Goal: Task Accomplishment & Management: Manage account settings

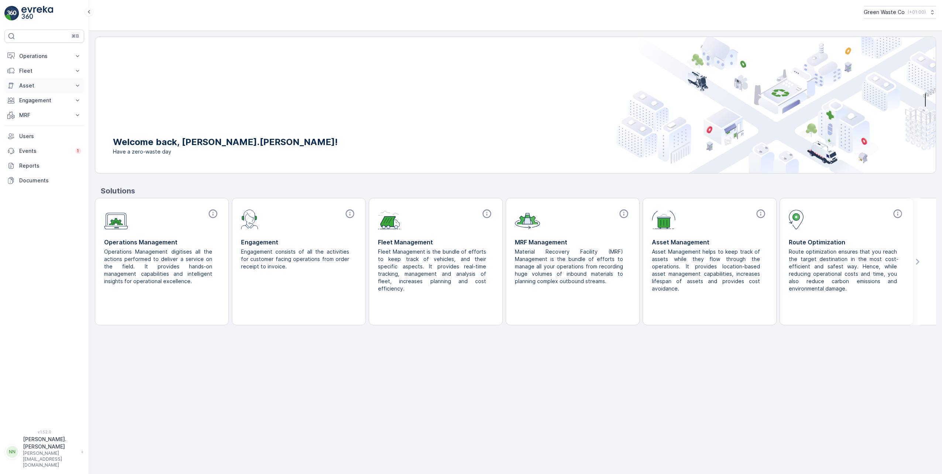
click at [34, 88] on p "Asset" at bounding box center [44, 85] width 50 height 7
click at [39, 124] on p "Engagement" at bounding box center [44, 120] width 50 height 7
click at [35, 145] on p "Entities" at bounding box center [28, 143] width 18 height 7
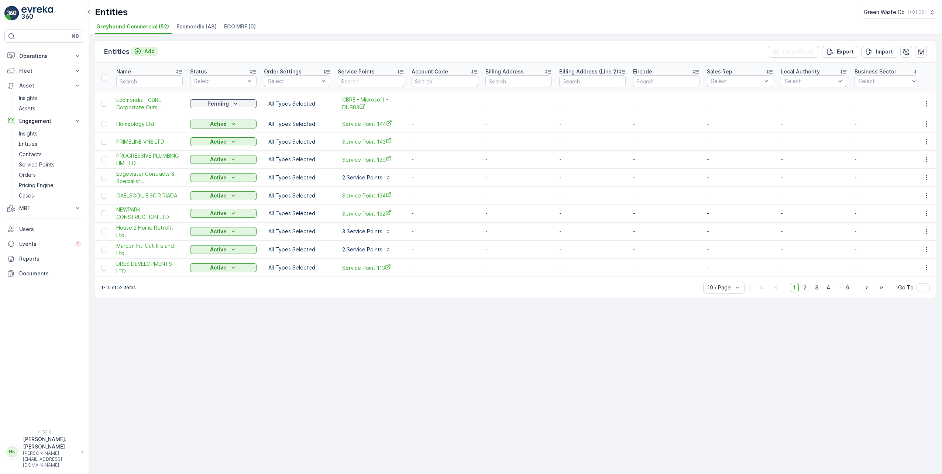
click at [141, 53] on div "Add" at bounding box center [144, 51] width 21 height 7
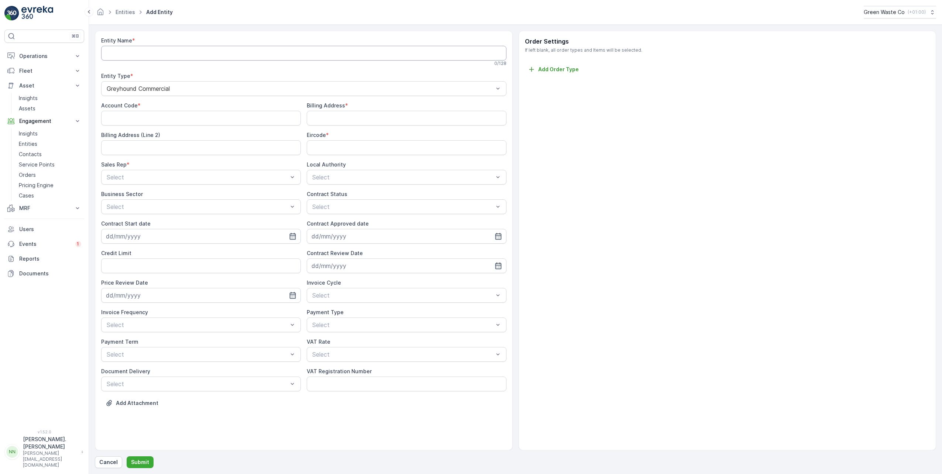
click at [142, 57] on Name "Entity Name" at bounding box center [303, 53] width 405 height 15
type Name "NG _ DEC TEST"
click at [166, 123] on Code "Account Code" at bounding box center [201, 119] width 200 height 15
click at [135, 108] on div "Account Code *" at bounding box center [121, 106] width 40 height 7
drag, startPoint x: 135, startPoint y: 108, endPoint x: 154, endPoint y: 106, distance: 18.2
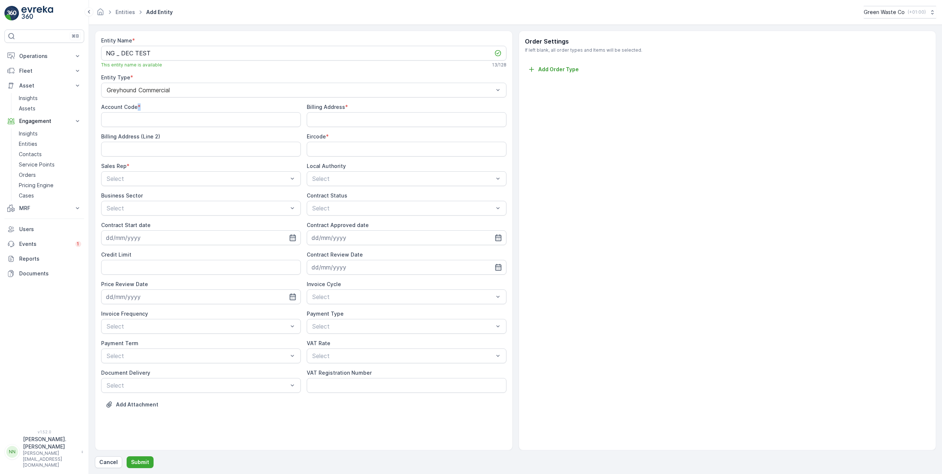
click at [154, 106] on div "Account Code *" at bounding box center [201, 106] width 200 height 7
drag, startPoint x: 135, startPoint y: 107, endPoint x: 145, endPoint y: 107, distance: 10.4
click at [145, 107] on div "Account Code *" at bounding box center [201, 106] width 200 height 7
drag, startPoint x: 145, startPoint y: 107, endPoint x: 145, endPoint y: 120, distance: 12.2
click at [145, 120] on Code "Account Code" at bounding box center [201, 119] width 200 height 15
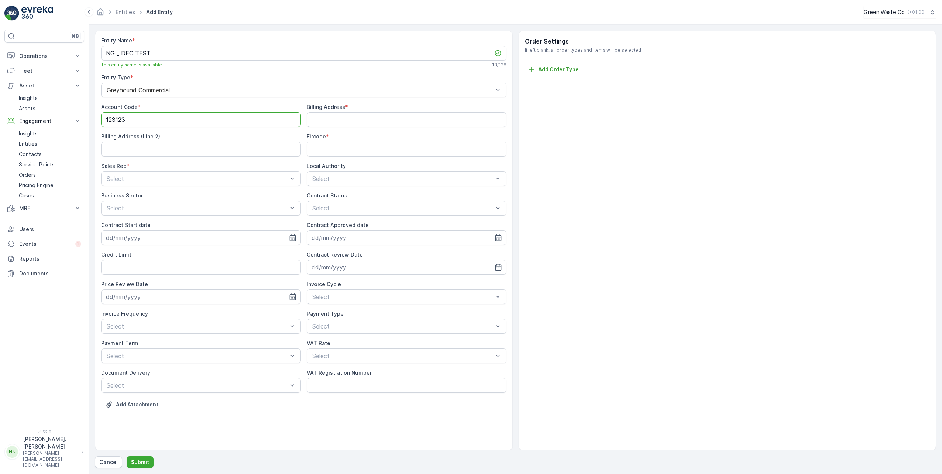
type Code "123123"
click at [334, 123] on Address "Billing Address" at bounding box center [407, 119] width 200 height 15
type Address "crag ave"
type 2\) "clondalkin"
click at [364, 125] on Address "crag ave" at bounding box center [407, 119] width 200 height 15
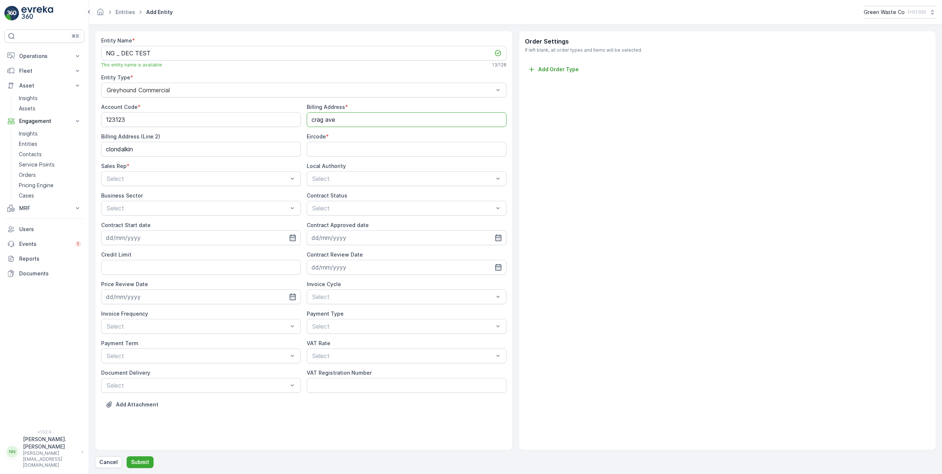
click at [366, 104] on div "Billing Address *" at bounding box center [407, 106] width 200 height 7
click at [362, 117] on Address "crag ave" at bounding box center [407, 119] width 200 height 15
click at [286, 133] on div "Billing Address (Line 2)" at bounding box center [201, 136] width 200 height 7
click at [335, 151] on input "Eircode" at bounding box center [407, 149] width 200 height 15
type input "e"
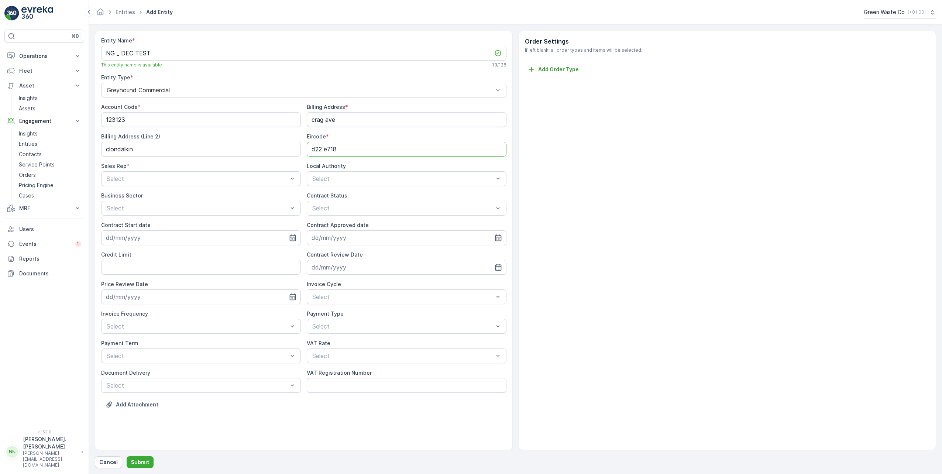
type input "d22 e718"
click at [356, 159] on div "Account Code * 123123 Billing Address * crag ave Billing Address (Line 2) clond…" at bounding box center [303, 247] width 405 height 289
click at [159, 196] on div "Account Manager 1" at bounding box center [201, 196] width 191 height 7
click at [369, 213] on div "Dublin City Council" at bounding box center [407, 209] width 200 height 13
click at [155, 237] on div "Construction" at bounding box center [201, 239] width 191 height 7
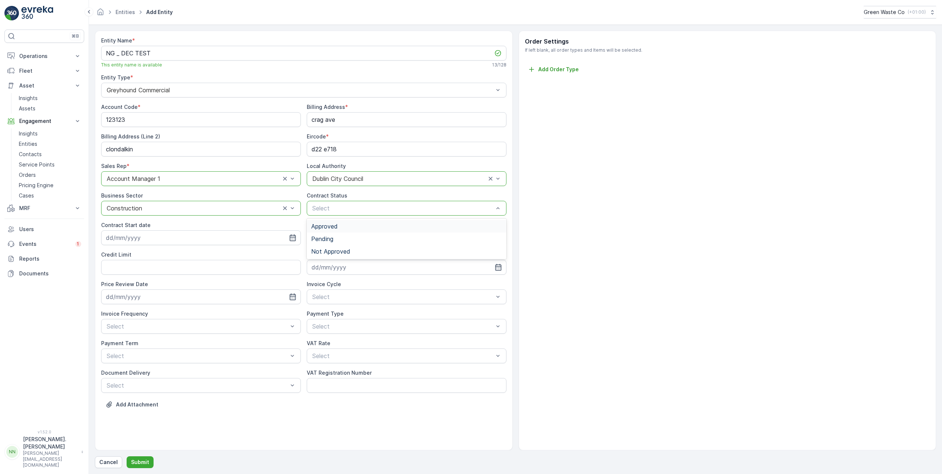
click at [333, 228] on span "Approved" at bounding box center [324, 226] width 27 height 7
click at [347, 210] on div at bounding box center [399, 208] width 175 height 7
click at [328, 237] on span "Pending" at bounding box center [322, 239] width 22 height 7
click at [177, 239] on input at bounding box center [201, 237] width 200 height 15
click at [153, 300] on div "8" at bounding box center [154, 299] width 12 height 12
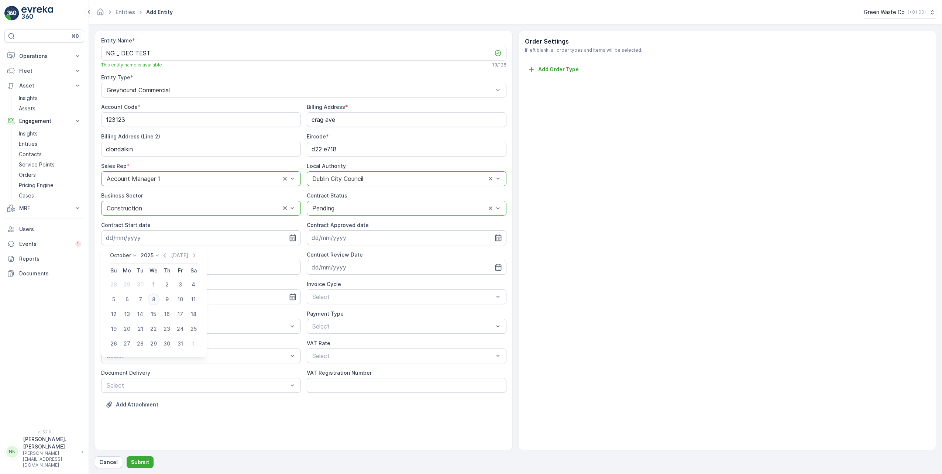
type input "[DATE]"
click at [325, 241] on input at bounding box center [407, 237] width 200 height 15
click at [359, 286] on div "1" at bounding box center [359, 285] width 12 height 12
type input "[DATE]"
click at [251, 265] on Limit "Credit Limit" at bounding box center [201, 267] width 200 height 15
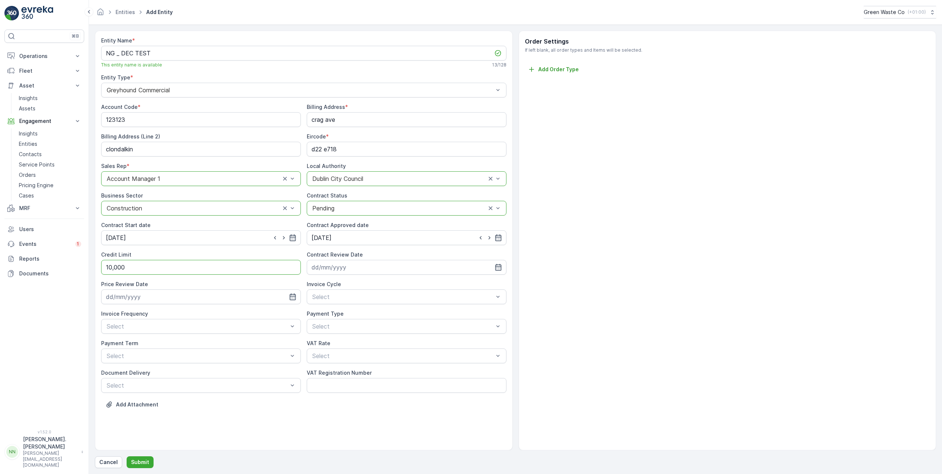
type Limit "10,000"
click at [353, 282] on div "Invoice Cycle" at bounding box center [407, 284] width 200 height 7
click at [214, 296] on input at bounding box center [201, 296] width 200 height 15
click at [233, 286] on div "Price Review Date" at bounding box center [201, 284] width 200 height 7
click at [339, 328] on div "Monthly" at bounding box center [406, 327] width 191 height 7
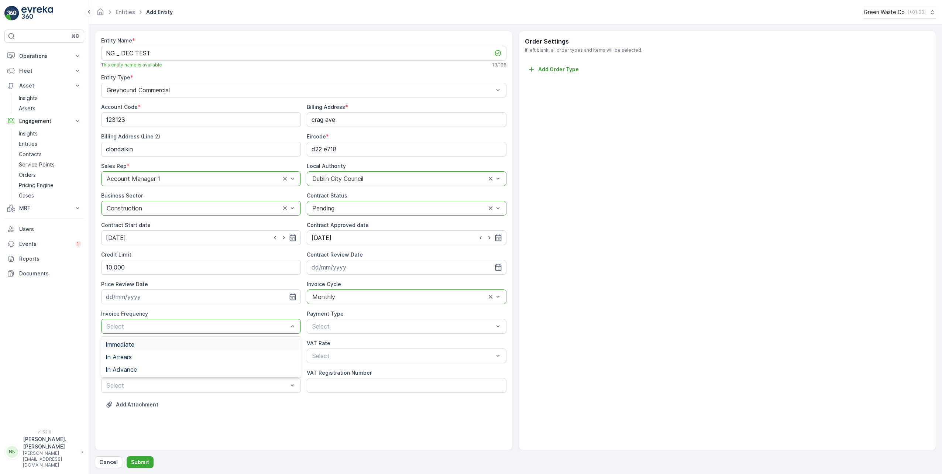
click at [149, 344] on div "Immediate" at bounding box center [201, 344] width 191 height 7
click at [326, 342] on div "EFT" at bounding box center [406, 344] width 191 height 7
click at [343, 384] on div "T1 (13.5%)" at bounding box center [406, 386] width 191 height 7
click at [111, 404] on span "e-invoice" at bounding box center [118, 403] width 25 height 7
click at [260, 408] on div "Add Attachment" at bounding box center [303, 409] width 405 height 21
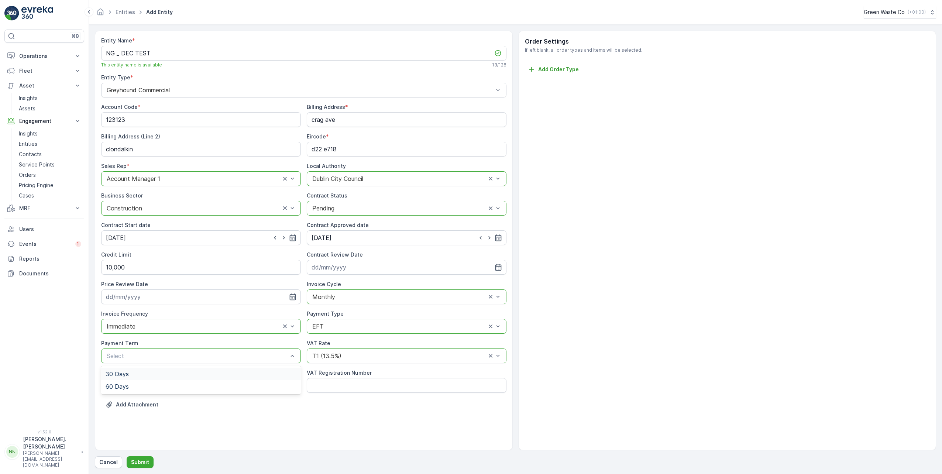
click at [128, 373] on span "30 Days" at bounding box center [117, 374] width 23 height 7
click at [210, 375] on div "Document Delivery" at bounding box center [201, 372] width 200 height 7
click at [138, 461] on p "Submit" at bounding box center [140, 462] width 18 height 7
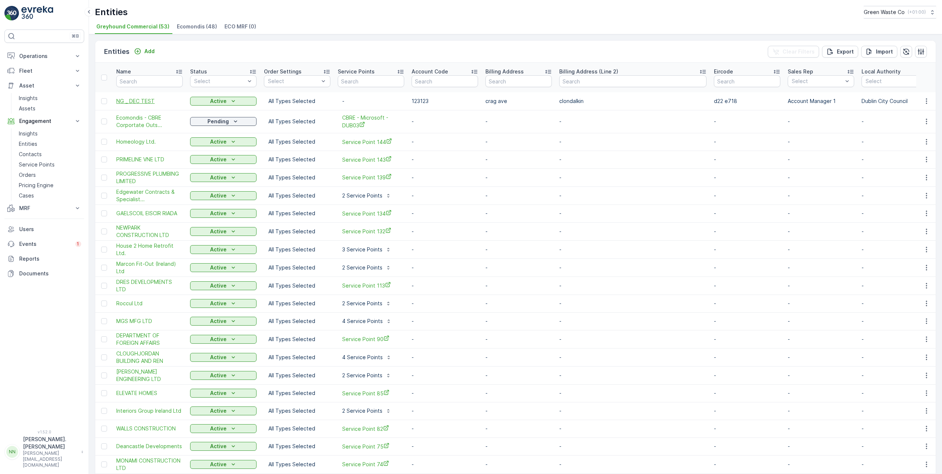
click at [126, 98] on span "NG _ DEC TEST" at bounding box center [149, 100] width 66 height 7
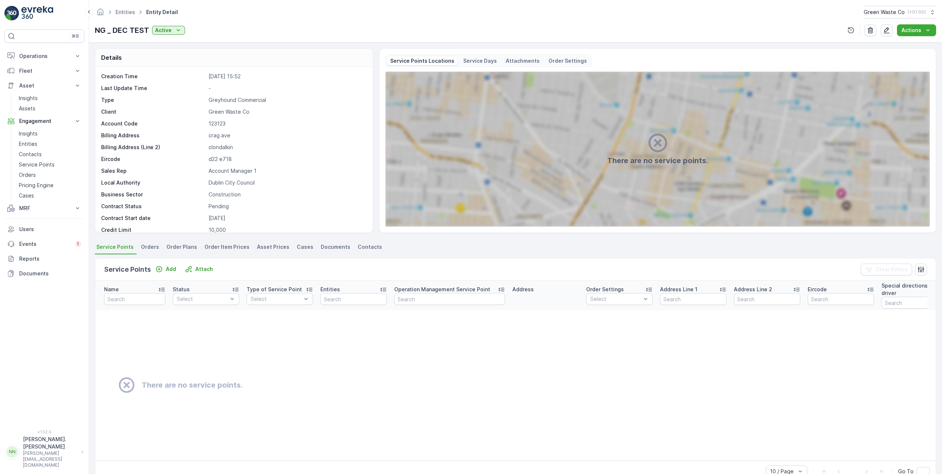
click at [117, 30] on p "NG _ DEC TEST" at bounding box center [122, 30] width 54 height 11
click at [119, 30] on p "NG _ DEC TEST" at bounding box center [122, 30] width 54 height 11
click at [885, 32] on icon "button" at bounding box center [886, 30] width 7 height 7
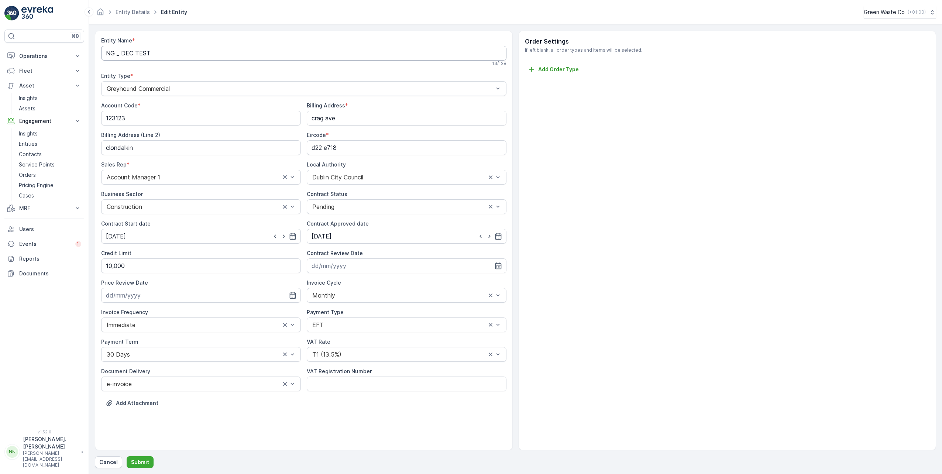
click at [181, 53] on Name "NG _ DEC TEST" at bounding box center [303, 53] width 405 height 15
type Name "NG _ DEC TEST - HEAD OFFICE"
click at [136, 465] on p "Submit" at bounding box center [140, 462] width 18 height 7
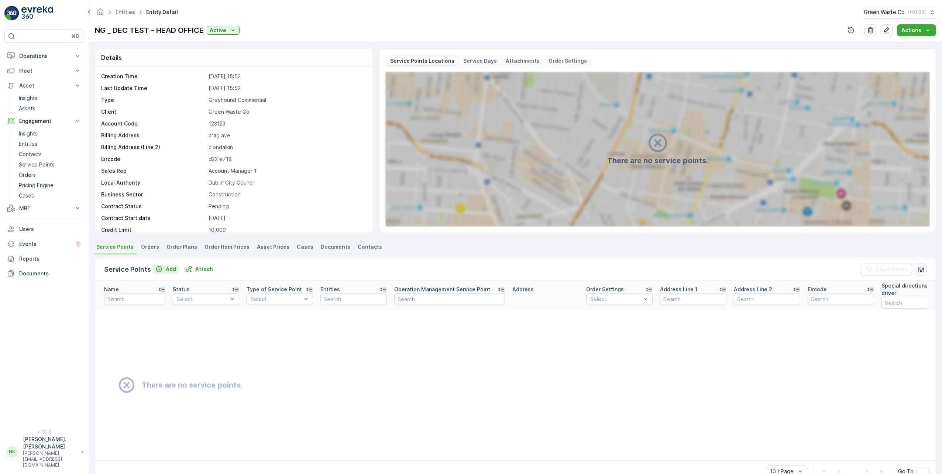
click at [158, 269] on icon "Add" at bounding box center [158, 268] width 7 height 7
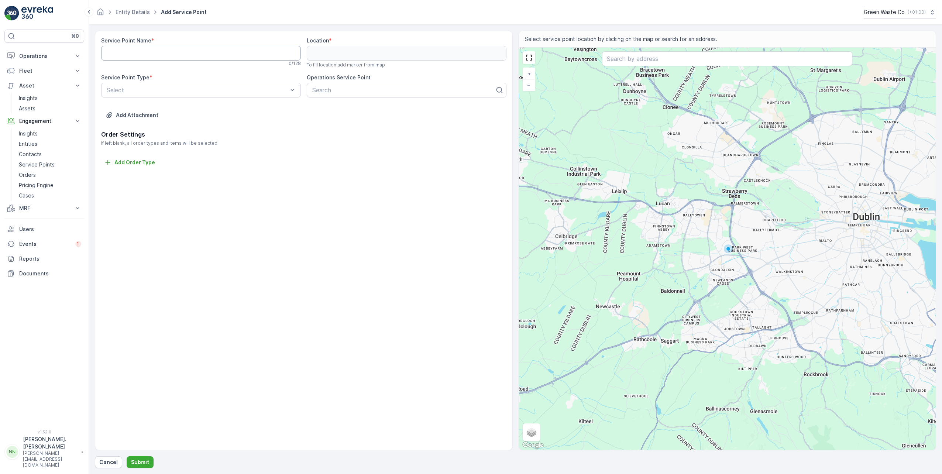
click at [180, 55] on Name "Service Point Name" at bounding box center [201, 53] width 200 height 15
type Name "C"
type Name "home"
drag, startPoint x: 177, startPoint y: 66, endPoint x: 102, endPoint y: 70, distance: 74.7
click at [102, 70] on div "Service Point Name * home This service point name is available 4 / 128 Location…" at bounding box center [303, 83] width 405 height 93
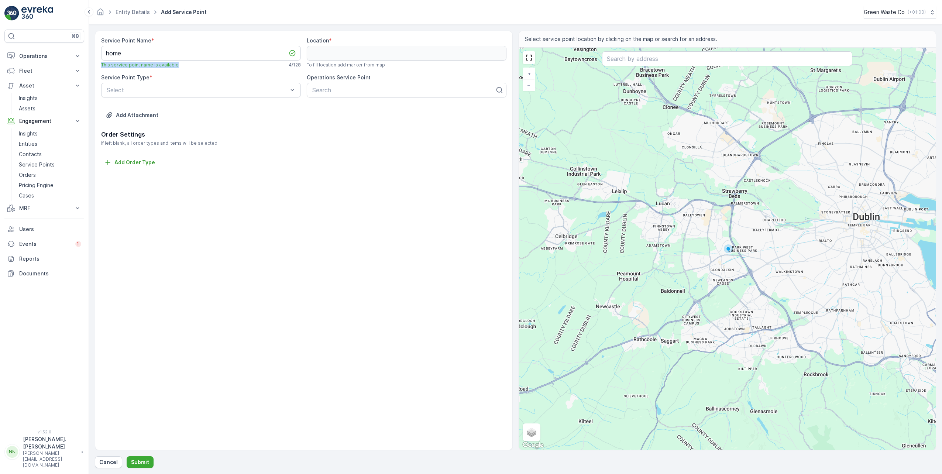
click at [102, 67] on span "This service point name is available" at bounding box center [140, 65] width 78 height 6
drag, startPoint x: 128, startPoint y: 63, endPoint x: 180, endPoint y: 64, distance: 51.3
click at [180, 64] on div "Service Point Name * home This service point name is available 4 / 128 Location…" at bounding box center [304, 241] width 418 height 420
click at [106, 51] on Name "home" at bounding box center [201, 53] width 200 height 15
click at [128, 12] on link "Entity Details" at bounding box center [133, 12] width 34 height 6
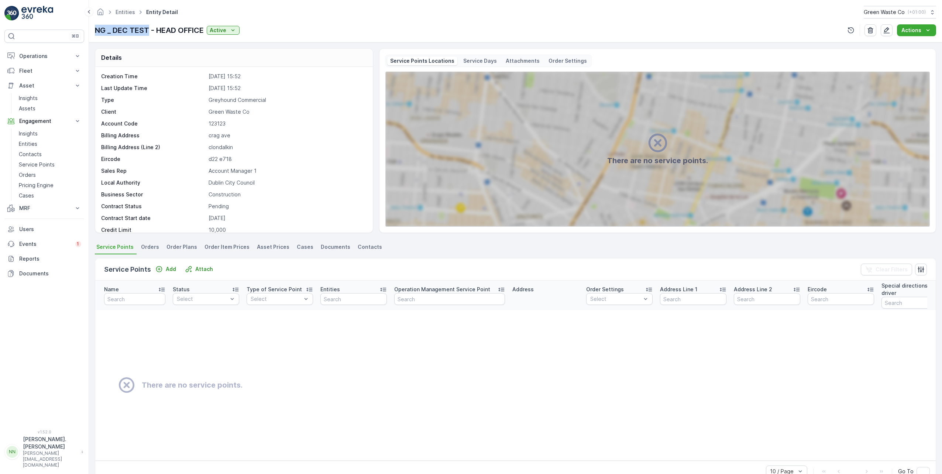
drag, startPoint x: 94, startPoint y: 29, endPoint x: 149, endPoint y: 33, distance: 55.2
click at [149, 33] on div "Entities Entity Detail Green Waste Co ( +01:00 ) NG _ DEC TEST - HEAD OFFICE Ac…" at bounding box center [515, 21] width 853 height 42
copy p "NG _ DEC TEST"
click at [164, 271] on div "Add" at bounding box center [165, 268] width 21 height 7
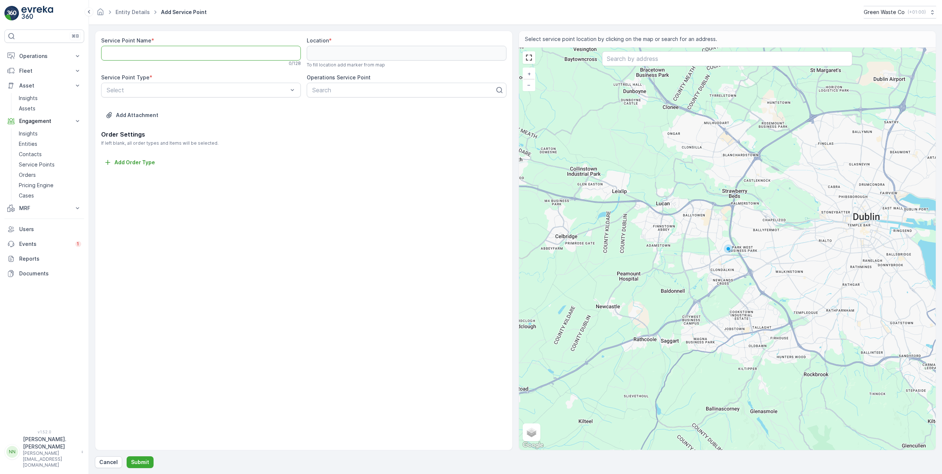
click at [122, 53] on Name "Service Point Name" at bounding box center [201, 53] width 200 height 15
paste Name "NG _ DEC TEST"
type Name "NG _ DEC TEST - [GEOGRAPHIC_DATA]"
click at [254, 75] on div "Service Point Type *" at bounding box center [201, 77] width 200 height 7
click at [143, 124] on span "Skip Customer Sites" at bounding box center [133, 120] width 55 height 7
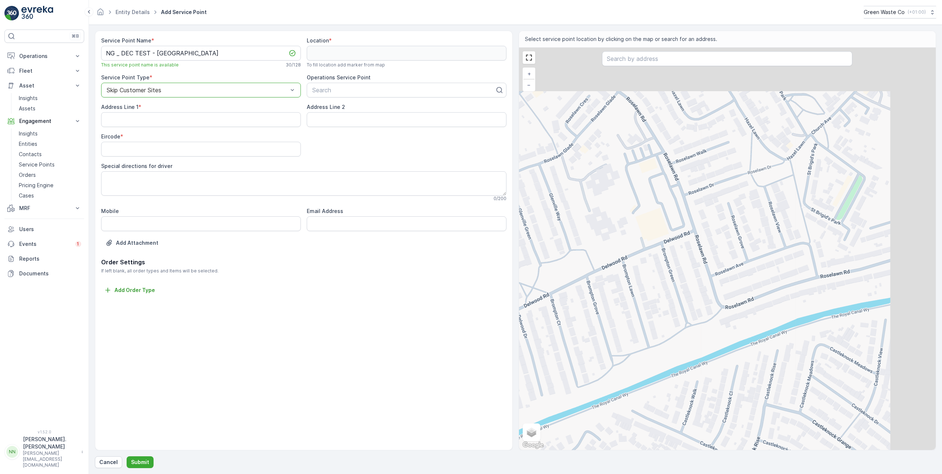
drag, startPoint x: 789, startPoint y: 154, endPoint x: 672, endPoint y: 250, distance: 151.4
click at [672, 250] on div "+ − Satellite Roadmap Terrain Hybrid Leaflet Keyboard shortcuts Map Data Map da…" at bounding box center [727, 249] width 417 height 402
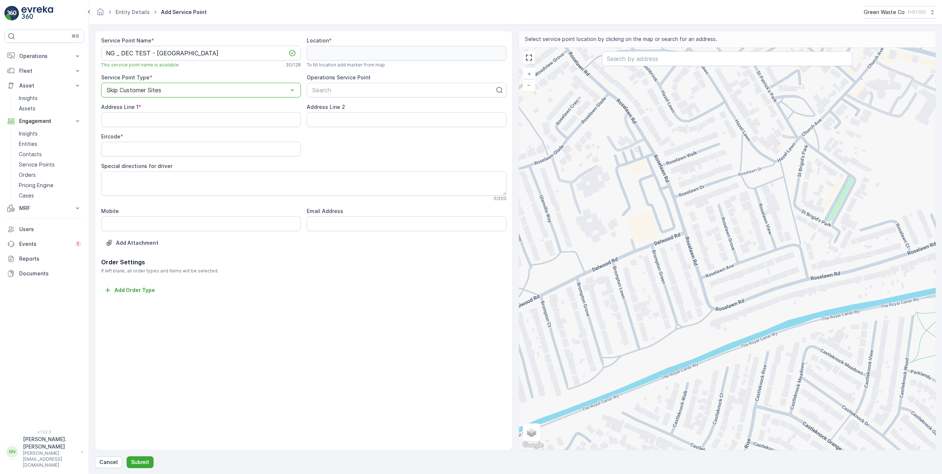
click at [670, 242] on div "+ − Satellite Roadmap Terrain Hybrid Leaflet Keyboard shortcuts Map Data Map da…" at bounding box center [727, 249] width 417 height 402
type input "53.38238765935645,-6.380934240333585"
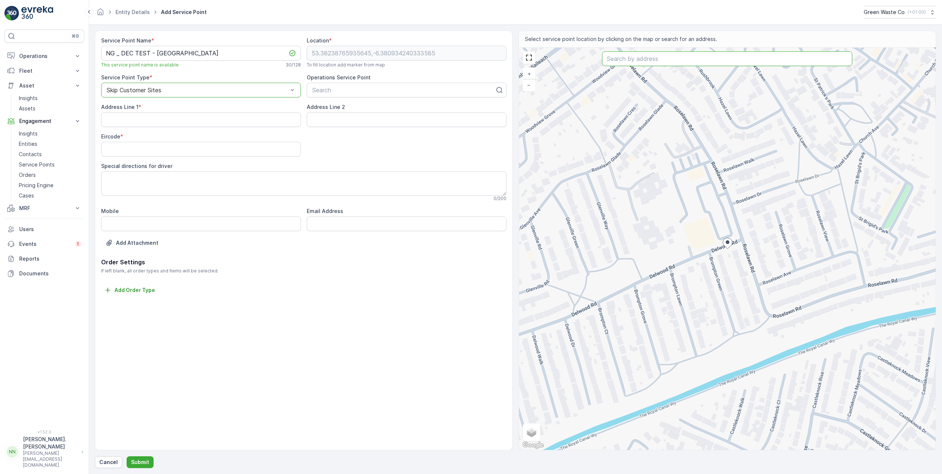
click at [638, 59] on input "text" at bounding box center [727, 58] width 250 height 15
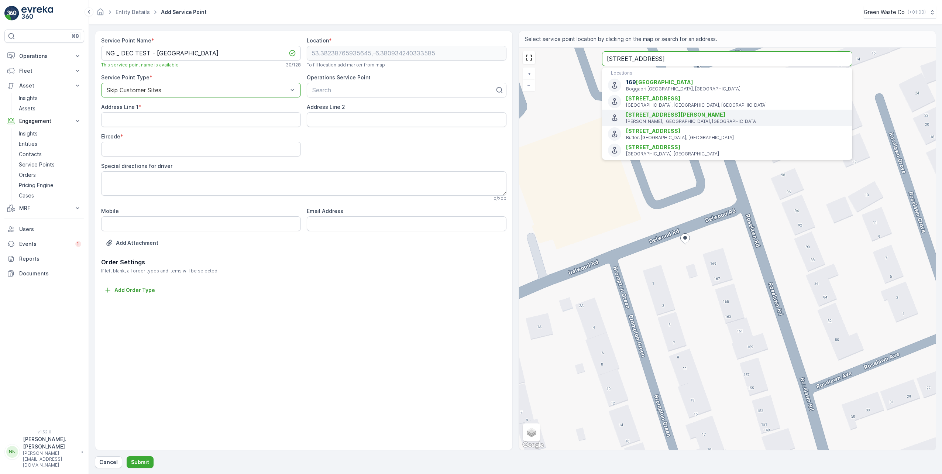
type input "[STREET_ADDRESS]"
click at [647, 147] on span "[STREET_ADDRESS]" at bounding box center [653, 147] width 55 height 6
type input "53.3803621,-6.391479599999999"
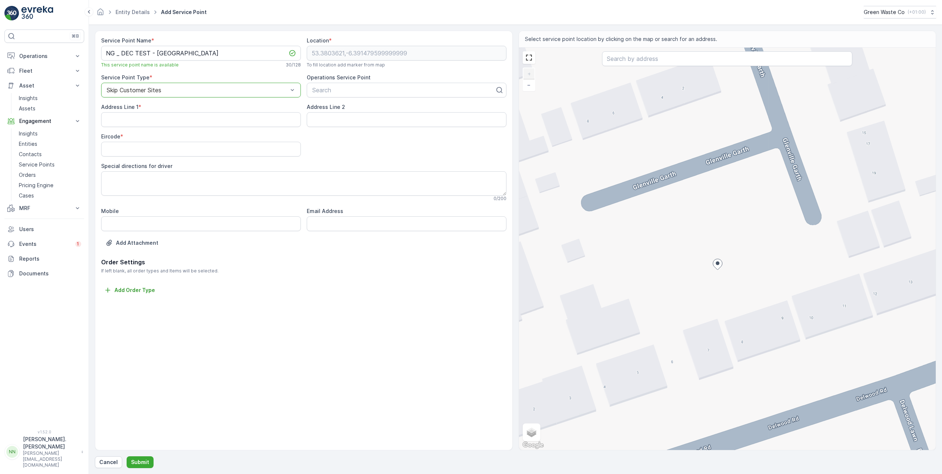
drag, startPoint x: 736, startPoint y: 240, endPoint x: 775, endPoint y: 231, distance: 40.0
click at [775, 231] on div "+ − Satellite Roadmap Terrain Hybrid Leaflet Keyboard shortcuts Map Data Map da…" at bounding box center [727, 249] width 417 height 402
click at [627, 61] on input "text" at bounding box center [727, 58] width 250 height 15
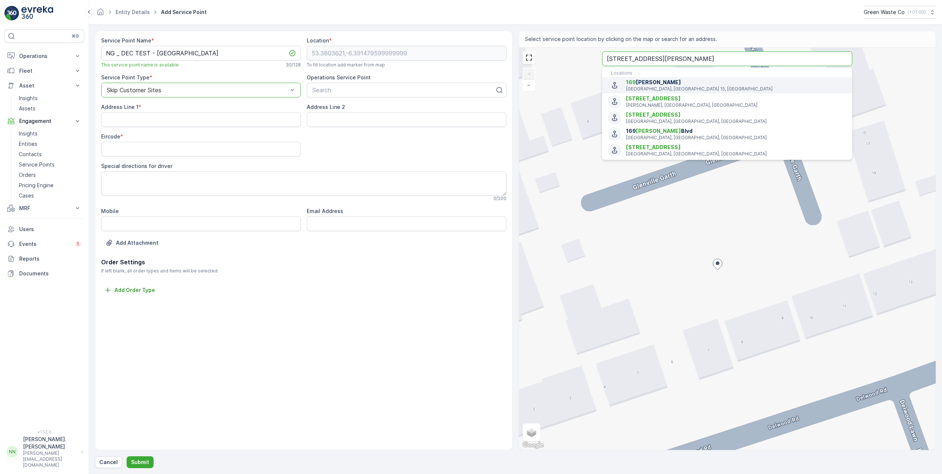
type input "[STREET_ADDRESS][PERSON_NAME]"
click at [685, 89] on p "[GEOGRAPHIC_DATA], [GEOGRAPHIC_DATA] 15, [GEOGRAPHIC_DATA]" at bounding box center [736, 89] width 220 height 6
type input "53.3797831,-6.3878938"
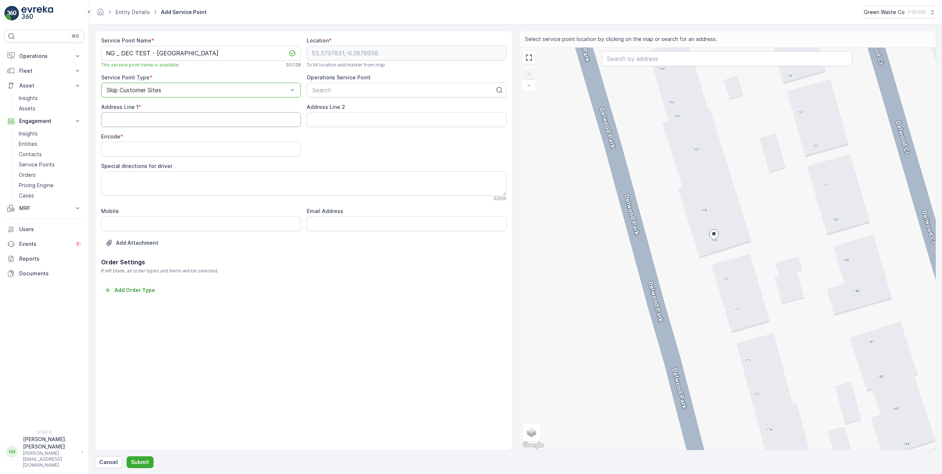
click at [118, 121] on 1 "Address Line 1" at bounding box center [201, 119] width 200 height 15
click at [324, 89] on div at bounding box center [404, 90] width 184 height 7
type input "[STREET_ADDRESS][PERSON_NAME]"
drag, startPoint x: 380, startPoint y: 92, endPoint x: 279, endPoint y: 82, distance: 102.0
click at [279, 82] on div "Service Point Name * NG _ DEC TEST - [GEOGRAPHIC_DATA] This service point name …" at bounding box center [303, 147] width 405 height 221
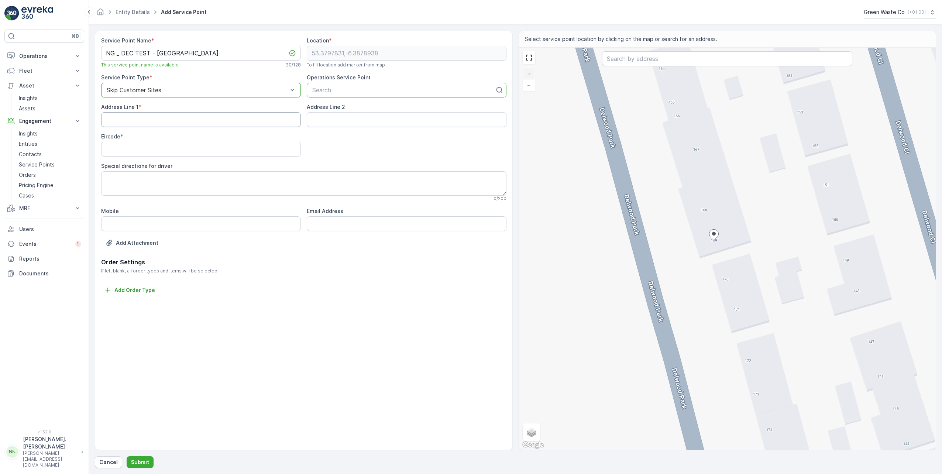
click at [157, 123] on 1 "Address Line 1" at bounding box center [201, 119] width 200 height 15
type 1 "[STREET_ADDRESS][PERSON_NAME]"
type 2 "[GEOGRAPHIC_DATA]"
click at [119, 152] on input "Eircode" at bounding box center [201, 149] width 200 height 15
type input "d18 5rt5"
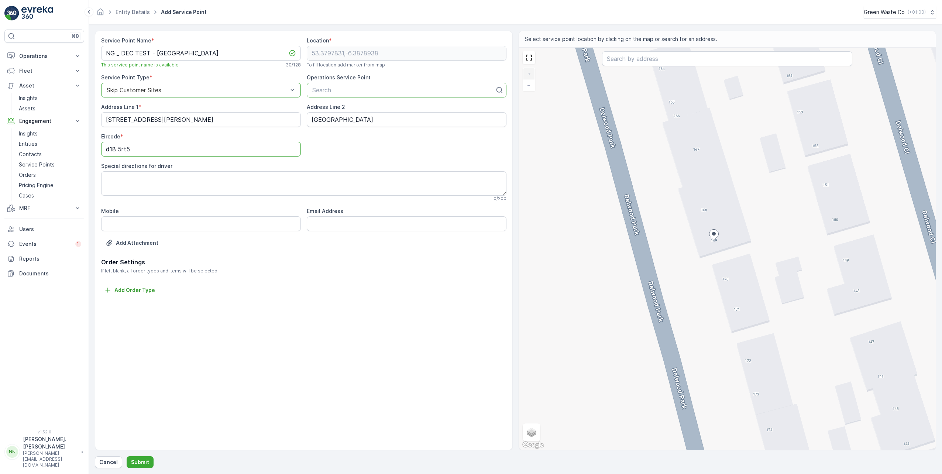
click at [346, 157] on div "Address Line 1 * [GEOGRAPHIC_DATA][PERSON_NAME] Address Line [GEOGRAPHIC_DATA] …" at bounding box center [303, 167] width 405 height 128
drag, startPoint x: 147, startPoint y: 157, endPoint x: 113, endPoint y: 158, distance: 33.6
click at [113, 158] on div "Address Line 1 * [GEOGRAPHIC_DATA][PERSON_NAME] Address Line [GEOGRAPHIC_DATA] …" at bounding box center [303, 167] width 405 height 128
click at [106, 121] on 1 "[STREET_ADDRESS][PERSON_NAME]" at bounding box center [201, 119] width 200 height 15
click at [357, 148] on div "Address Line 1 * [GEOGRAPHIC_DATA][PERSON_NAME] Address Line [GEOGRAPHIC_DATA] …" at bounding box center [303, 167] width 405 height 128
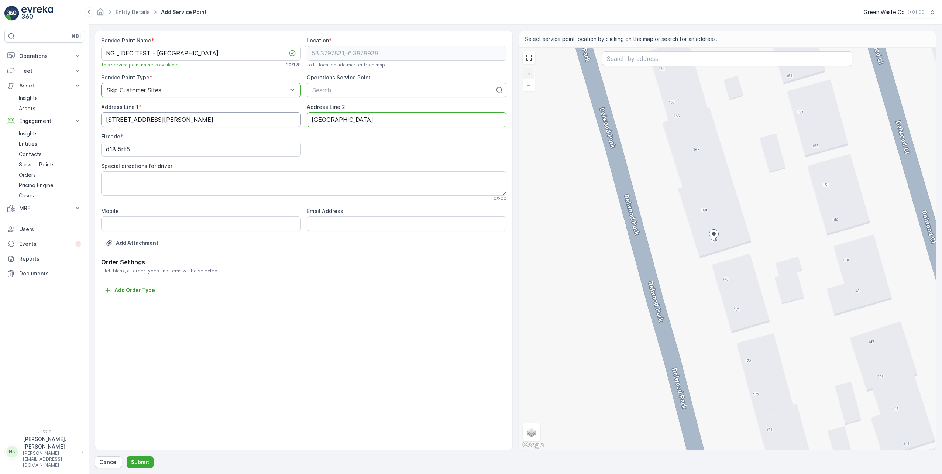
drag, startPoint x: 370, startPoint y: 124, endPoint x: 293, endPoint y: 116, distance: 77.5
click at [293, 116] on div "Address Line 1 * [GEOGRAPHIC_DATA][PERSON_NAME] Address Line [GEOGRAPHIC_DATA] …" at bounding box center [303, 167] width 405 height 128
click at [332, 135] on div "Address Line 1 * [GEOGRAPHIC_DATA][PERSON_NAME] Address Line [GEOGRAPHIC_DATA] …" at bounding box center [303, 167] width 405 height 128
drag, startPoint x: 128, startPoint y: 109, endPoint x: 92, endPoint y: 107, distance: 36.2
click at [92, 107] on form "Service Point Name * NG _ DEC TEST - [GEOGRAPHIC_DATA] This service point name …" at bounding box center [515, 249] width 853 height 449
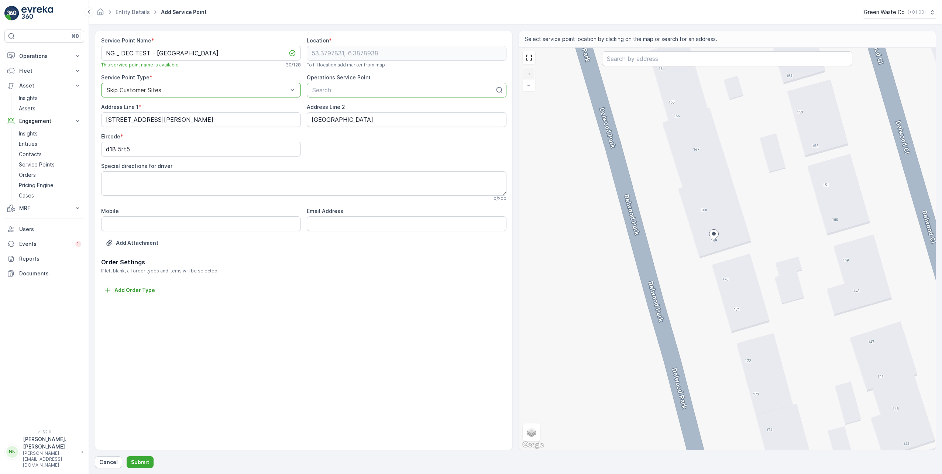
drag, startPoint x: 92, startPoint y: 107, endPoint x: 106, endPoint y: 120, distance: 18.8
click at [106, 120] on 1 "169 Delwood park" at bounding box center [201, 119] width 200 height 15
click at [155, 105] on div "Address Line 1 *" at bounding box center [201, 106] width 200 height 7
click at [246, 179] on textarea "Special directions for driver" at bounding box center [303, 183] width 405 height 24
type textarea "put behind house"
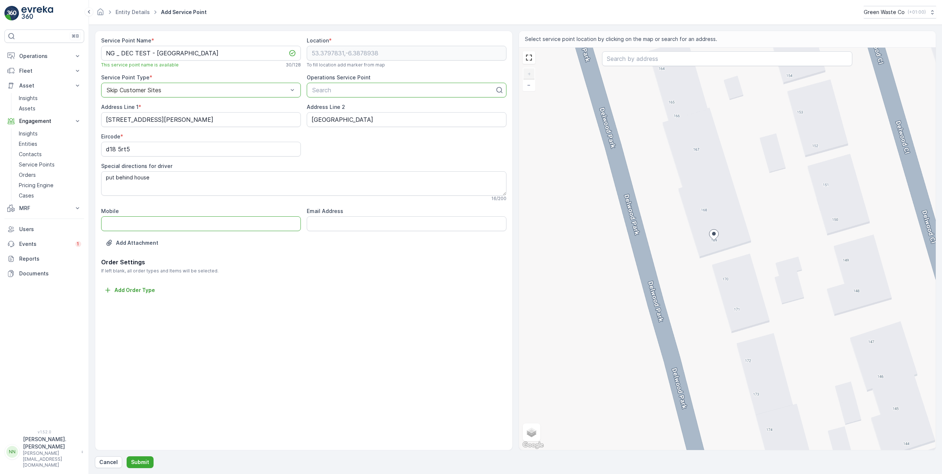
click at [231, 225] on input "Mobile" at bounding box center [201, 223] width 200 height 15
click at [341, 227] on Address "Email Address" at bounding box center [407, 223] width 200 height 15
click at [294, 285] on div "Order Settings If left blank, all order types and Items will be selected. Add O…" at bounding box center [303, 276] width 405 height 37
drag, startPoint x: 206, startPoint y: 226, endPoint x: 103, endPoint y: 222, distance: 103.1
click at [103, 222] on input "099198191891981891981818" at bounding box center [201, 223] width 200 height 15
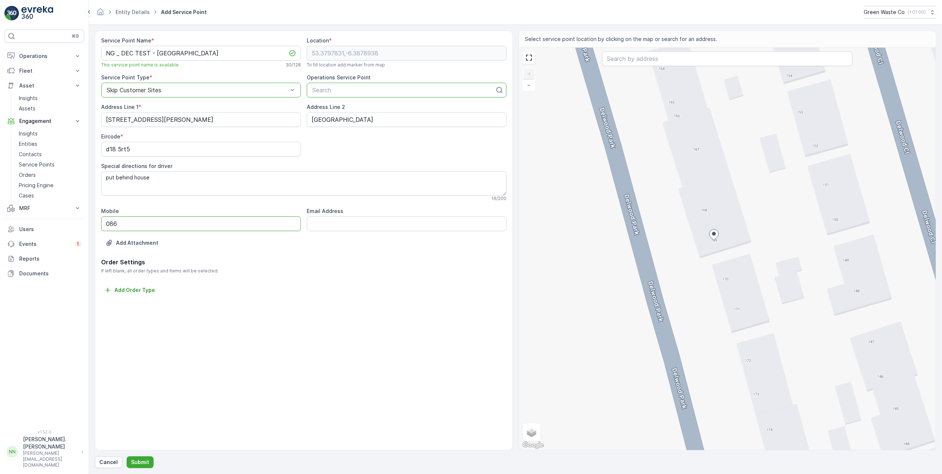
type input "0861445752"
type Address "nigel.gittins@greyhoundrecycling.com"
click at [339, 264] on p "Order Settings" at bounding box center [303, 262] width 405 height 9
click at [136, 292] on p "Add Order Type" at bounding box center [134, 289] width 41 height 7
click at [160, 301] on div "Select" at bounding box center [201, 296] width 200 height 15
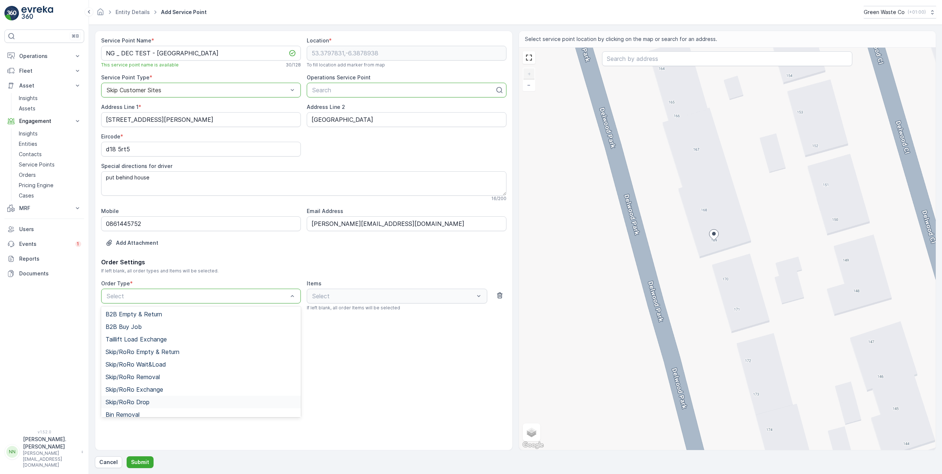
click at [186, 398] on div "Skip/RoRo Drop" at bounding box center [201, 402] width 200 height 13
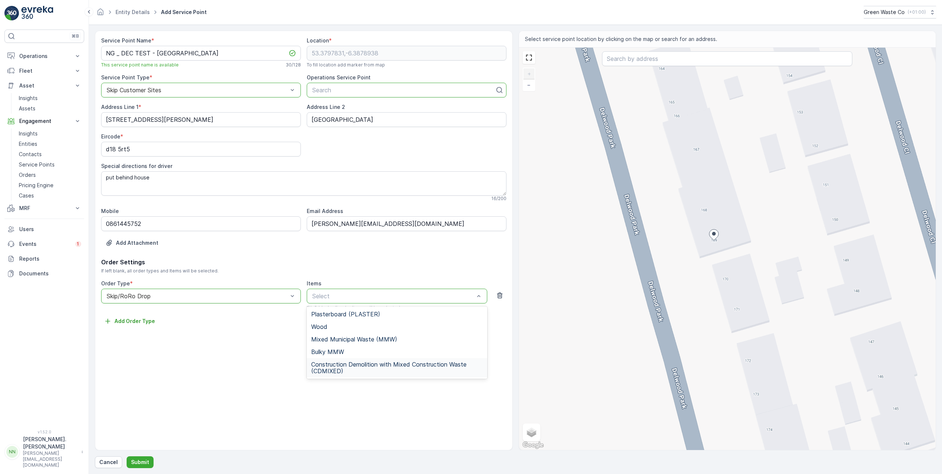
click at [377, 367] on span "Construction Demolition with Mixed Construction Waste (CDMIXED)" at bounding box center [397, 367] width 172 height 13
click at [262, 357] on div "Service Point Name * NG _ DEC TEST - Blanchardstown This service point name is …" at bounding box center [304, 241] width 418 height 420
click at [258, 358] on div "Service Point Name * NG _ DEC TEST - Blanchardstown This service point name is …" at bounding box center [304, 241] width 418 height 420
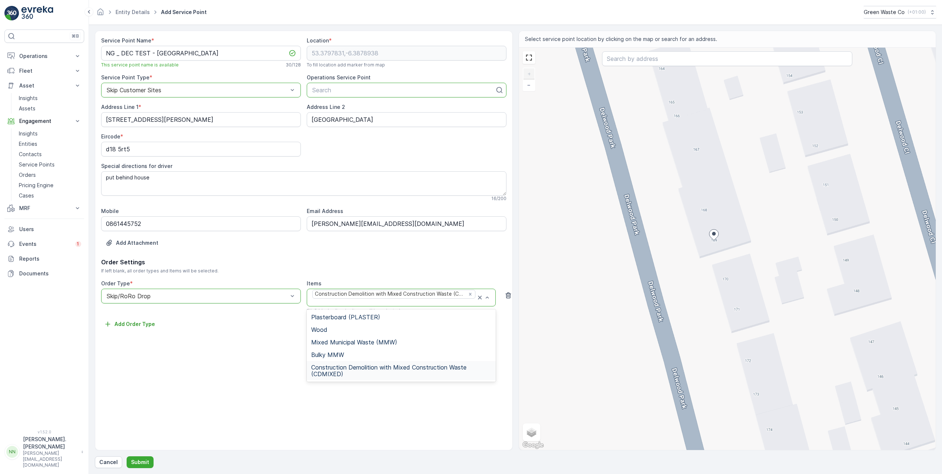
click at [450, 396] on div "Service Point Name * NG _ DEC TEST - Blanchardstown This service point name is …" at bounding box center [304, 241] width 418 height 420
click at [258, 335] on div "Service Point Name * NG _ DEC TEST - Blanchardstown This service point name is …" at bounding box center [304, 241] width 418 height 420
click at [244, 296] on div at bounding box center [197, 296] width 183 height 7
click at [286, 278] on div "Order Settings If left blank, all order types and Items will be selected. Order…" at bounding box center [303, 293] width 405 height 71
click at [298, 340] on div "Service Point Name * NG _ DEC TEST - Blanchardstown This service point name is …" at bounding box center [304, 241] width 418 height 420
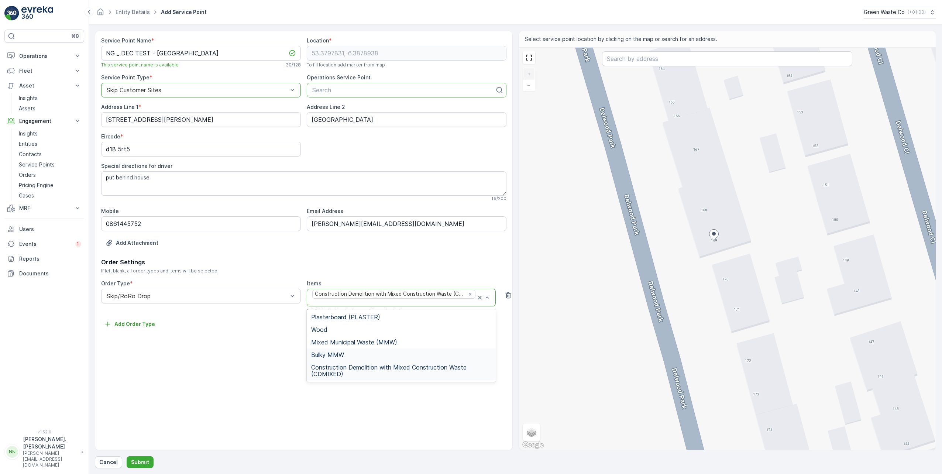
click at [348, 275] on div "Order Settings If left blank, all order types and Items will be selected. Order…" at bounding box center [303, 293] width 405 height 71
click at [279, 360] on div "Service Point Name * NG _ DEC TEST - Blanchardstown This service point name is …" at bounding box center [304, 241] width 418 height 420
click at [348, 371] on span "Construction Demolition with Mixed Construction Waste (CDMIXED)" at bounding box center [401, 370] width 180 height 13
click at [323, 369] on span "Construction Demolition with Mixed Construction Waste (CDMIXED)" at bounding box center [397, 367] width 172 height 13
click at [250, 380] on div "Service Point Name * NG _ DEC TEST - Blanchardstown This service point name is …" at bounding box center [304, 241] width 418 height 420
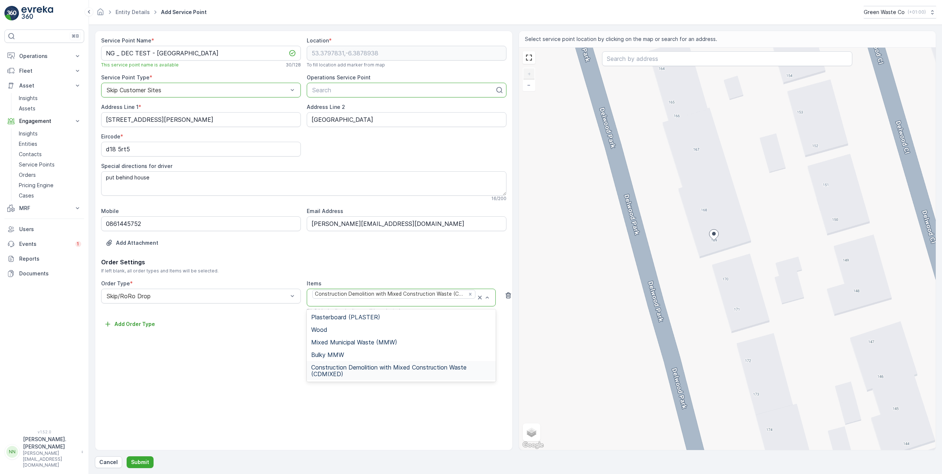
click at [251, 380] on div "Service Point Name * NG _ DEC TEST - Blanchardstown This service point name is …" at bounding box center [304, 241] width 418 height 420
click at [252, 380] on div "Service Point Name * NG _ DEC TEST - Blanchardstown This service point name is …" at bounding box center [304, 241] width 418 height 420
click at [253, 380] on div "Service Point Name * NG _ DEC TEST - Blanchardstown This service point name is …" at bounding box center [304, 241] width 418 height 420
click at [222, 368] on div "Service Point Name * NG _ DEC TEST - Blanchardstown This service point name is …" at bounding box center [304, 241] width 418 height 420
click at [264, 358] on div "Service Point Name * NG _ DEC TEST - Blanchardstown This service point name is …" at bounding box center [304, 241] width 418 height 420
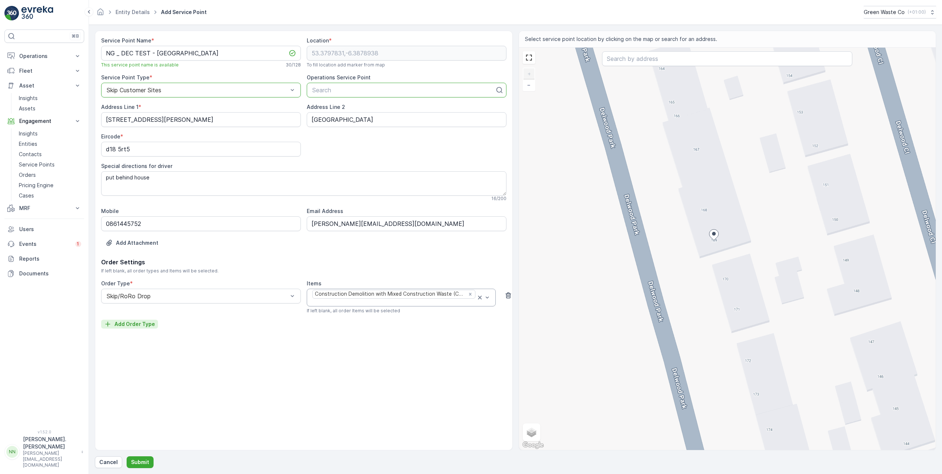
click at [151, 324] on p "Add Order Type" at bounding box center [134, 323] width 41 height 7
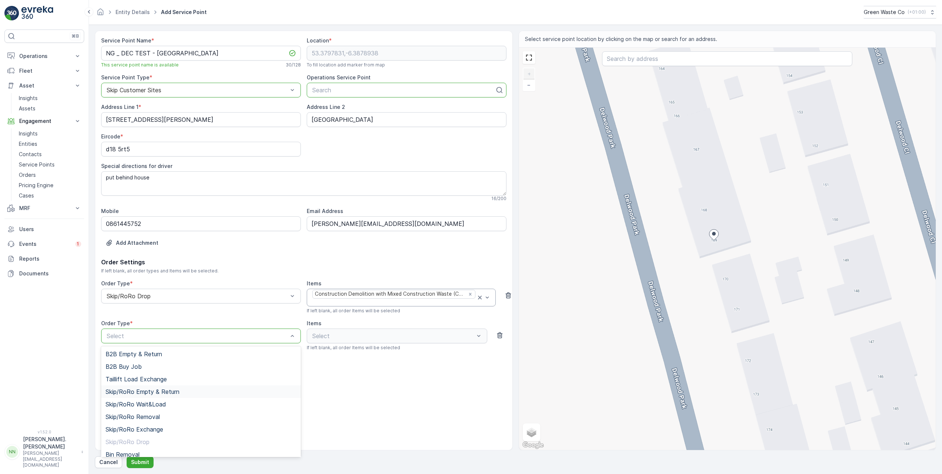
click at [357, 397] on div "Service Point Name * NG _ DEC TEST - Blanchardstown This service point name is …" at bounding box center [304, 241] width 418 height 420
click at [499, 336] on icon "button" at bounding box center [500, 335] width 6 height 6
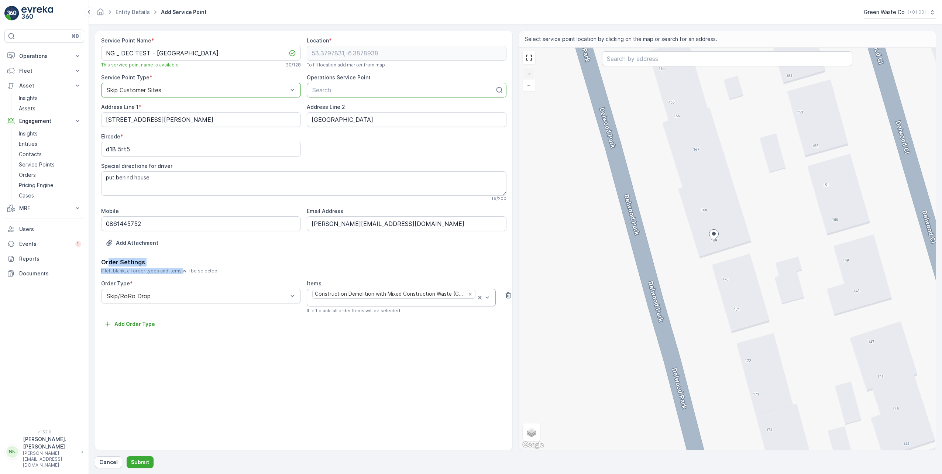
drag, startPoint x: 107, startPoint y: 263, endPoint x: 180, endPoint y: 269, distance: 72.6
click at [180, 269] on div "Order Settings If left blank, all order types and Items will be selected." at bounding box center [303, 266] width 405 height 16
drag, startPoint x: 180, startPoint y: 269, endPoint x: 282, endPoint y: 274, distance: 102.7
click at [282, 274] on span "If left blank, all order types and Items will be selected." at bounding box center [303, 271] width 405 height 6
click at [134, 326] on p "Add Order Type" at bounding box center [134, 323] width 41 height 7
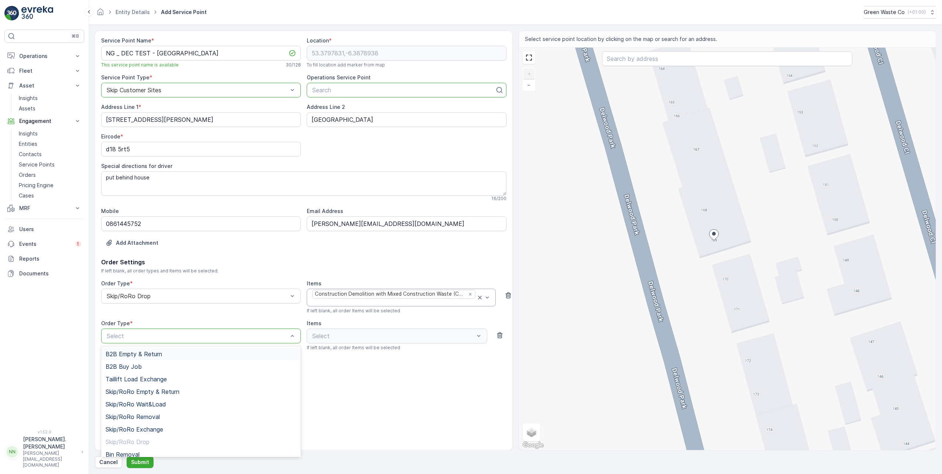
drag, startPoint x: 187, startPoint y: 340, endPoint x: 192, endPoint y: 337, distance: 5.1
click at [194, 393] on div "Skip/RoRo Empty & Return" at bounding box center [201, 391] width 191 height 7
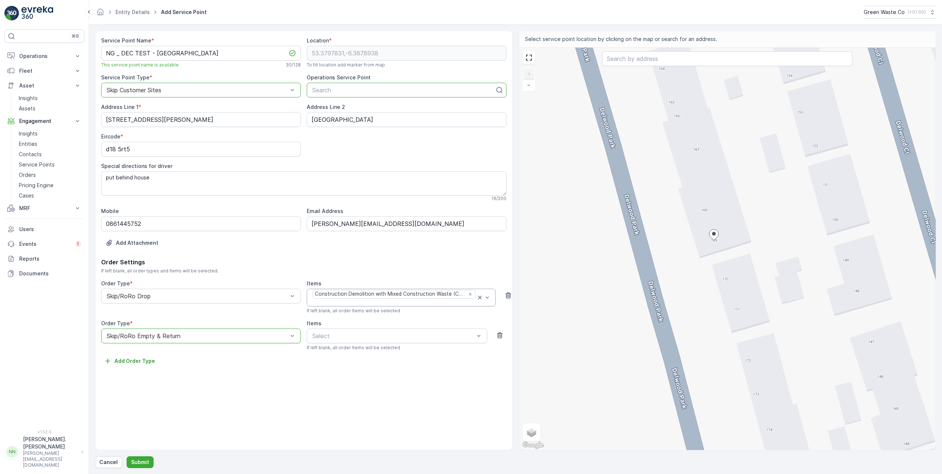
click at [181, 340] on div "Skip/RoRo Empty & Return" at bounding box center [201, 336] width 200 height 15
click at [186, 428] on div "Skip/RoRo Exchange" at bounding box center [201, 429] width 191 height 7
click at [221, 388] on div "Service Point Name * NG _ DEC TEST - Blanchardstown This service point name is …" at bounding box center [304, 241] width 418 height 420
click at [385, 402] on span "Construction Demolition with Mixed Construction Waste (CDMIXED)" at bounding box center [397, 407] width 172 height 13
drag, startPoint x: 379, startPoint y: 400, endPoint x: 354, endPoint y: 397, distance: 25.2
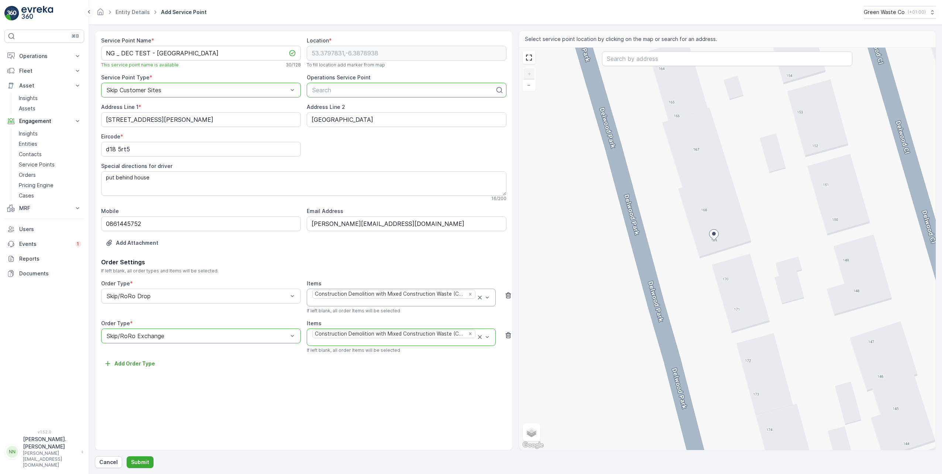
click at [377, 400] on div "Service Point Name * NG _ DEC TEST - Blanchardstown This service point name is …" at bounding box center [304, 241] width 418 height 420
click at [134, 364] on p "Add Order Type" at bounding box center [134, 363] width 41 height 7
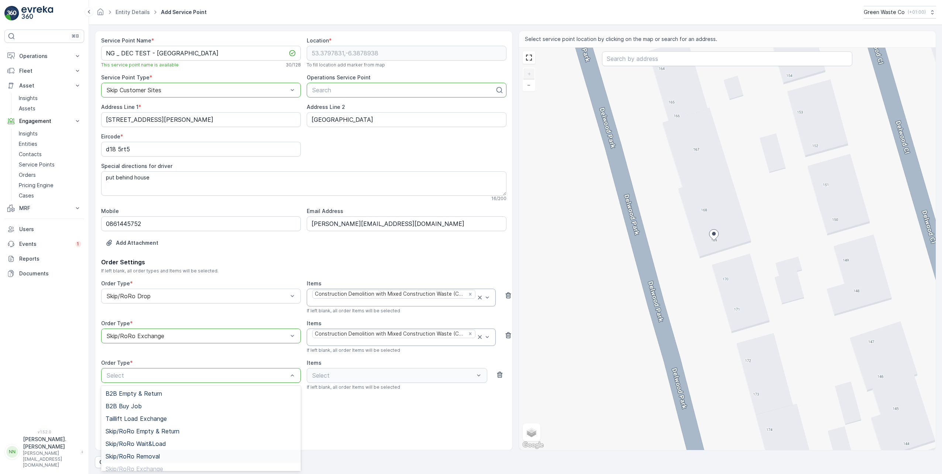
click at [150, 459] on span "Skip/RoRo Removal" at bounding box center [133, 456] width 54 height 7
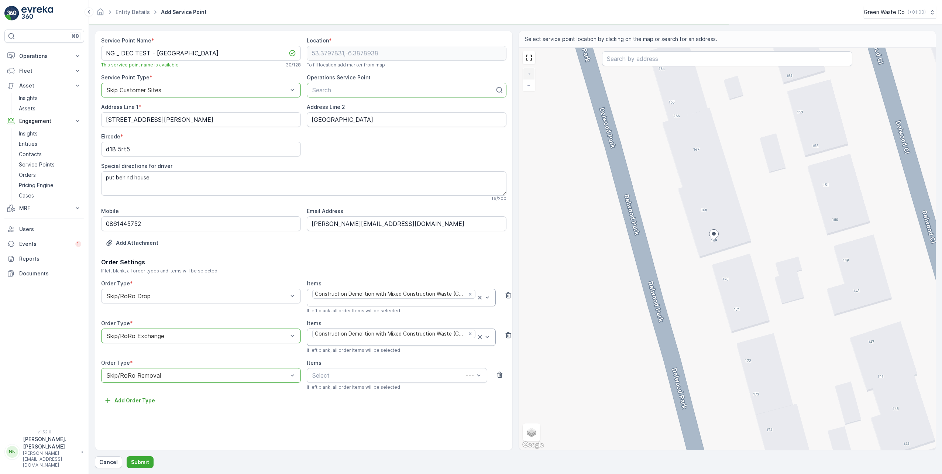
click at [231, 418] on div "Service Point Name * NG _ DEC TEST - Blanchardstown This service point name is …" at bounding box center [304, 241] width 418 height 420
click at [387, 439] on div "Construction Demolition with Mixed Construction Waste (CDMIXED)" at bounding box center [397, 446] width 181 height 19
click at [345, 434] on div "Service Point Name * NG _ DEC TEST - Blanchardstown This service point name is …" at bounding box center [304, 241] width 418 height 420
click at [143, 461] on p "Submit" at bounding box center [140, 462] width 18 height 7
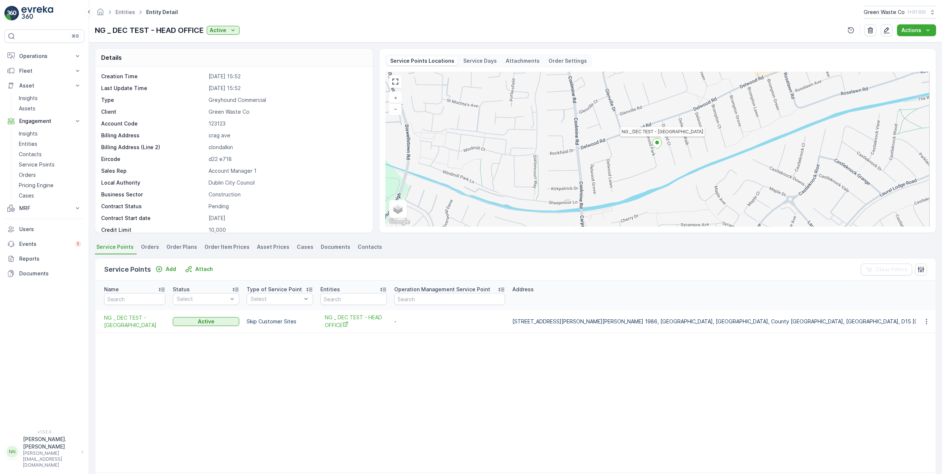
click at [146, 247] on span "Orders" at bounding box center [150, 246] width 18 height 7
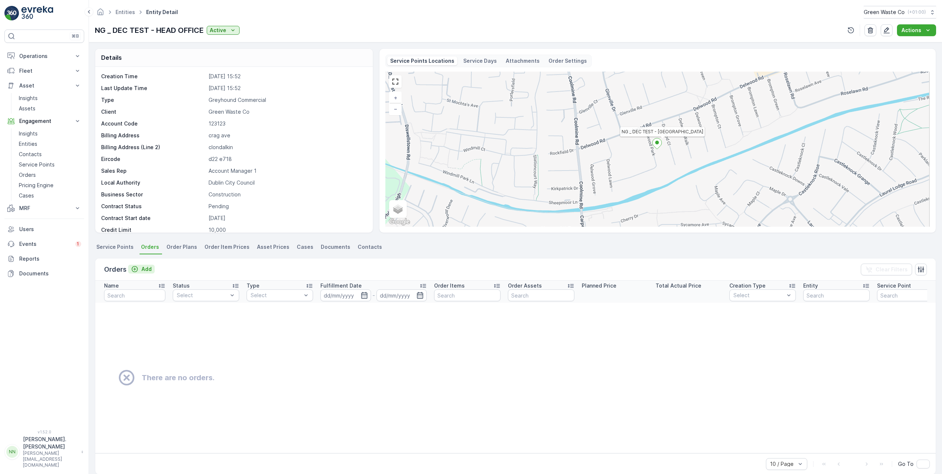
click at [146, 270] on p "Add" at bounding box center [146, 268] width 10 height 7
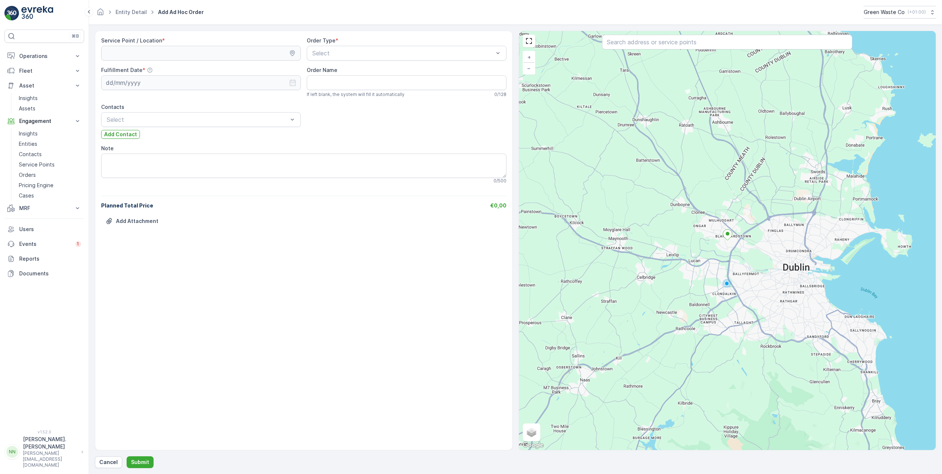
click at [342, 41] on div "Order Type *" at bounding box center [407, 40] width 200 height 7
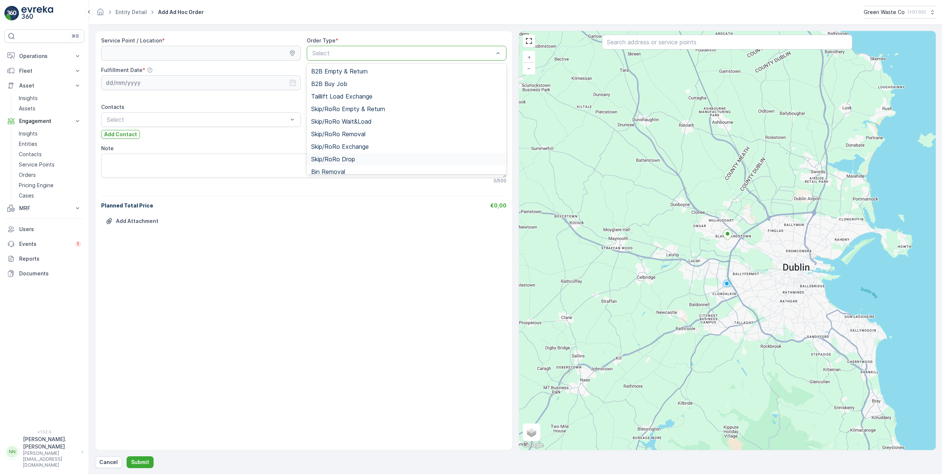
click at [387, 159] on div "Skip/RoRo Drop" at bounding box center [406, 159] width 191 height 7
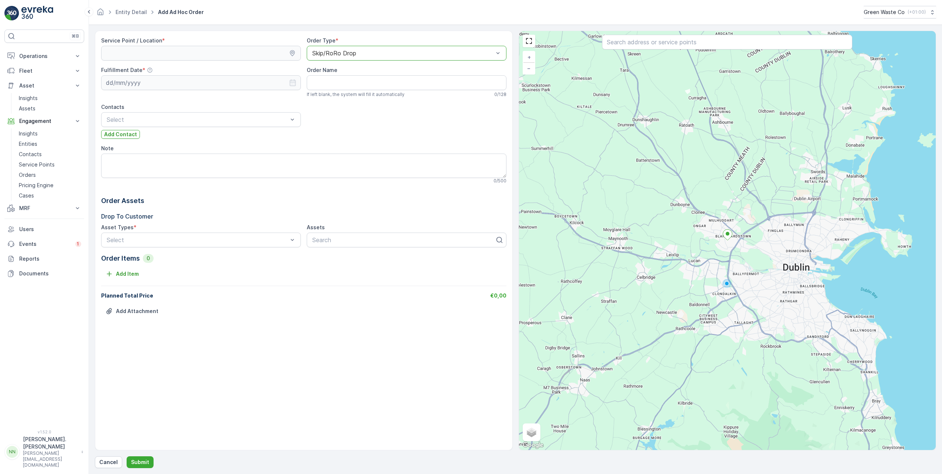
click at [349, 129] on div "Service Point / Location * Order Type * option Skip/RoRo Drop, selected. Skip/R…" at bounding box center [303, 181] width 405 height 289
click at [277, 61] on div "Service Point / Location * Order Type * option Skip/RoRo Drop, selected. Skip/R…" at bounding box center [303, 181] width 405 height 289
click at [265, 45] on div "Service Point / Location *" at bounding box center [201, 49] width 200 height 24
click at [270, 61] on div "Service Point / Location * Order Type * option Skip/RoRo Drop, selected. Skip/R…" at bounding box center [303, 181] width 405 height 289
click at [293, 54] on icon at bounding box center [292, 52] width 7 height 7
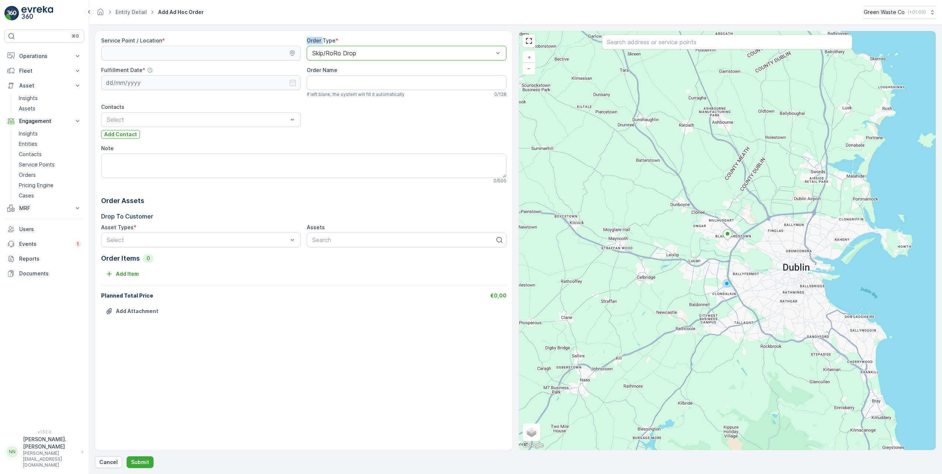
click at [293, 54] on icon at bounding box center [292, 52] width 7 height 7
drag, startPoint x: 293, startPoint y: 54, endPoint x: 291, endPoint y: 63, distance: 9.1
click at [291, 63] on div "Service Point / Location * Order Type * option Skip/RoRo Drop, selected. Skip/R…" at bounding box center [303, 181] width 405 height 289
drag, startPoint x: 291, startPoint y: 63, endPoint x: 297, endPoint y: 126, distance: 62.7
click at [296, 125] on div "Select" at bounding box center [201, 119] width 200 height 15
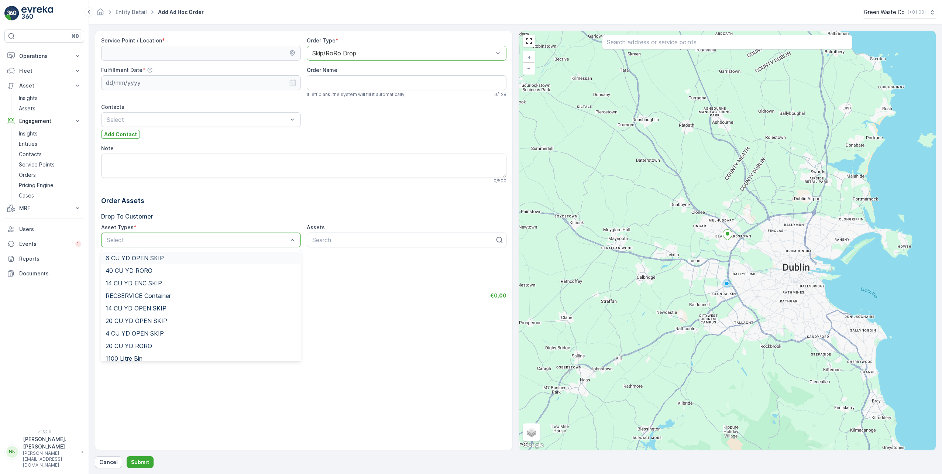
click at [170, 258] on div "6 CU YD OPEN SKIP" at bounding box center [201, 258] width 191 height 7
click at [277, 220] on p "Drop To Customer" at bounding box center [303, 216] width 405 height 9
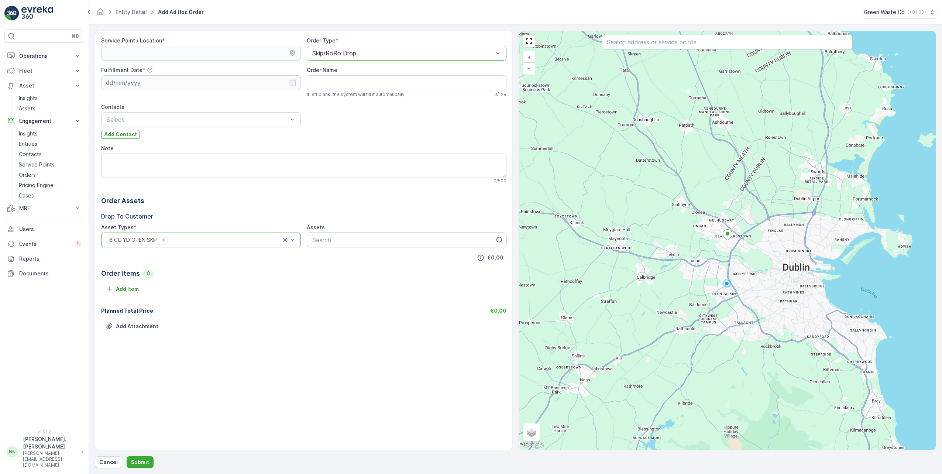
click at [332, 240] on div at bounding box center [404, 240] width 184 height 7
type input "6yd no1"
drag, startPoint x: 344, startPoint y: 238, endPoint x: 287, endPoint y: 239, distance: 56.9
click at [287, 239] on div "Asset Types * 6 CU YD OPEN SKIP Assets Search" at bounding box center [303, 236] width 405 height 24
click at [330, 242] on div at bounding box center [404, 240] width 184 height 7
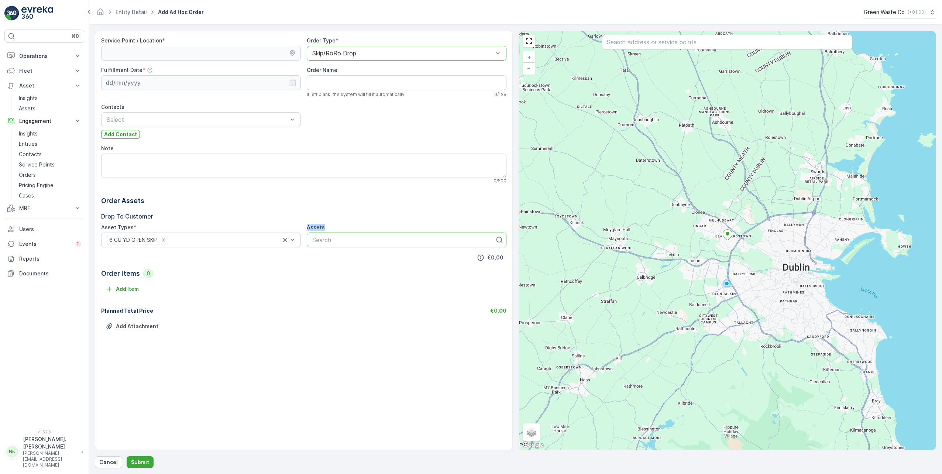
drag, startPoint x: 305, startPoint y: 227, endPoint x: 334, endPoint y: 228, distance: 29.6
click at [334, 228] on div "Asset Types * 6 CU YD OPEN SKIP Assets Search" at bounding box center [303, 236] width 405 height 24
drag, startPoint x: 334, startPoint y: 228, endPoint x: 326, endPoint y: 239, distance: 14.3
click at [327, 237] on div at bounding box center [404, 240] width 184 height 7
click at [351, 133] on div "Service Point / Location * Order Type * option Skip/RoRo Drop, selected. Skip/R…" at bounding box center [303, 189] width 405 height 304
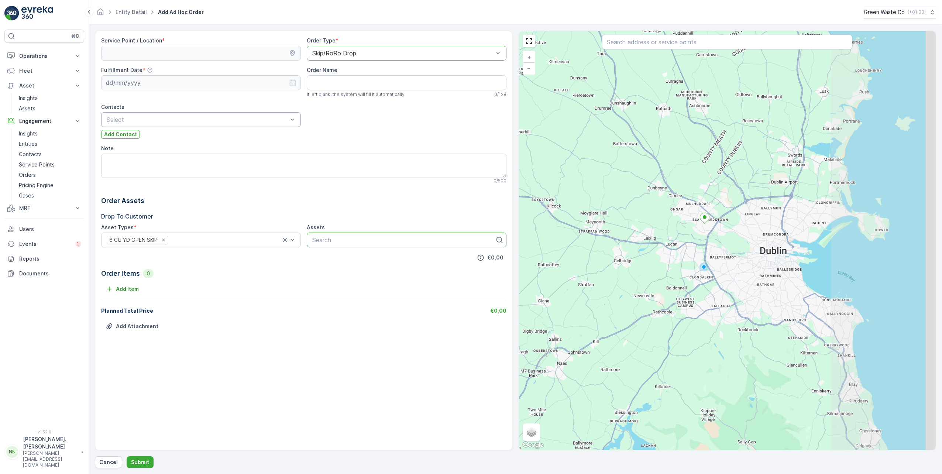
drag, startPoint x: 735, startPoint y: 289, endPoint x: 673, endPoint y: 251, distance: 73.1
click at [673, 251] on div "+ − Satellite Roadmap Terrain Hybrid Leaflet Keyboard shortcuts Map Data Map da…" at bounding box center [727, 240] width 417 height 419
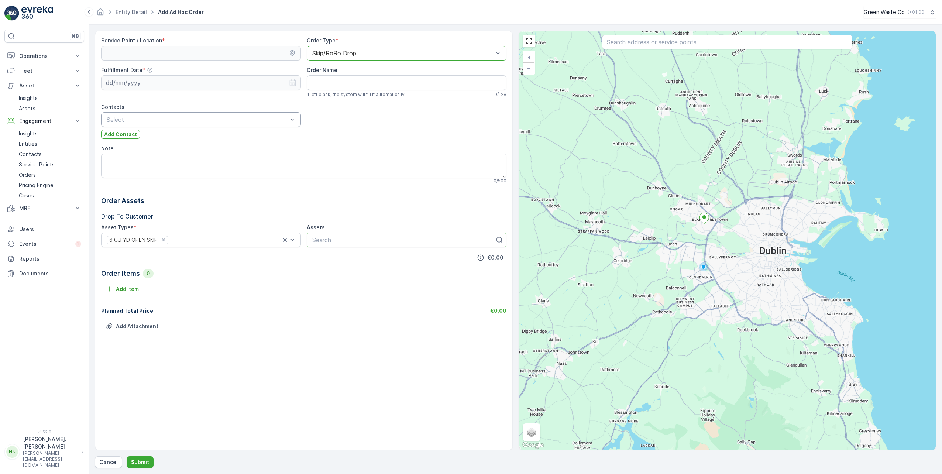
click at [703, 268] on div at bounding box center [703, 267] width 4 height 4
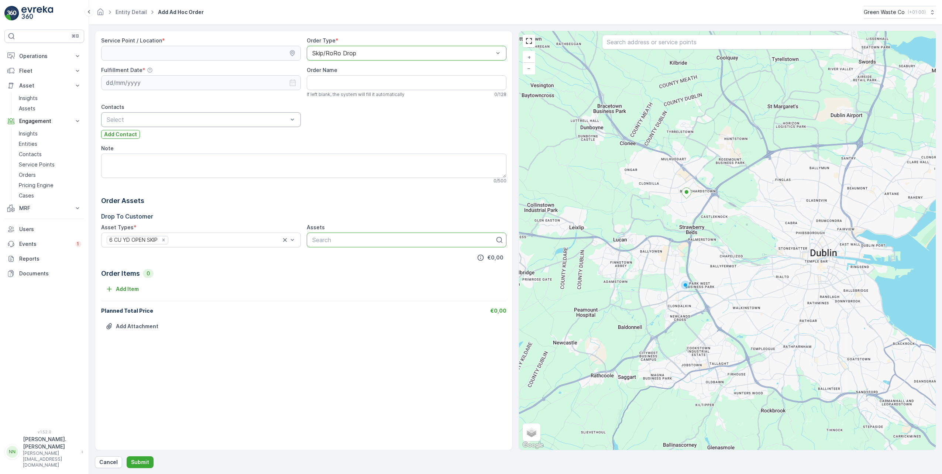
drag, startPoint x: 737, startPoint y: 239, endPoint x: 743, endPoint y: 285, distance: 46.1
click at [743, 285] on div "+ − Satellite Roadmap Terrain Hybrid Leaflet Keyboard shortcuts Map Data Map da…" at bounding box center [727, 240] width 417 height 419
click at [200, 120] on div at bounding box center [197, 119] width 183 height 7
drag, startPoint x: 130, startPoint y: 108, endPoint x: 100, endPoint y: 108, distance: 30.3
click at [100, 108] on div "Service Point / Location * Order Type * option Skip/RoRo Drop, selected. Skip/R…" at bounding box center [304, 241] width 418 height 420
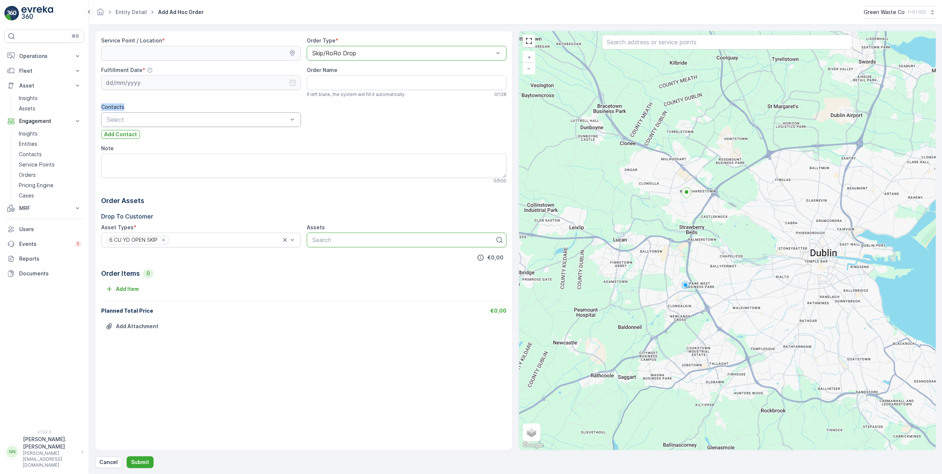
drag, startPoint x: 100, startPoint y: 108, endPoint x: 144, endPoint y: 106, distance: 44.7
click at [144, 106] on div "Contacts" at bounding box center [201, 106] width 200 height 7
drag, startPoint x: 322, startPoint y: 127, endPoint x: 321, endPoint y: 110, distance: 17.0
click at [322, 125] on div "Service Point / Location * Order Type * option Skip/RoRo Drop, selected. Skip/R…" at bounding box center [303, 189] width 405 height 304
click at [324, 85] on Name "Order Name" at bounding box center [407, 82] width 200 height 15
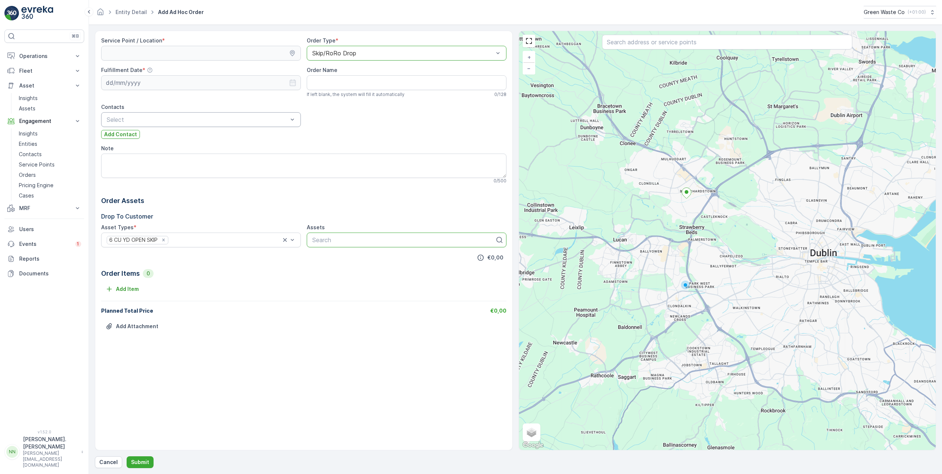
click at [312, 124] on div "Service Point / Location * Order Type * option Skip/RoRo Drop, selected. Skip/R…" at bounding box center [303, 189] width 405 height 304
click at [306, 152] on div "Note 0 / 500" at bounding box center [303, 164] width 405 height 39
click at [27, 154] on p "Contacts" at bounding box center [30, 154] width 23 height 7
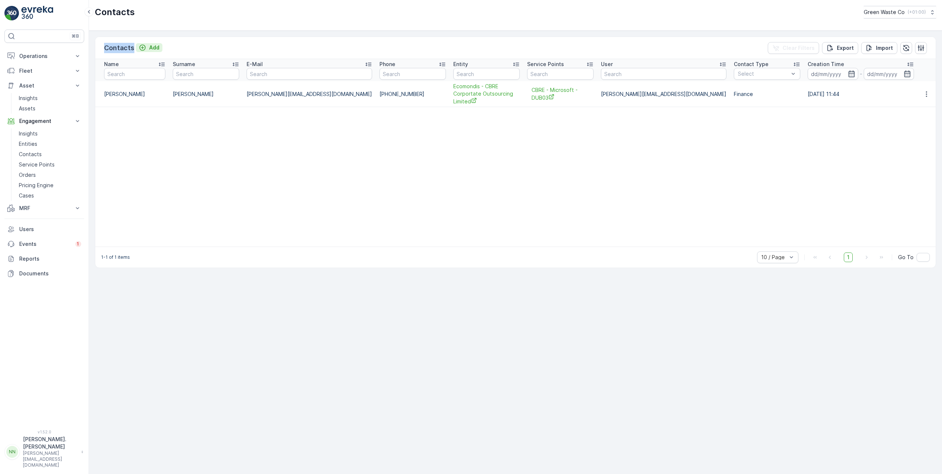
drag, startPoint x: 106, startPoint y: 49, endPoint x: 135, endPoint y: 47, distance: 29.3
click at [135, 47] on div "Contacts Add" at bounding box center [133, 48] width 58 height 10
click at [104, 150] on td at bounding box center [132, 146] width 74 height 16
click at [41, 186] on p "Pricing Engine" at bounding box center [36, 185] width 35 height 7
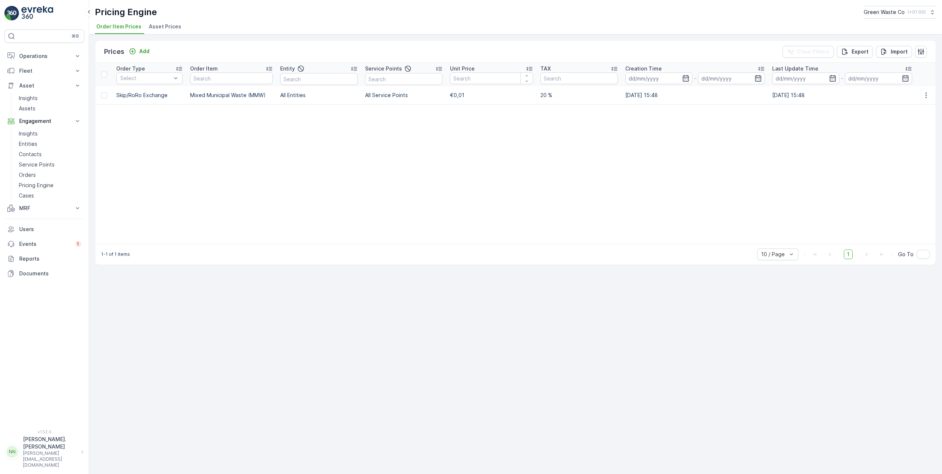
click at [171, 28] on span "Asset Prices" at bounding box center [165, 26] width 32 height 7
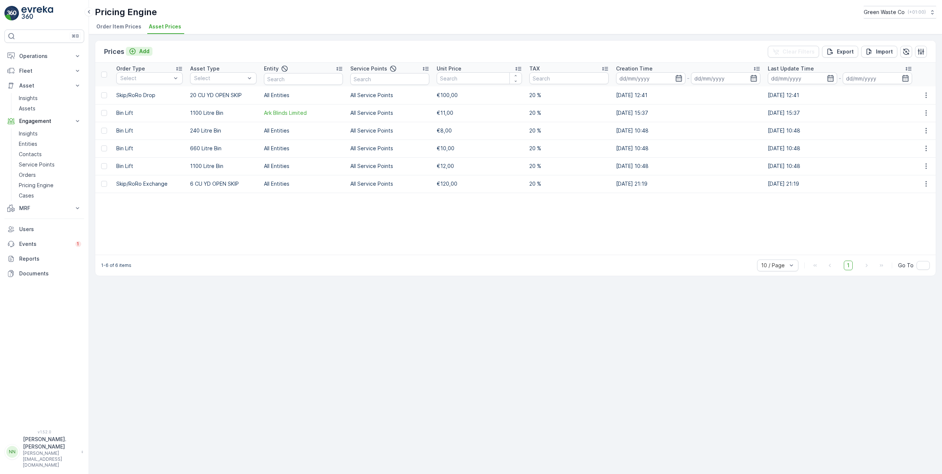
click at [134, 53] on icon "Add" at bounding box center [132, 51] width 7 height 7
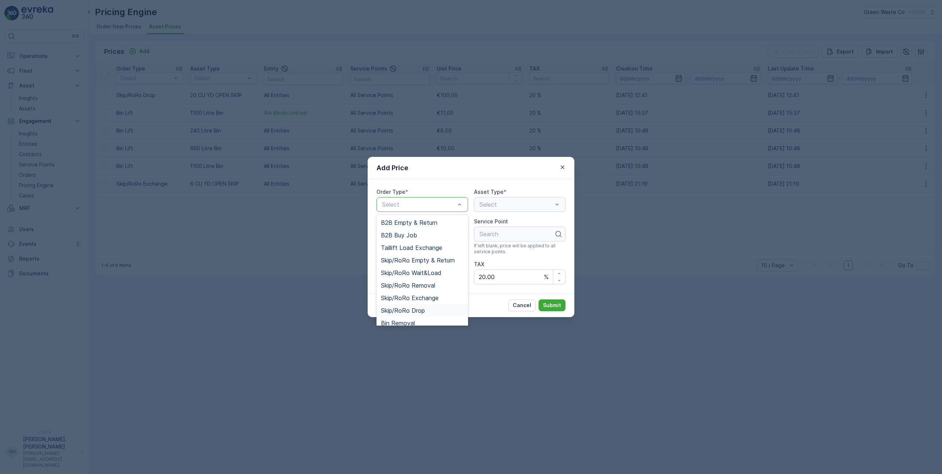
click at [429, 310] on div "Skip/RoRo Drop" at bounding box center [422, 310] width 83 height 7
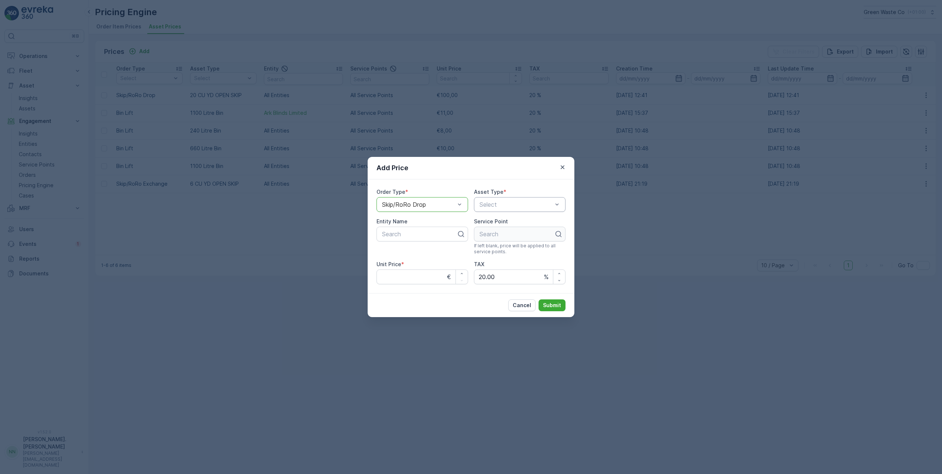
click at [490, 198] on div "Asset Type * Select" at bounding box center [520, 200] width 92 height 24
click at [526, 224] on span "6 CU YD OPEN SKIP" at bounding box center [507, 222] width 58 height 7
click at [410, 240] on div "Search" at bounding box center [423, 234] width 92 height 15
click at [423, 277] on Price "Unit Price" at bounding box center [423, 276] width 92 height 15
click at [461, 255] on div "Order Type * option Skip/RoRo Drop, selected. Skip/RoRo Drop Asset Type * optio…" at bounding box center [471, 236] width 189 height 96
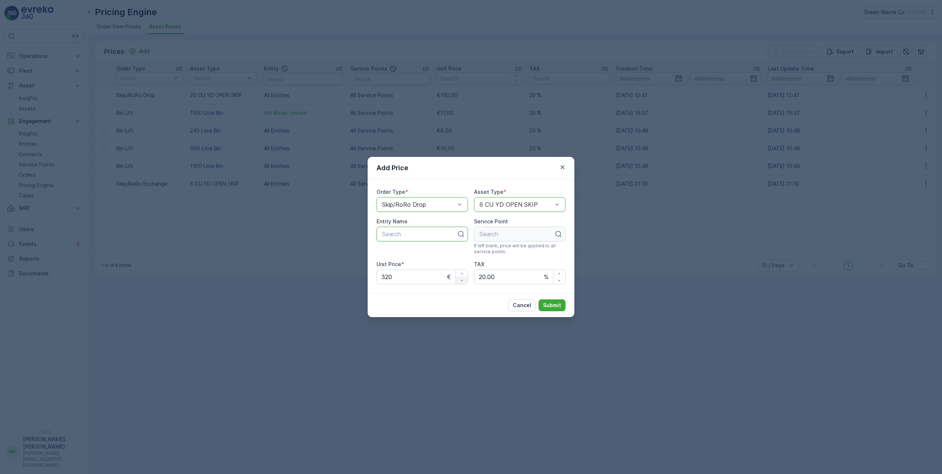
click at [464, 281] on icon "button" at bounding box center [462, 280] width 4 height 4
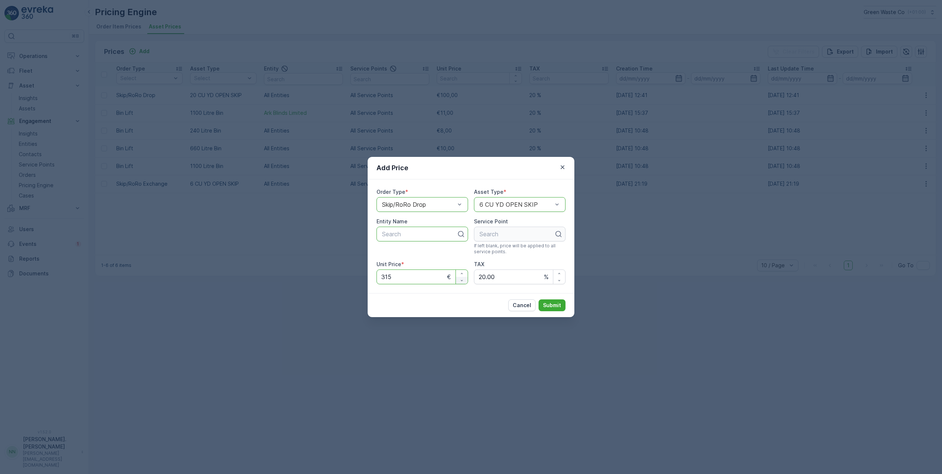
click at [464, 281] on icon "button" at bounding box center [462, 280] width 4 height 4
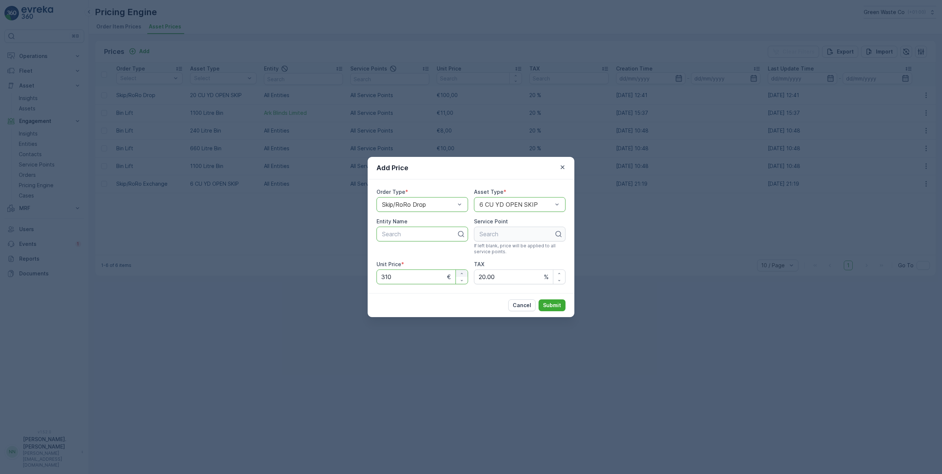
click at [464, 273] on div "button" at bounding box center [462, 273] width 12 height 4
click at [464, 273] on icon "button" at bounding box center [462, 273] width 4 height 4
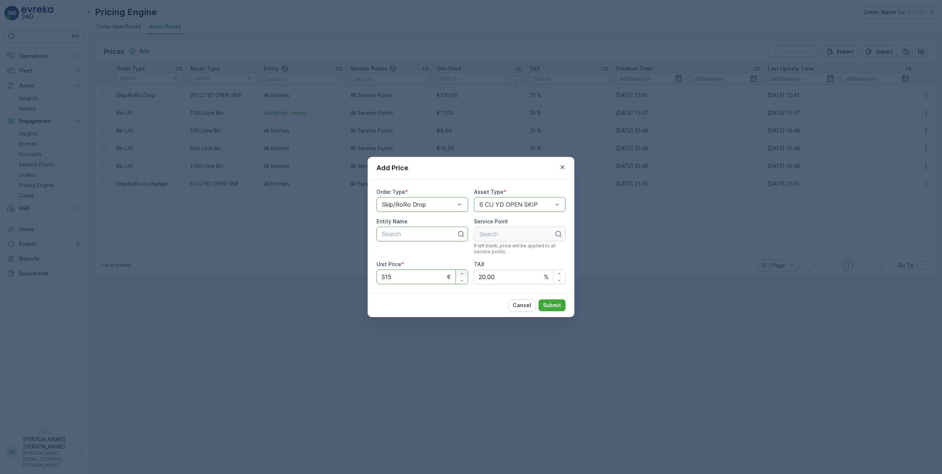
click at [464, 273] on icon "button" at bounding box center [462, 273] width 4 height 4
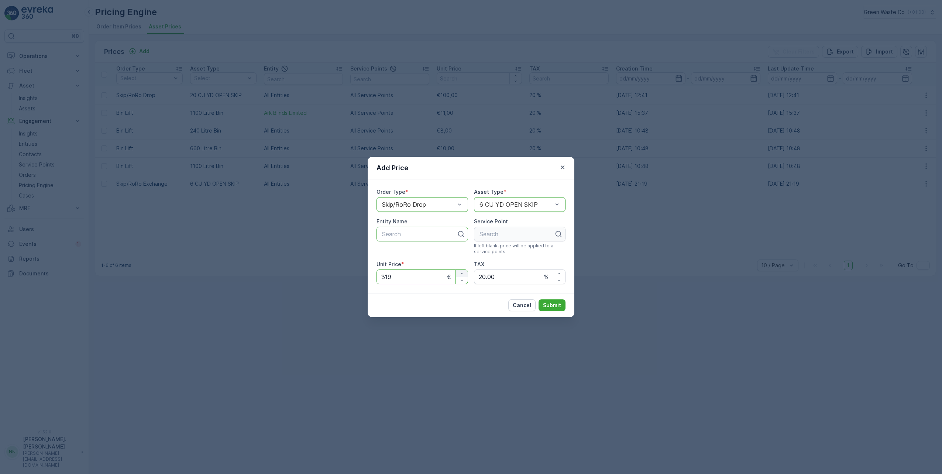
type Price "320"
click at [460, 254] on div "Entity Name Search" at bounding box center [423, 236] width 92 height 37
click at [515, 273] on input "20.00" at bounding box center [520, 276] width 92 height 15
click at [557, 278] on icon "button" at bounding box center [559, 280] width 4 height 4
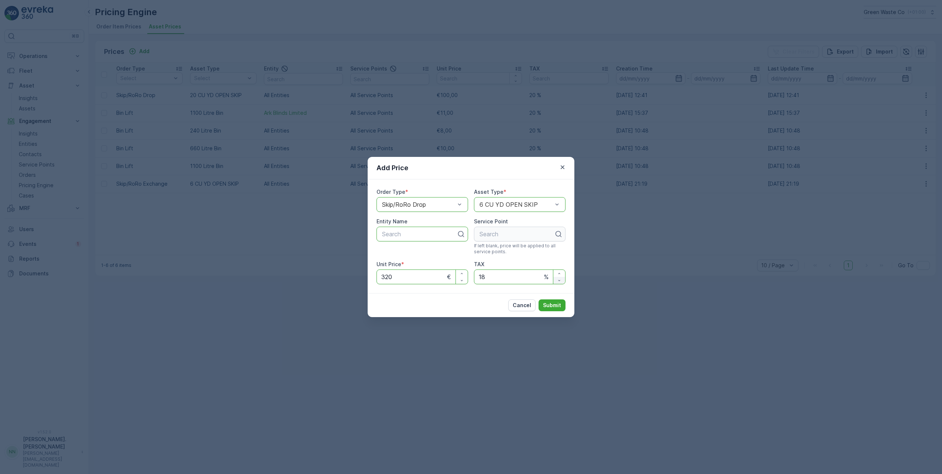
click at [557, 278] on icon "button" at bounding box center [559, 280] width 4 height 4
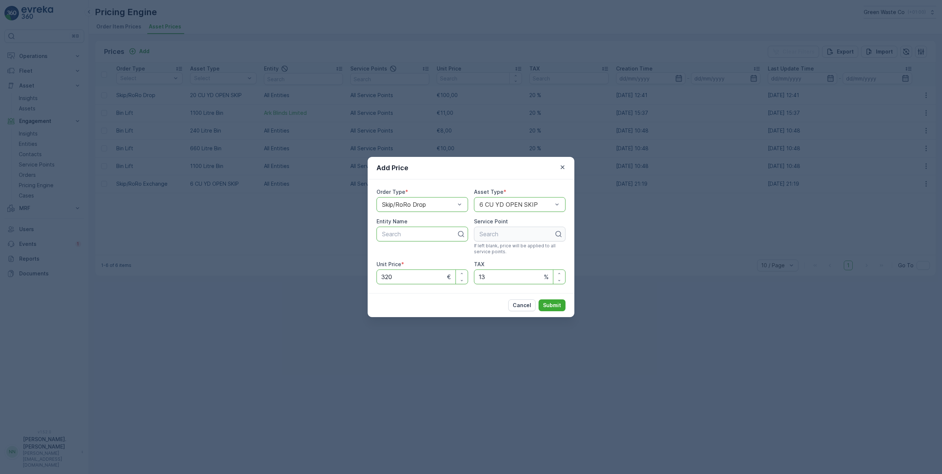
click at [423, 259] on div "Order Type * option Skip/RoRo Drop, selected. Skip/RoRo Drop Asset Type * optio…" at bounding box center [471, 236] width 189 height 96
click at [558, 235] on div "Search" at bounding box center [520, 234] width 92 height 15
drag, startPoint x: 542, startPoint y: 241, endPoint x: 519, endPoint y: 240, distance: 23.7
click at [542, 241] on div "Search" at bounding box center [520, 234] width 92 height 15
click at [478, 249] on span "If left blank, price will be applied to all service points." at bounding box center [520, 249] width 92 height 12
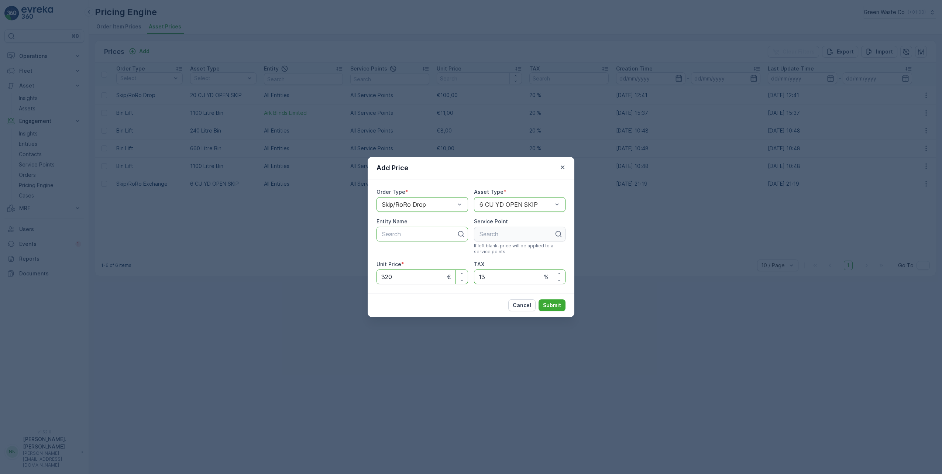
drag, startPoint x: 491, startPoint y: 265, endPoint x: 502, endPoint y: 252, distance: 18.1
click at [493, 264] on div "TAX" at bounding box center [520, 264] width 92 height 7
click at [518, 232] on div "Search" at bounding box center [520, 234] width 92 height 15
click at [498, 243] on span "If left blank, price will be applied to all service points." at bounding box center [520, 249] width 92 height 12
click at [499, 239] on div "Search" at bounding box center [520, 234] width 92 height 15
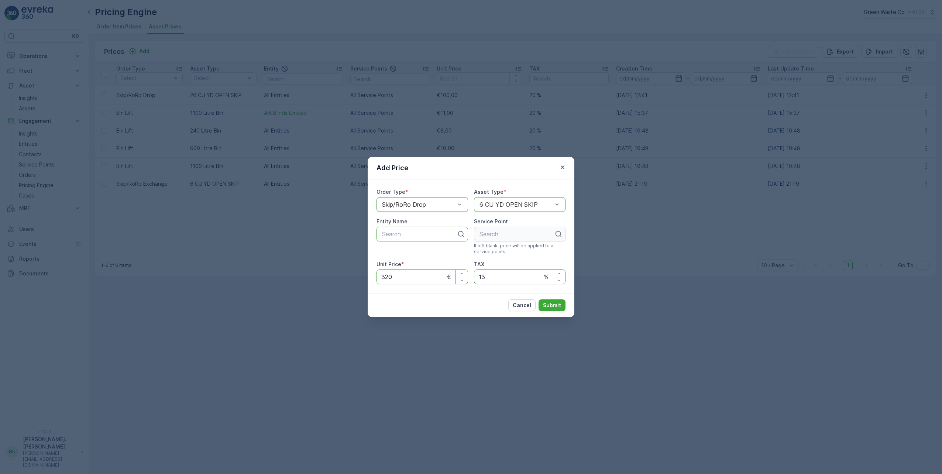
click at [500, 238] on div "Search" at bounding box center [520, 234] width 92 height 15
click at [423, 227] on div "Search" at bounding box center [423, 234] width 92 height 15
click at [464, 255] on div "Order Type * option Skip/RoRo Drop, selected. Skip/RoRo Drop Asset Type * optio…" at bounding box center [471, 236] width 189 height 96
drag, startPoint x: 492, startPoint y: 277, endPoint x: 444, endPoint y: 272, distance: 48.6
click at [444, 272] on div "Order Type * option Skip/RoRo Drop, selected. Skip/RoRo Drop Asset Type * optio…" at bounding box center [471, 236] width 189 height 96
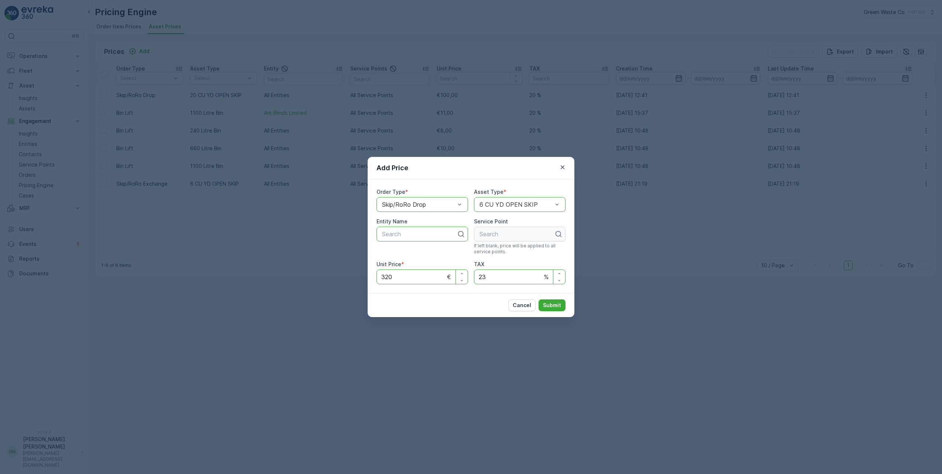
type input "23"
click at [469, 284] on div "Order Type * option Skip/RoRo Drop, selected. Skip/RoRo Drop Asset Type * optio…" at bounding box center [471, 236] width 207 height 114
click at [551, 306] on p "Submit" at bounding box center [552, 305] width 18 height 7
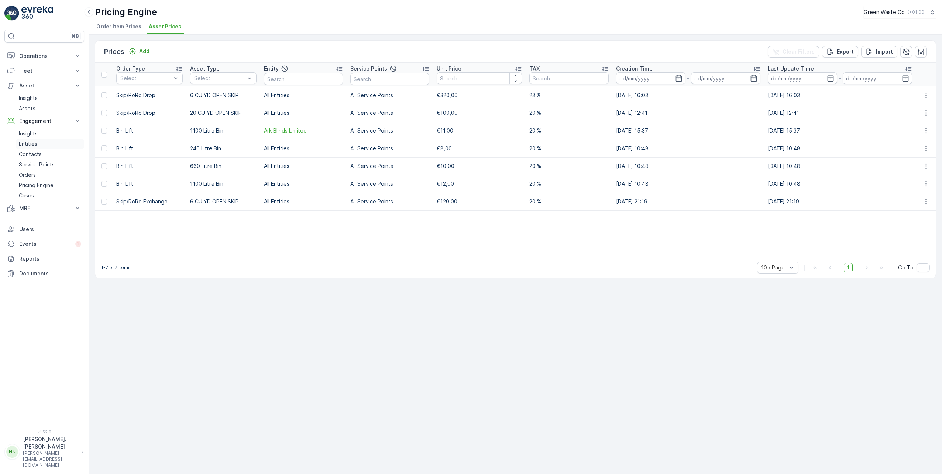
click at [45, 144] on link "Entities" at bounding box center [50, 144] width 68 height 10
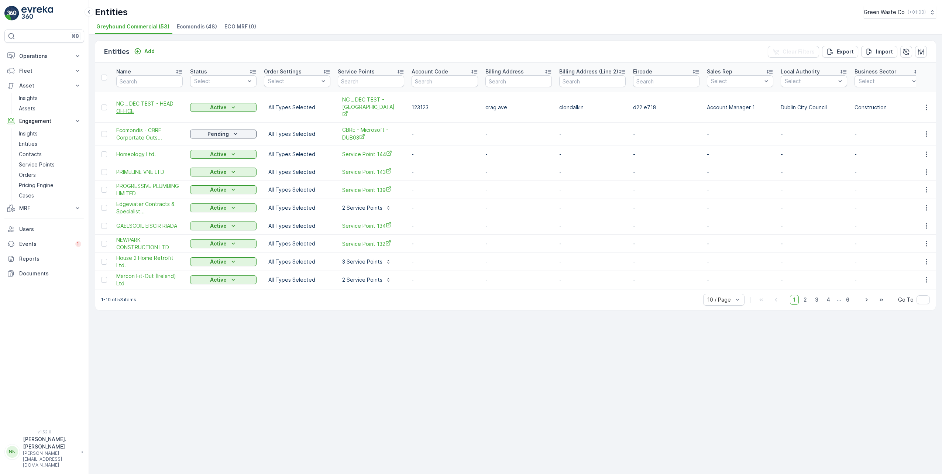
click at [130, 100] on span "NG _ DEC TEST - HEAD OFFICE" at bounding box center [149, 107] width 66 height 15
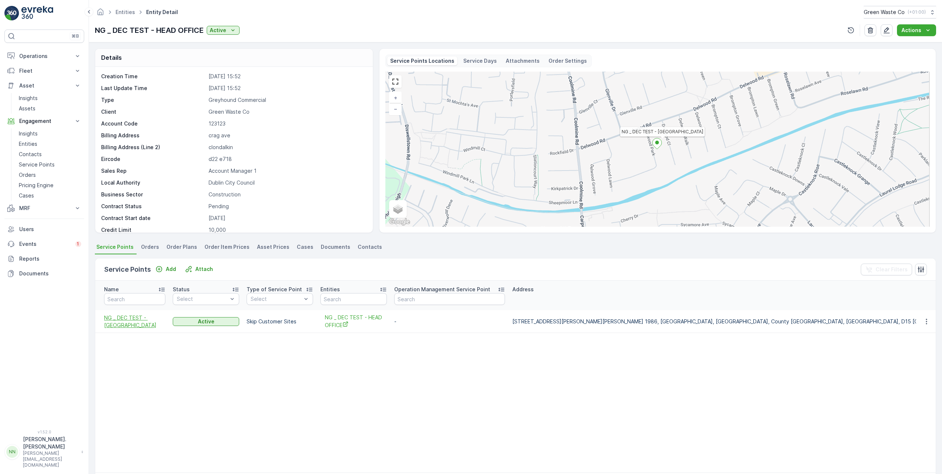
click at [126, 323] on span "NG _ DEC TEST - [GEOGRAPHIC_DATA]" at bounding box center [134, 321] width 61 height 15
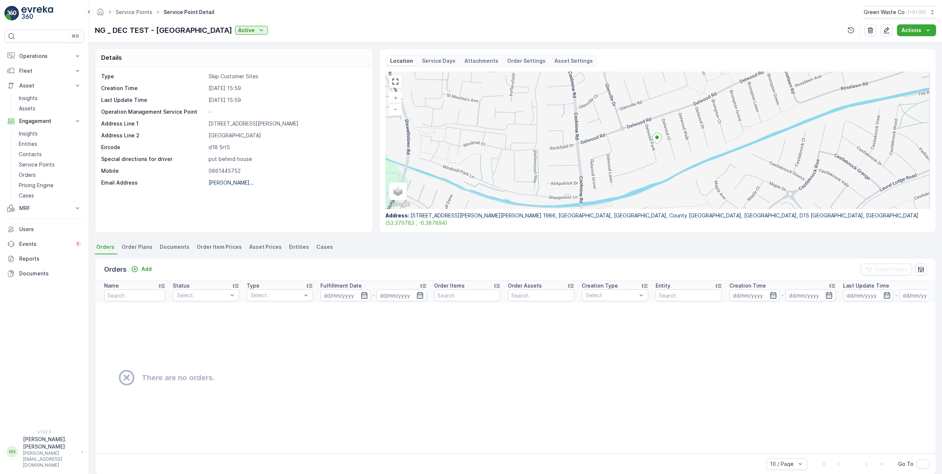
click at [260, 250] on span "Asset Prices" at bounding box center [265, 246] width 32 height 7
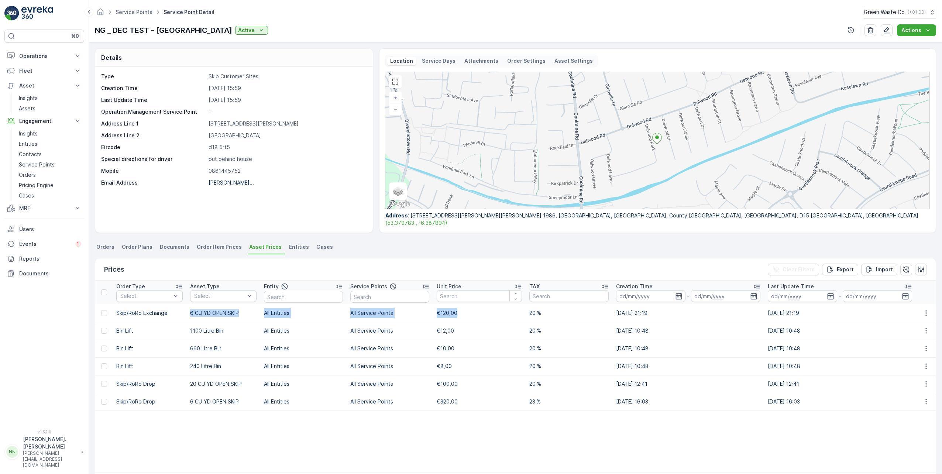
drag, startPoint x: 191, startPoint y: 314, endPoint x: 461, endPoint y: 317, distance: 270.6
click at [461, 317] on tr "Skip/RoRo Exchange 6 CU YD OPEN SKIP All Entities All Service Points €120,00 20…" at bounding box center [515, 313] width 841 height 18
drag, startPoint x: 461, startPoint y: 317, endPoint x: 397, endPoint y: 251, distance: 92.2
click at [397, 251] on ul "Orders Order Plans Documents Order Item Prices Asset Prices Entities Cases" at bounding box center [515, 248] width 841 height 13
drag, startPoint x: 482, startPoint y: 399, endPoint x: 121, endPoint y: 401, distance: 361.1
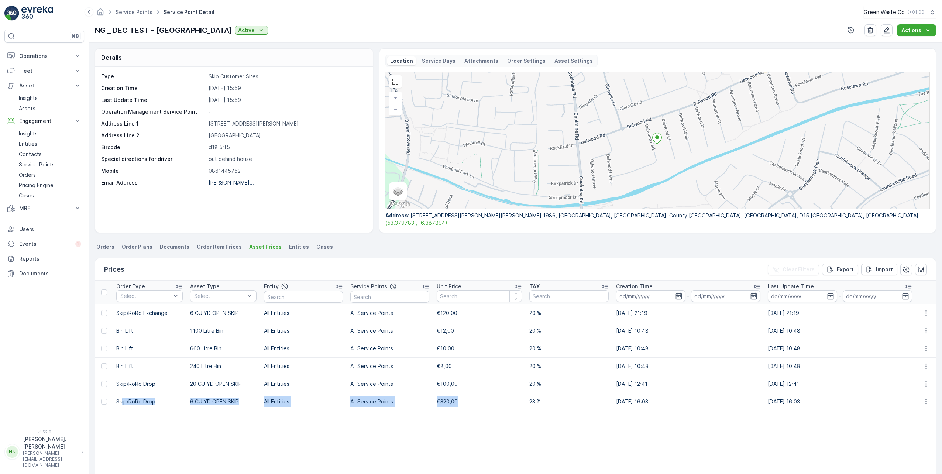
click at [121, 401] on tr "Skip/RoRo Drop 6 CU YD OPEN SKIP All Entities All Service Points €320,00 23 % 0…" at bounding box center [515, 402] width 841 height 18
click at [209, 216] on div "Type Skip Customer Sites Creation Time 08.10.2025 15:59 Last Update Time 08.10.…" at bounding box center [234, 150] width 278 height 166
click at [132, 13] on link "Service Points" at bounding box center [134, 12] width 37 height 6
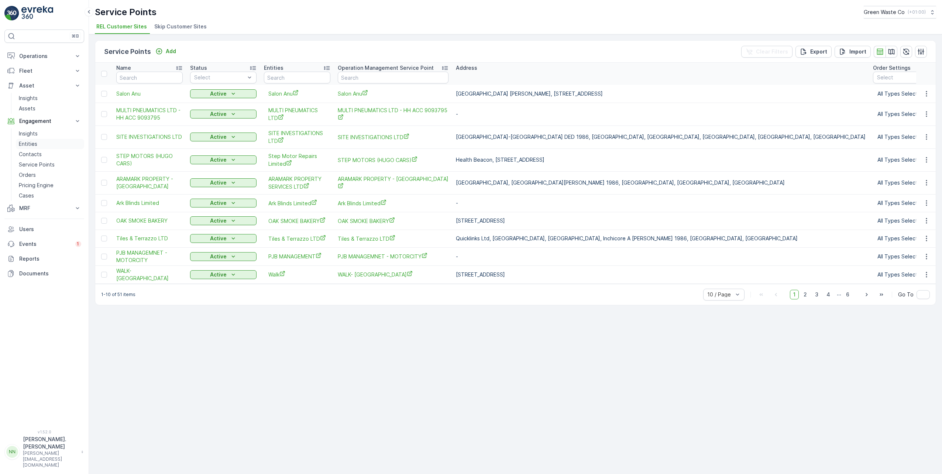
click at [40, 144] on link "Entities" at bounding box center [50, 144] width 68 height 10
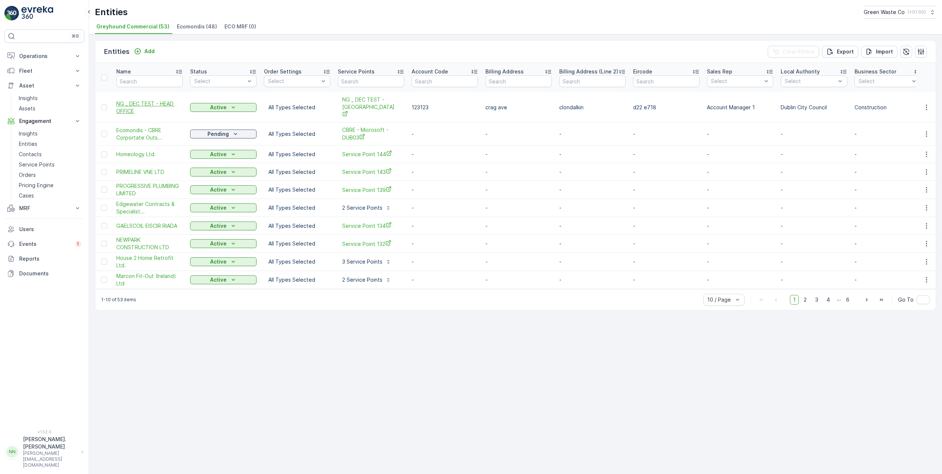
click at [136, 101] on span "NG _ DEC TEST - HEAD OFFICE" at bounding box center [149, 107] width 66 height 15
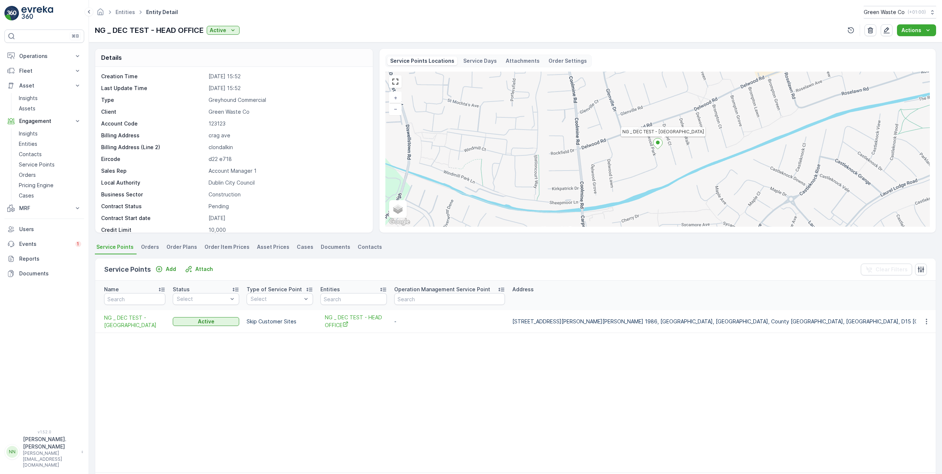
click at [146, 246] on span "Orders" at bounding box center [150, 246] width 18 height 7
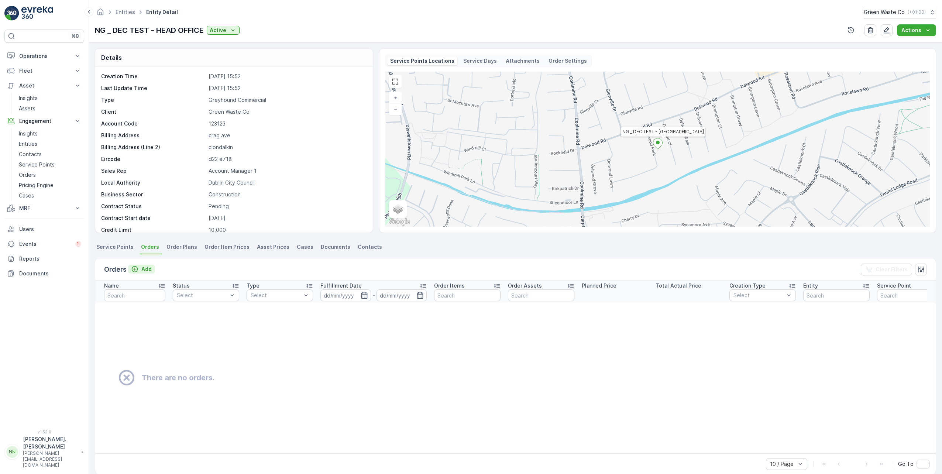
click at [135, 270] on icon "Add" at bounding box center [134, 268] width 7 height 7
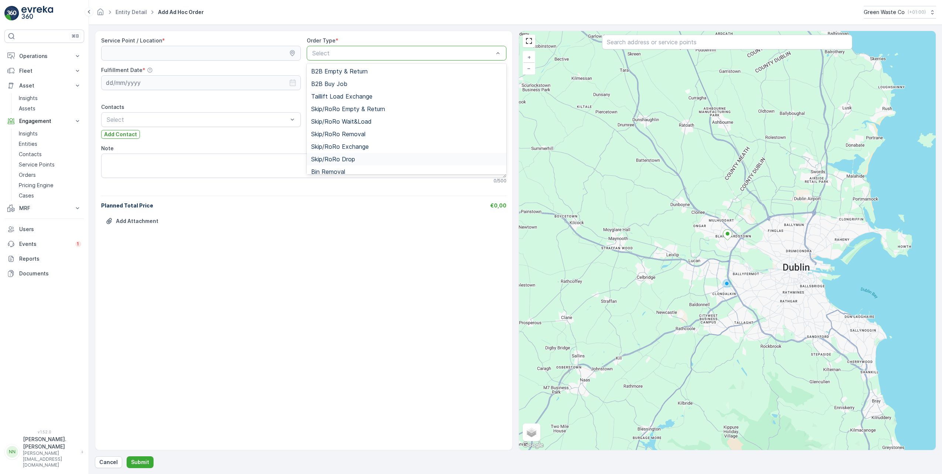
click at [381, 159] on div "Skip/RoRo Drop" at bounding box center [406, 159] width 191 height 7
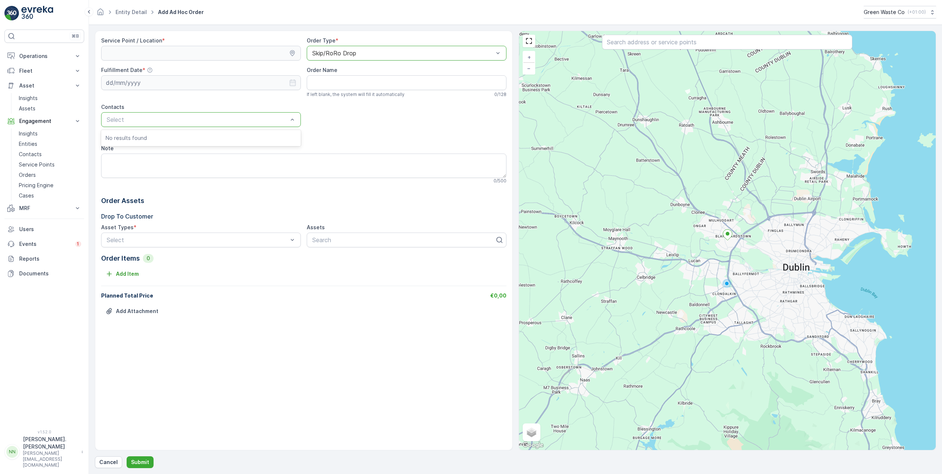
click at [189, 101] on div "Service Point / Location * Order Type * option Skip/RoRo Drop, selected. Skip/R…" at bounding box center [303, 181] width 405 height 289
click at [322, 83] on Name "Order Name" at bounding box center [407, 82] width 200 height 15
click at [295, 55] on icon at bounding box center [292, 52] width 7 height 7
click at [296, 54] on icon at bounding box center [292, 52] width 7 height 7
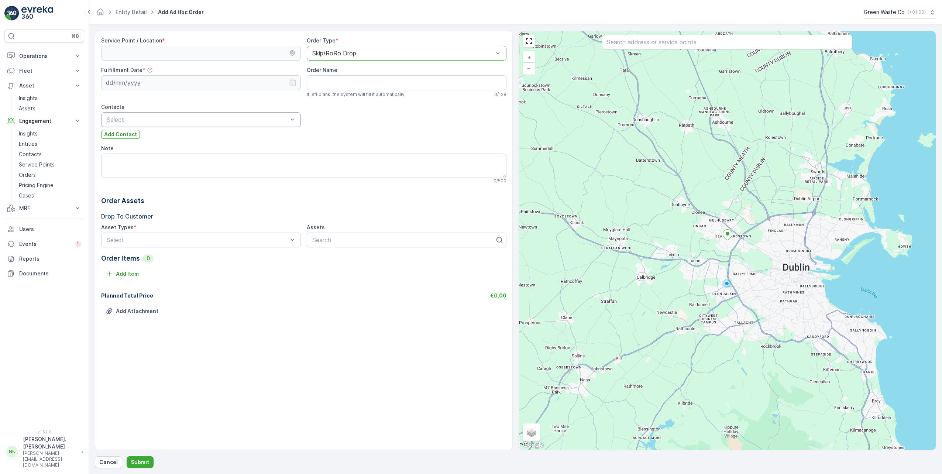
click at [295, 52] on icon at bounding box center [292, 52] width 7 height 7
click at [292, 54] on icon at bounding box center [292, 52] width 7 height 7
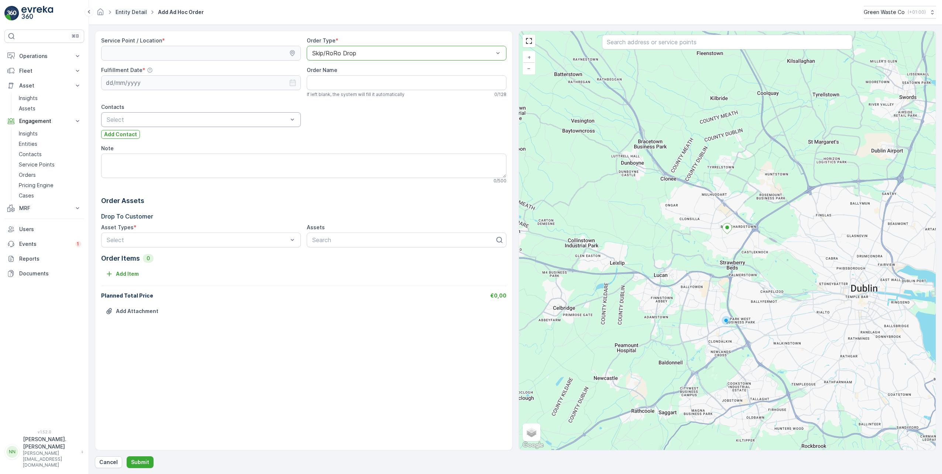
click at [138, 13] on link "Entity Detail" at bounding box center [131, 12] width 31 height 6
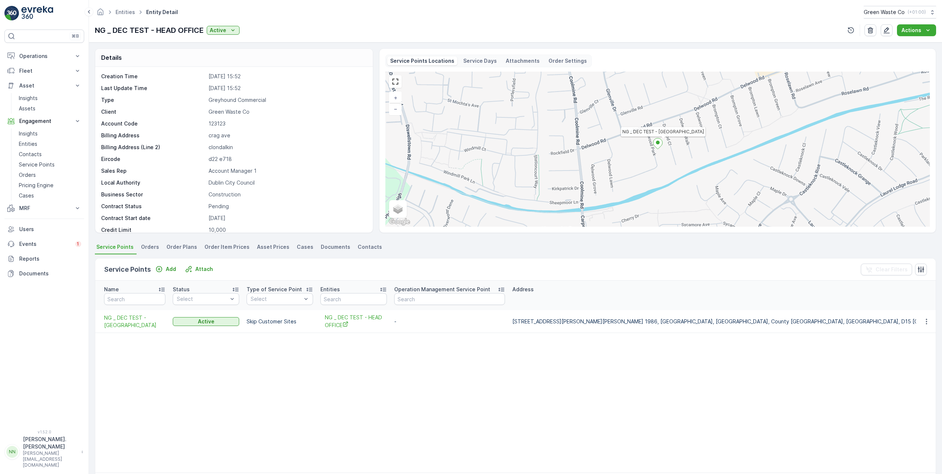
click at [362, 248] on span "Contacts" at bounding box center [370, 246] width 24 height 7
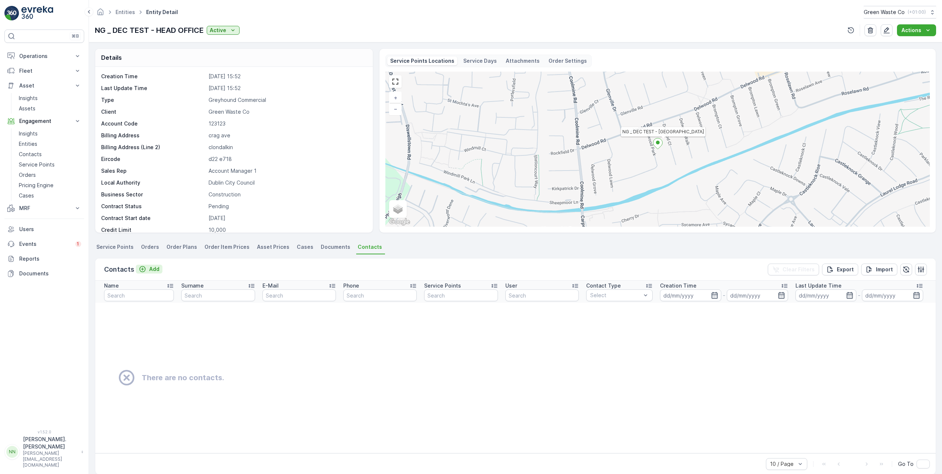
click at [149, 269] on p "Add" at bounding box center [154, 268] width 10 height 7
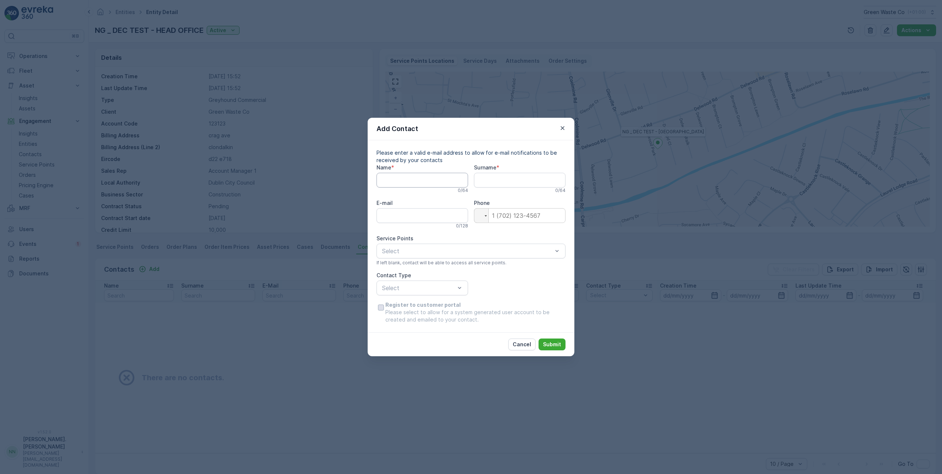
drag, startPoint x: 391, startPoint y: 181, endPoint x: 405, endPoint y: 183, distance: 13.7
click at [392, 181] on input "Name" at bounding box center [423, 180] width 92 height 15
type input "Nigel"
type input "Gittins"
type input "nigel.gittins@greyhoundrecycling.com"
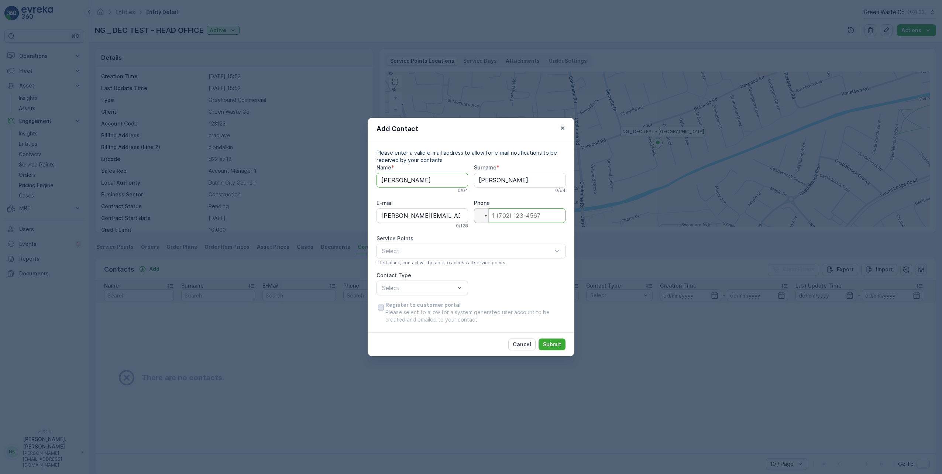
type input "+86 14-45752"
click at [445, 269] on span "NG _ DEC TEST - [GEOGRAPHIC_DATA]" at bounding box center [437, 269] width 113 height 7
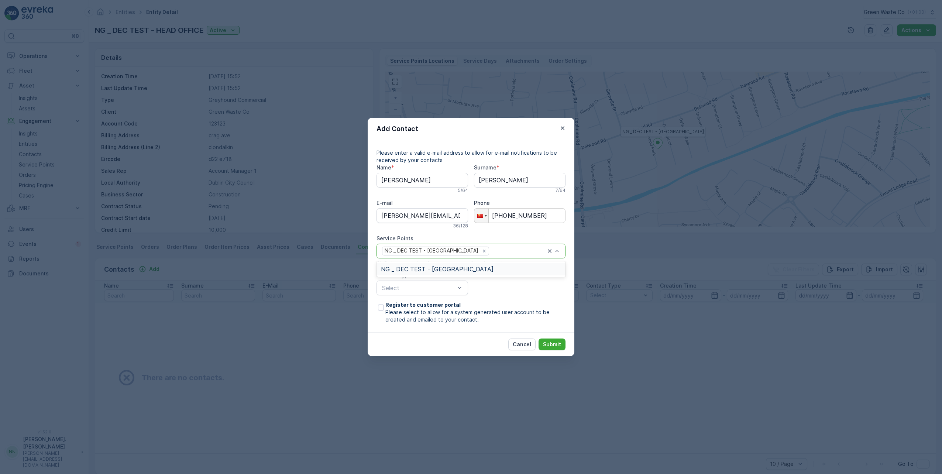
click at [507, 295] on div "Name * Nigel 5 / 64 Surname * Gittins 7 / 64 E-mail nigel.gittins@greyhoundrecy…" at bounding box center [471, 243] width 189 height 159
click at [413, 322] on div "Transport" at bounding box center [423, 318] width 92 height 13
drag, startPoint x: 500, startPoint y: 297, endPoint x: 504, endPoint y: 295, distance: 3.8
click at [501, 296] on div "Name * Nigel 5 / 64 Surname * Gittins 7 / 64 E-mail nigel.gittins@greyhoundrecy…" at bounding box center [471, 243] width 189 height 159
click at [383, 308] on div at bounding box center [381, 308] width 6 height 6
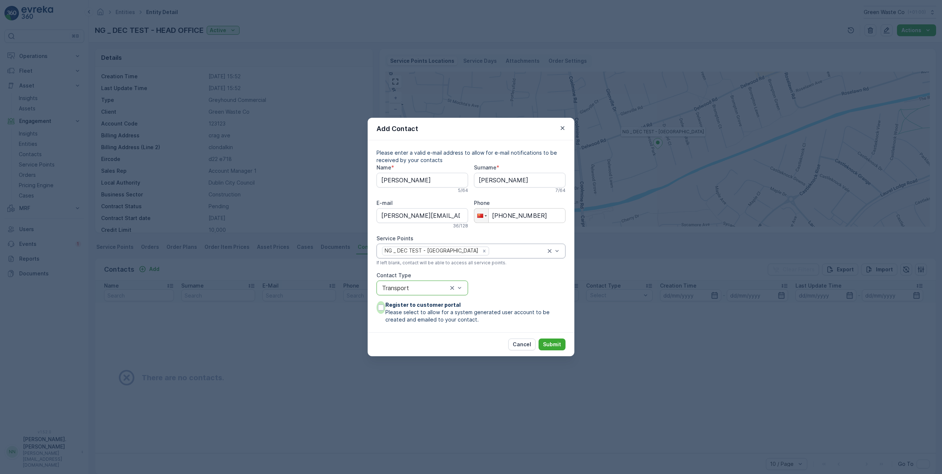
click at [377, 301] on input "Register to customer portal Please select to allow for a system generated user …" at bounding box center [377, 301] width 0 height 0
click at [550, 344] on p "Submit" at bounding box center [552, 344] width 18 height 7
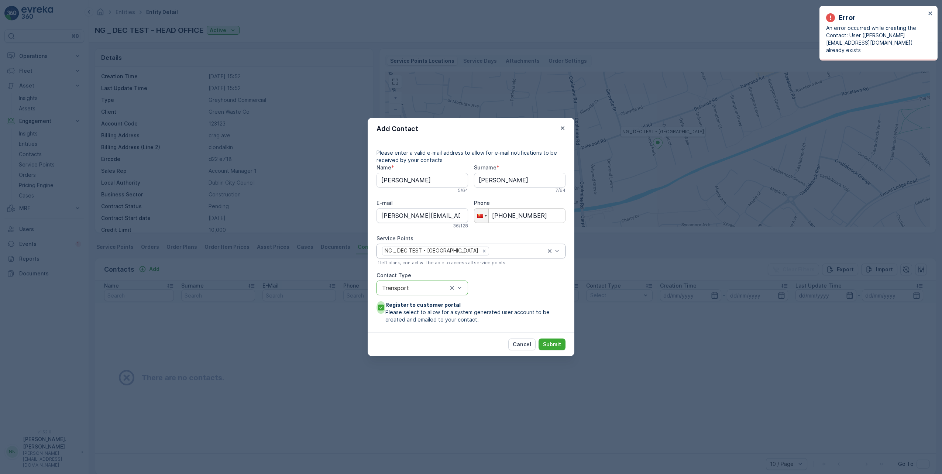
click at [383, 307] on icon at bounding box center [380, 307] width 5 height 5
click at [377, 301] on input "Register to customer portal Please select to allow for a system generated user …" at bounding box center [377, 301] width 0 height 0
click at [557, 346] on p "Submit" at bounding box center [552, 344] width 18 height 7
click at [477, 216] on div at bounding box center [481, 216] width 14 height 14
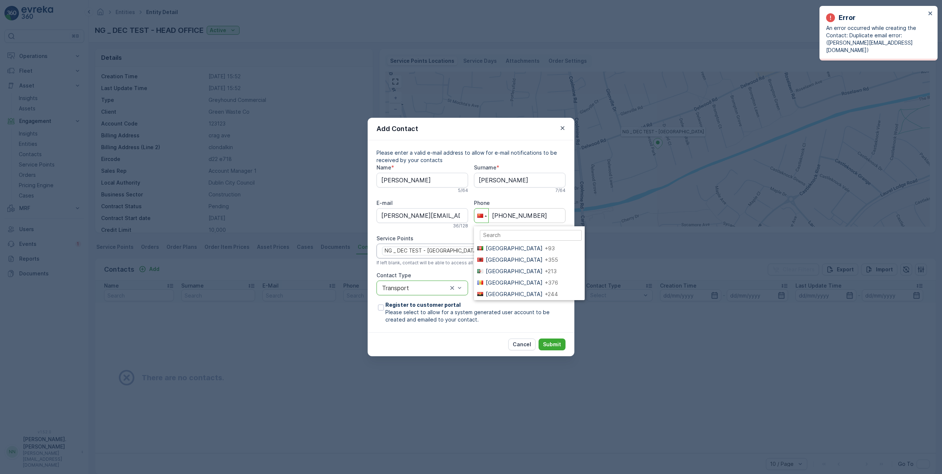
scroll to position [387, 0]
click at [507, 238] on input "search" at bounding box center [531, 235] width 102 height 11
type input "irel"
click at [490, 248] on span "Ireland" at bounding box center [514, 248] width 57 height 7
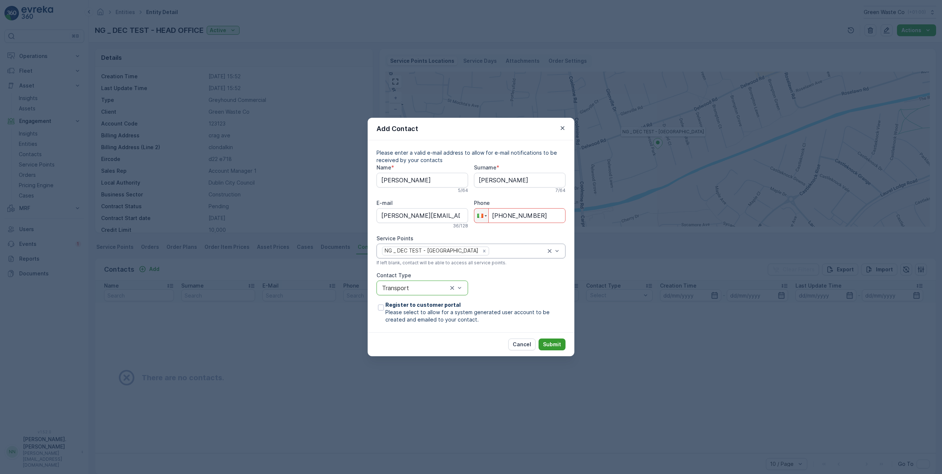
click at [549, 343] on p "Submit" at bounding box center [552, 344] width 18 height 7
click at [378, 307] on div at bounding box center [381, 308] width 6 height 6
click at [377, 301] on input "Register to customer portal Please select to allow for a system generated user …" at bounding box center [377, 301] width 0 height 0
click at [550, 348] on p "Submit" at bounding box center [552, 344] width 18 height 7
click at [521, 225] on div "Phone Phone +353 14 45752" at bounding box center [520, 214] width 92 height 30
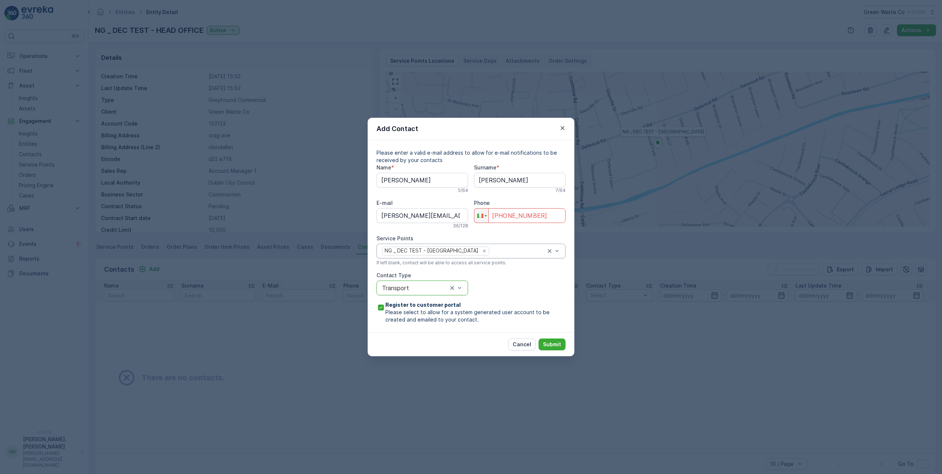
click at [510, 216] on input "+353 14 45752" at bounding box center [520, 215] width 92 height 15
type input "+3"
type input "+353 86 1445752"
click at [553, 342] on p "Submit" at bounding box center [552, 344] width 18 height 7
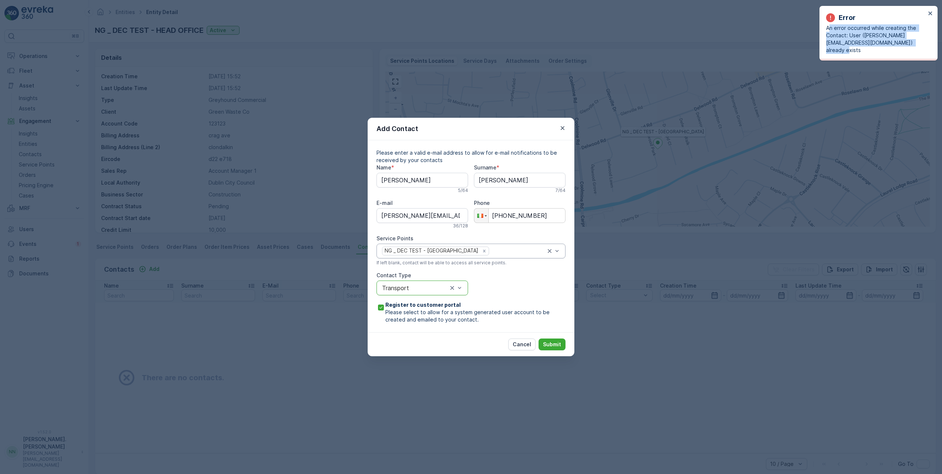
drag, startPoint x: 869, startPoint y: 47, endPoint x: 829, endPoint y: 31, distance: 43.0
click at [829, 31] on p "An error occurred while creating the Contact: User (nigel.gittins@greyhoundrecy…" at bounding box center [876, 39] width 100 height 30
drag, startPoint x: 396, startPoint y: 215, endPoint x: 400, endPoint y: 214, distance: 4.2
click at [397, 215] on input "nigel.gittins@greyhoundrecycling.com" at bounding box center [423, 215] width 92 height 15
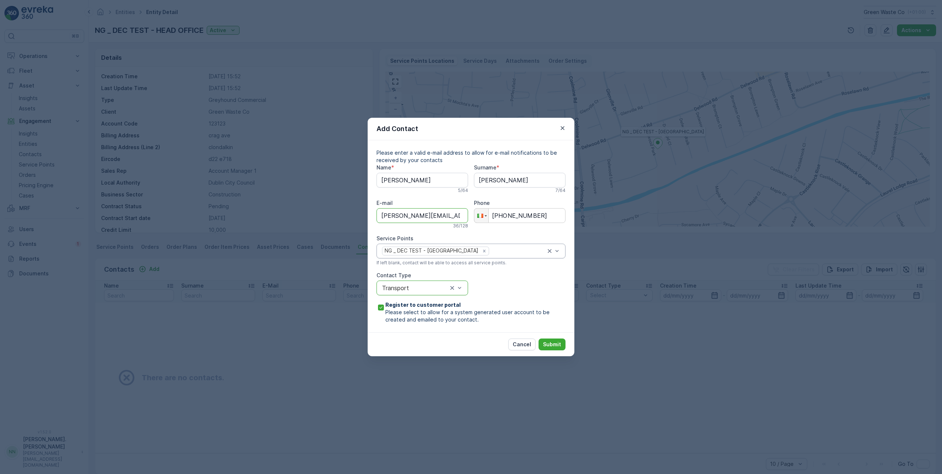
drag, startPoint x: 381, startPoint y: 214, endPoint x: 414, endPoint y: 213, distance: 33.3
click at [414, 213] on input "nigel.gittins@greyhoundrecycling.com" at bounding box center [423, 215] width 92 height 15
type input "declan@greyhoundrecycling.com"
drag, startPoint x: 405, startPoint y: 179, endPoint x: 361, endPoint y: 179, distance: 43.2
click at [361, 179] on div "Add Contact Please enter a valid e-mail address to allow for e-mail notificatio…" at bounding box center [471, 237] width 942 height 474
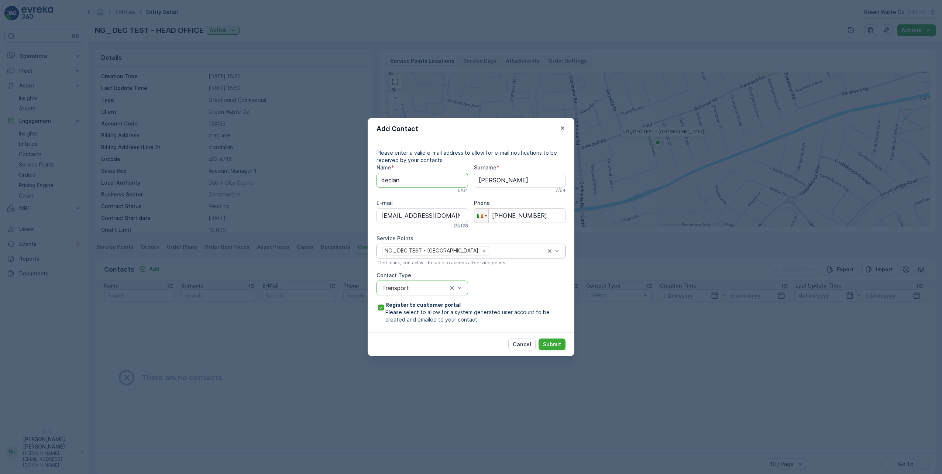
type input "declan"
click at [467, 158] on p "Please enter a valid e-mail address to allow for e-mail notifications to be rec…" at bounding box center [471, 156] width 189 height 15
click at [554, 346] on p "Submit" at bounding box center [552, 344] width 18 height 7
drag, startPoint x: 509, startPoint y: 217, endPoint x: 511, endPoint y: 222, distance: 5.0
click at [509, 218] on input "+353 86 1445752" at bounding box center [520, 215] width 92 height 15
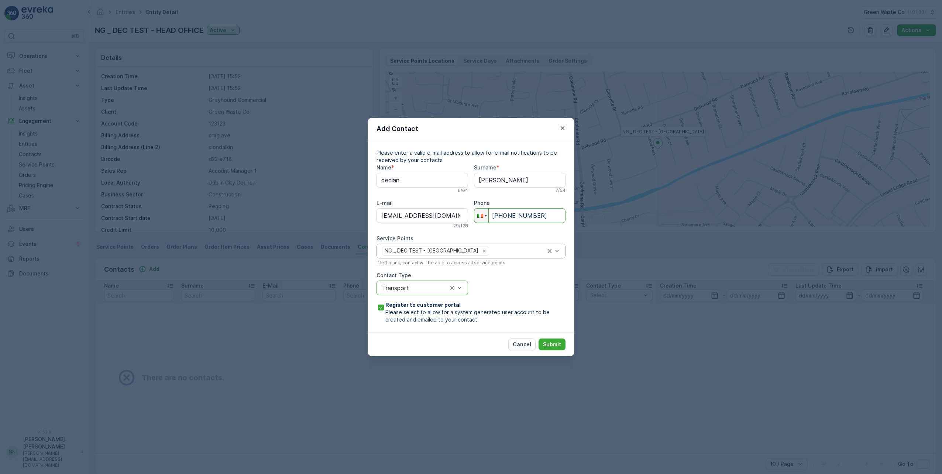
click at [521, 217] on input "+353 86 1445752" at bounding box center [520, 215] width 92 height 15
type input "+353 86 1445752"
click at [533, 231] on div "Name * declan 6 / 64 Surname * Gittins 7 / 64 E-mail declan@greyhoundrecycling.…" at bounding box center [471, 243] width 189 height 159
click at [505, 185] on input "Gittins" at bounding box center [520, 180] width 92 height 15
type input "Git"
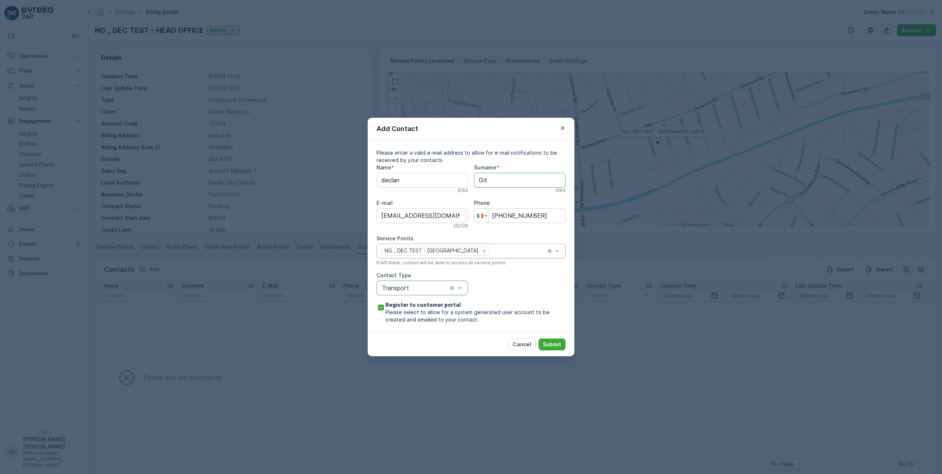
click at [482, 218] on div at bounding box center [481, 216] width 14 height 14
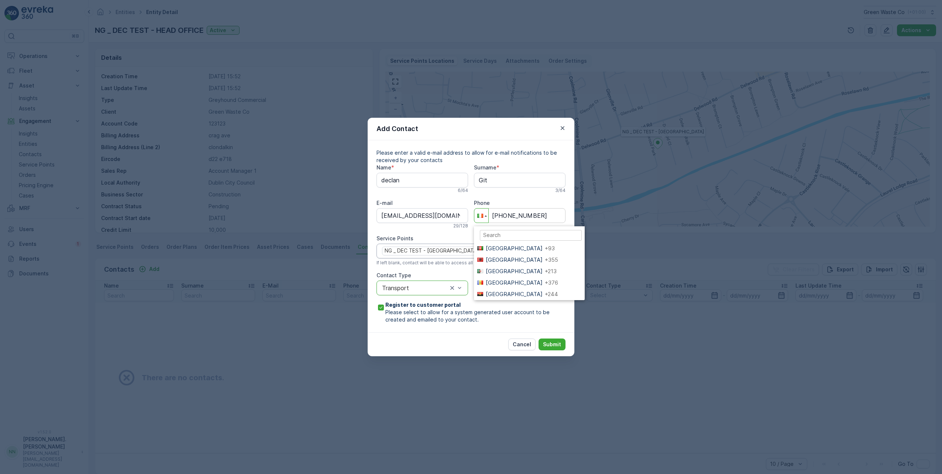
scroll to position [957, 0]
click at [504, 295] on li "Ireland +353" at bounding box center [529, 300] width 111 height 11
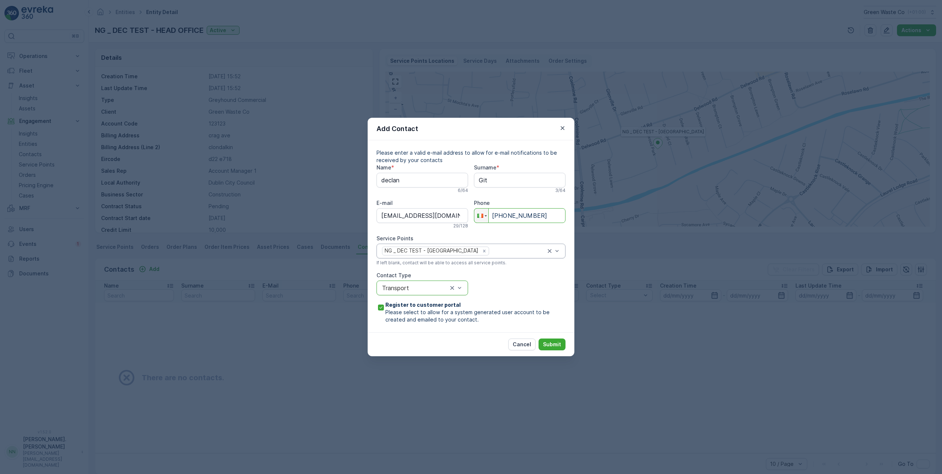
drag, startPoint x: 496, startPoint y: 217, endPoint x: 506, endPoint y: 216, distance: 10.0
click at [496, 217] on input "+353 86 1445752" at bounding box center [520, 215] width 92 height 15
drag, startPoint x: 546, startPoint y: 217, endPoint x: 458, endPoint y: 217, distance: 87.9
click at [459, 217] on div "Name * declan 6 / 64 Surname * Git 3 / 64 E-mail declan@greyhoundrecycling.com …" at bounding box center [471, 243] width 189 height 159
click at [481, 218] on div at bounding box center [481, 216] width 14 height 14
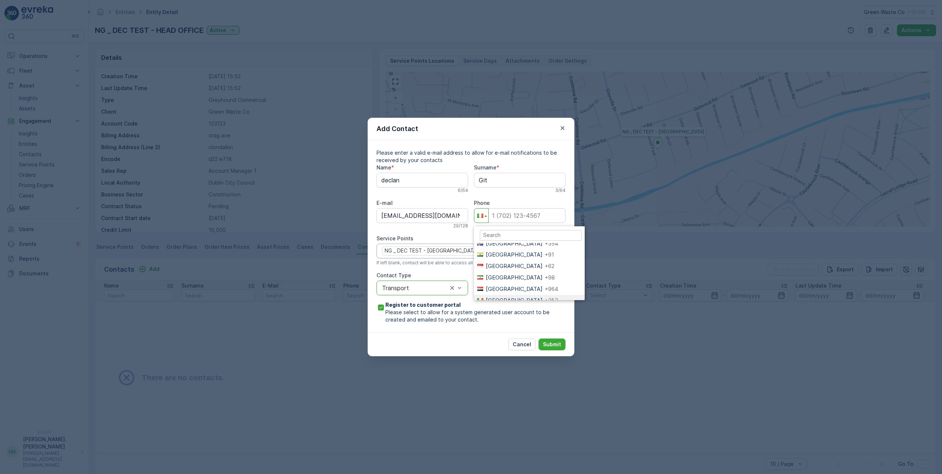
click at [502, 297] on span "Ireland" at bounding box center [514, 300] width 57 height 7
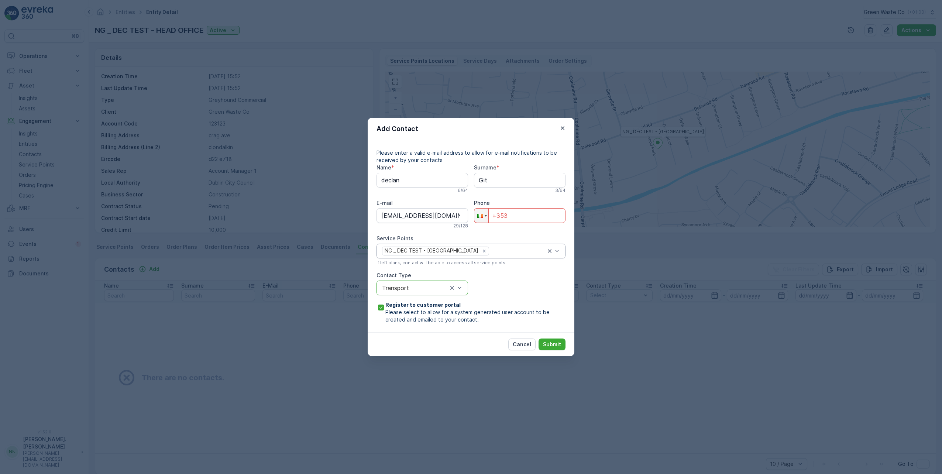
click at [515, 215] on input "+353" at bounding box center [520, 215] width 92 height 15
type input "+353 86 1445752"
click at [516, 233] on div "Name * declan 6 / 64 Surname * Git 3 / 64 E-mail declan@greyhoundrecycling.com …" at bounding box center [471, 243] width 189 height 159
click at [557, 344] on p "Submit" at bounding box center [552, 344] width 18 height 7
click at [563, 130] on icon "button" at bounding box center [562, 127] width 7 height 7
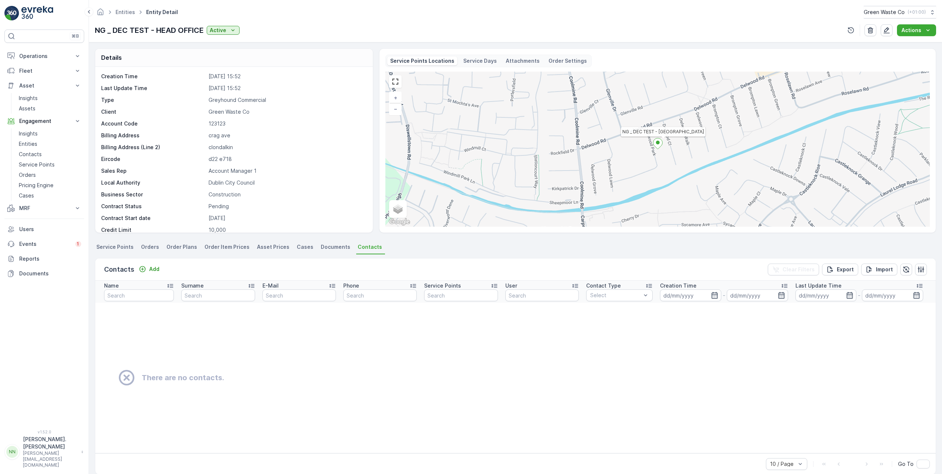
click at [150, 251] on li "Orders" at bounding box center [151, 248] width 23 height 13
click at [137, 268] on icon "Add" at bounding box center [134, 268] width 7 height 7
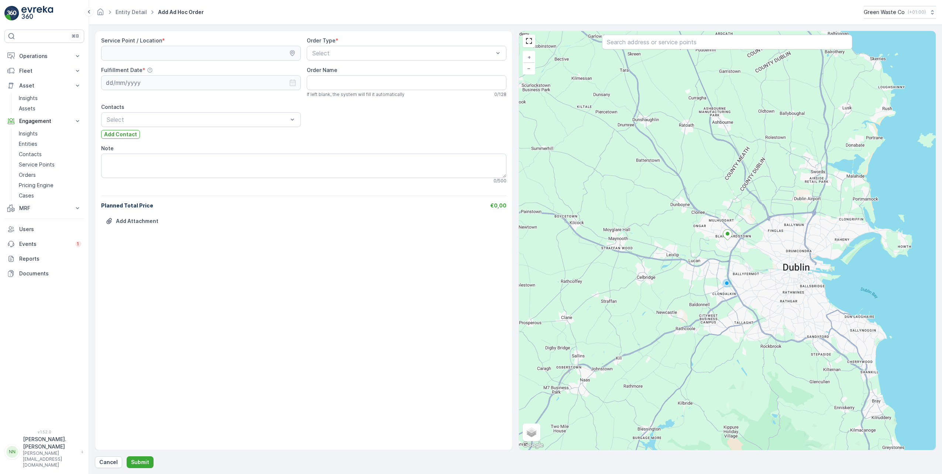
click at [391, 61] on div "Service Point / Location * Order Type * Select Fulfillment Date * Order Name If…" at bounding box center [303, 136] width 405 height 199
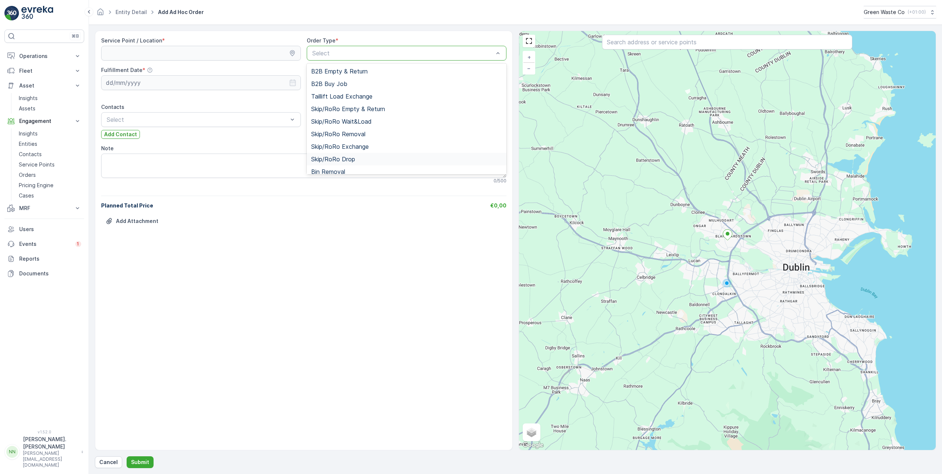
click at [368, 162] on div "Skip/RoRo Drop" at bounding box center [406, 159] width 191 height 7
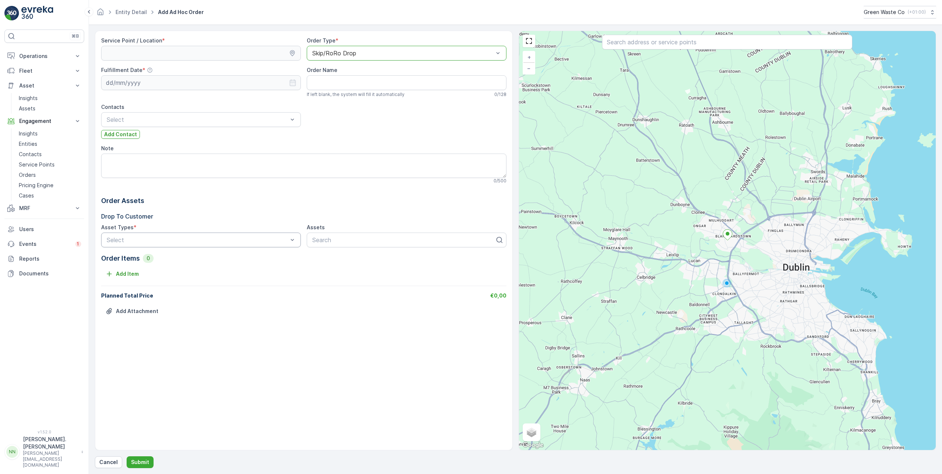
click at [147, 235] on div "Select" at bounding box center [201, 240] width 200 height 15
click at [170, 262] on div "6 CU YD OPEN SKIP" at bounding box center [201, 258] width 200 height 13
click at [318, 209] on div "Order Assets Drop To Customer Asset Types * option 6 CU YD OPEN SKIP, selected.…" at bounding box center [303, 229] width 405 height 67
click at [300, 203] on p "Order Assets" at bounding box center [303, 201] width 405 height 10
click at [474, 260] on icon "button" at bounding box center [473, 258] width 6 height 6
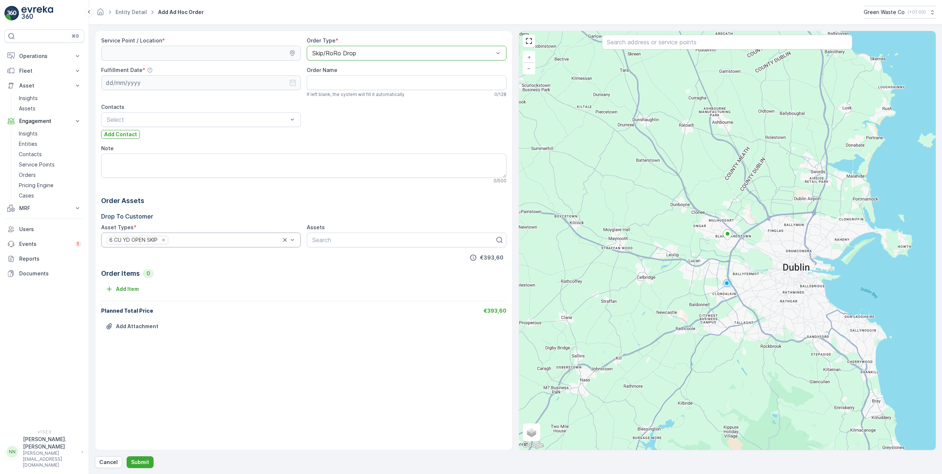
click at [426, 265] on div "Service Point / Location * Order Type * option Skip/RoRo Drop, selected. Skip/R…" at bounding box center [303, 189] width 405 height 304
click at [327, 82] on Name "Order Name" at bounding box center [407, 82] width 200 height 15
drag, startPoint x: 128, startPoint y: 109, endPoint x: 99, endPoint y: 107, distance: 28.9
click at [99, 107] on div "Service Point / Location * Order Type * option Skip/RoRo Drop, selected. Skip/R…" at bounding box center [304, 241] width 418 height 420
click at [361, 122] on div "Service Point / Location * Order Type * option Skip/RoRo Drop, selected. Skip/R…" at bounding box center [303, 189] width 405 height 304
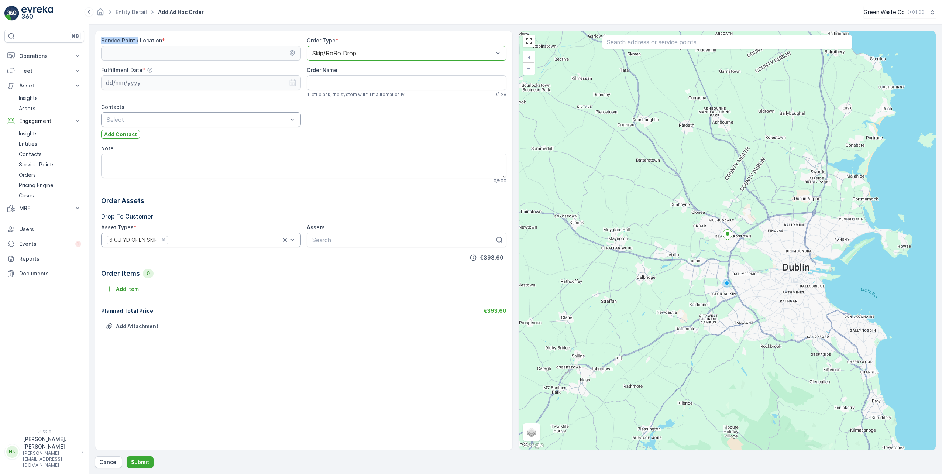
drag, startPoint x: 137, startPoint y: 41, endPoint x: 94, endPoint y: 41, distance: 42.8
click at [94, 41] on form "Service Point / Location * Order Type * option Skip/RoRo Drop, selected. Skip/R…" at bounding box center [515, 249] width 853 height 449
click at [292, 54] on icon at bounding box center [292, 52] width 7 height 7
click at [27, 143] on p "Entities" at bounding box center [28, 143] width 18 height 7
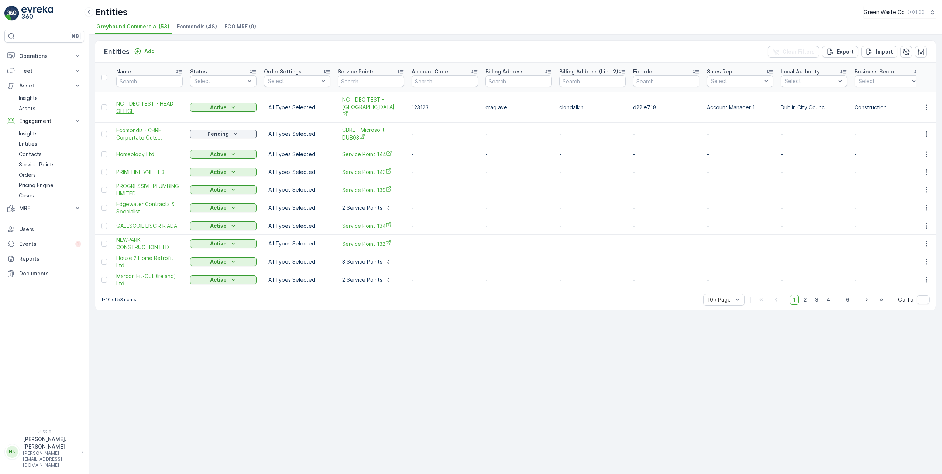
click at [128, 100] on span "NG _ DEC TEST - HEAD OFFICE" at bounding box center [149, 107] width 66 height 15
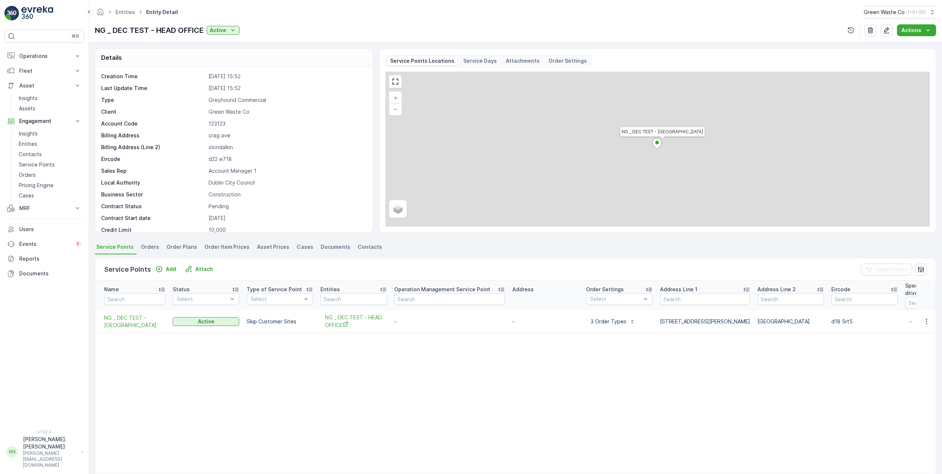
click at [151, 249] on span "Orders" at bounding box center [150, 246] width 18 height 7
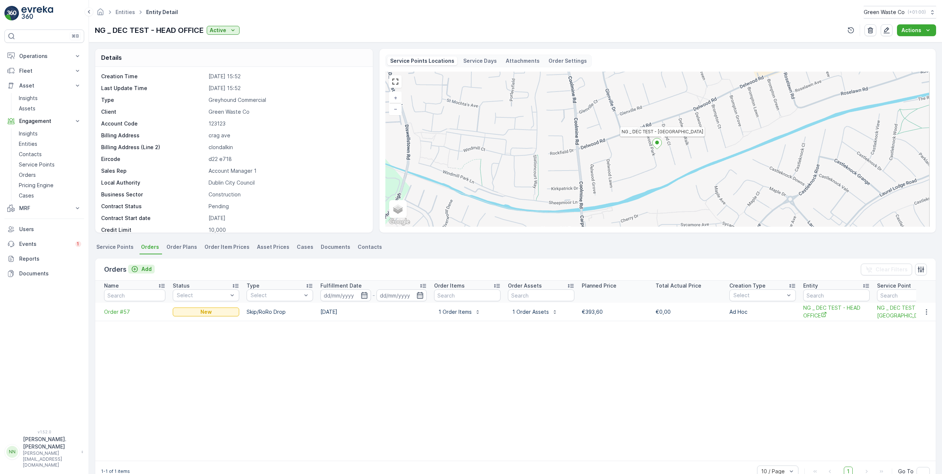
click at [137, 271] on icon "Add" at bounding box center [134, 268] width 7 height 7
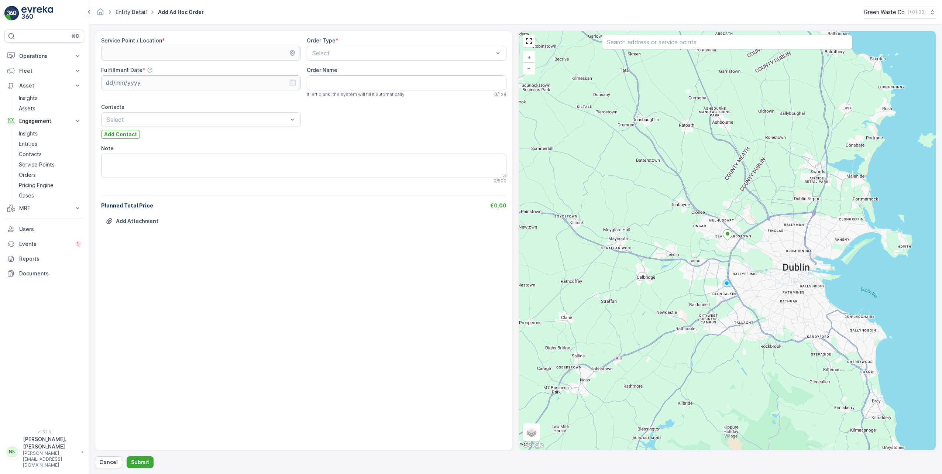
click at [125, 10] on link "Entity Detail" at bounding box center [131, 12] width 31 height 6
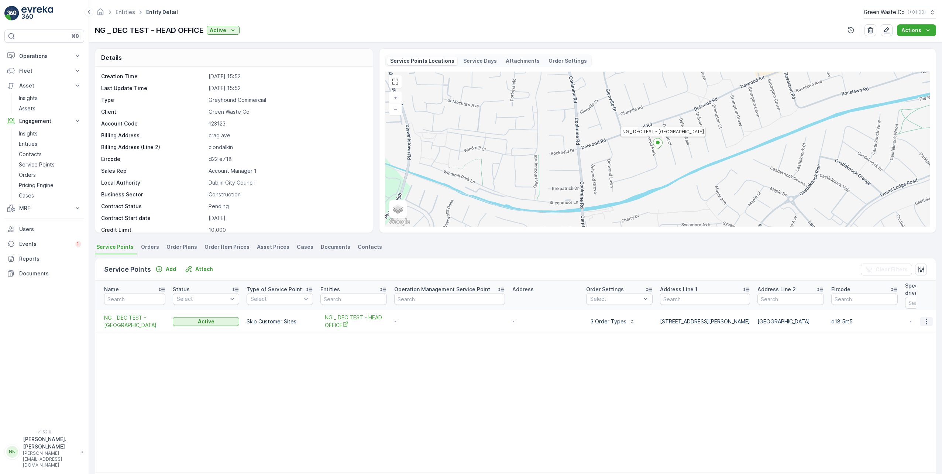
click at [923, 322] on icon "button" at bounding box center [926, 321] width 7 height 7
click at [130, 325] on span "NG _ DEC TEST - [GEOGRAPHIC_DATA]" at bounding box center [134, 321] width 61 height 15
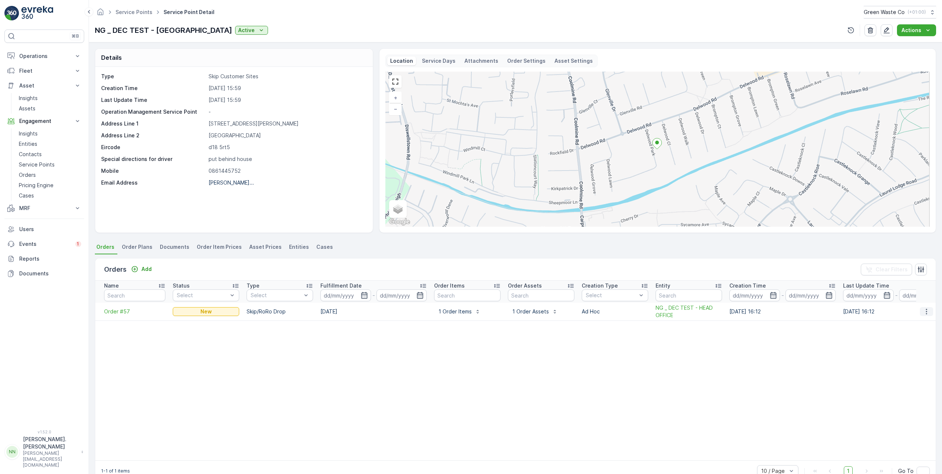
click at [923, 312] on icon "button" at bounding box center [926, 311] width 7 height 7
click at [903, 356] on span "Repeat Order" at bounding box center [912, 353] width 34 height 7
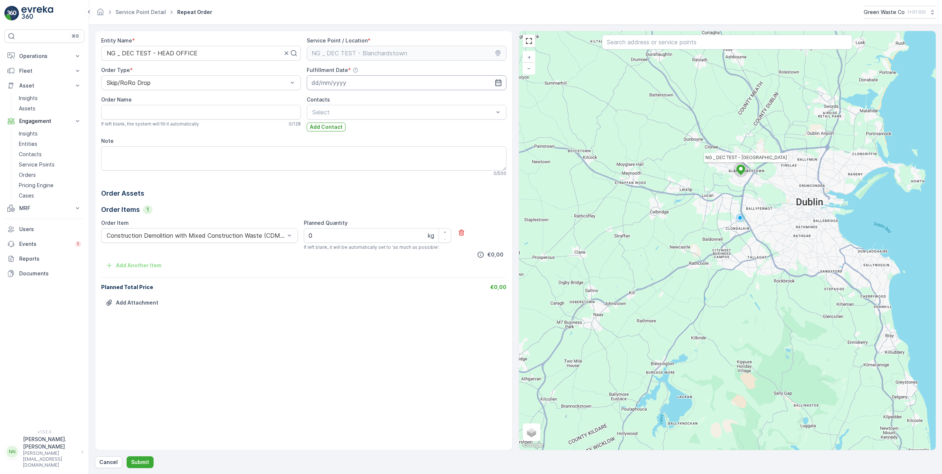
click at [336, 81] on input at bounding box center [407, 82] width 200 height 15
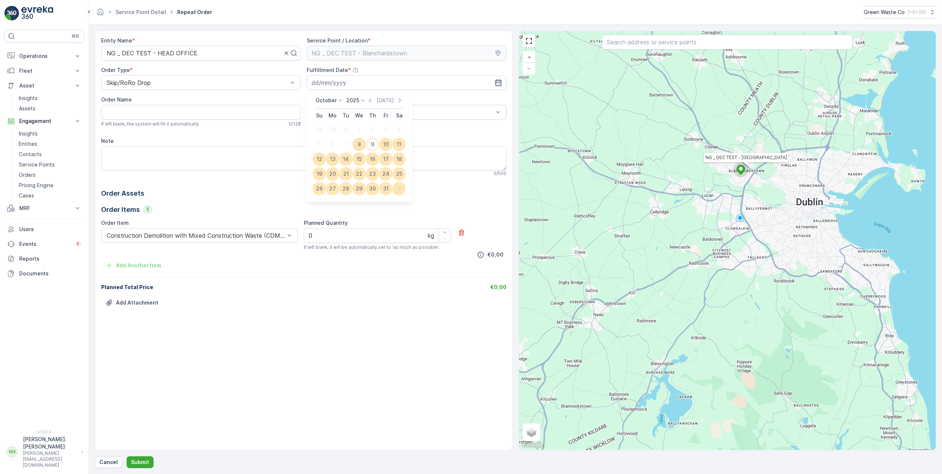
click at [372, 146] on div "9" at bounding box center [373, 144] width 12 height 12
type input "[DATE]"
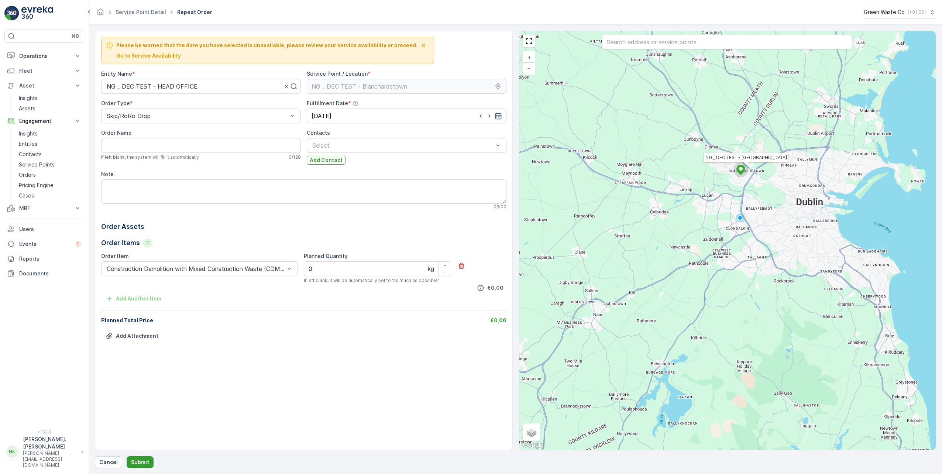
click at [138, 463] on p "Submit" at bounding box center [140, 462] width 18 height 7
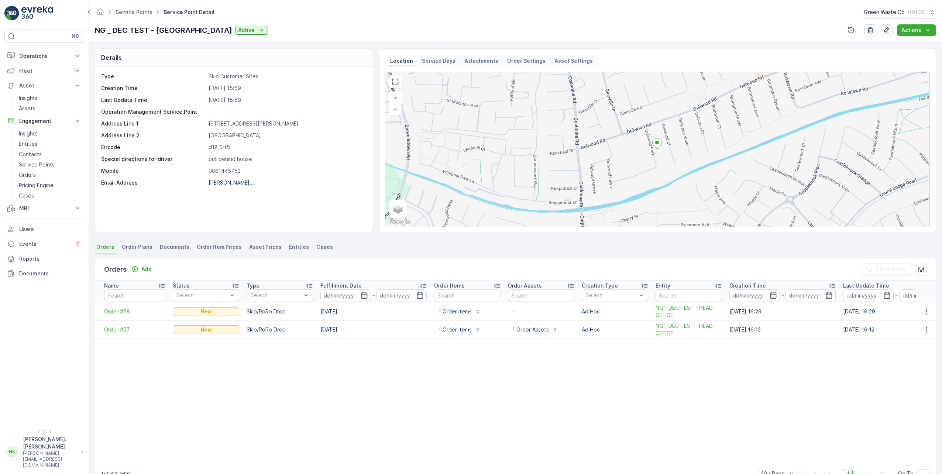
drag, startPoint x: 333, startPoint y: 314, endPoint x: 355, endPoint y: 315, distance: 22.2
click at [355, 315] on td "[DATE]" at bounding box center [374, 312] width 114 height 18
drag, startPoint x: 355, startPoint y: 315, endPoint x: 350, endPoint y: 329, distance: 14.3
click at [350, 329] on td "[DATE]" at bounding box center [374, 330] width 114 height 18
click at [923, 313] on icon "button" at bounding box center [926, 311] width 7 height 7
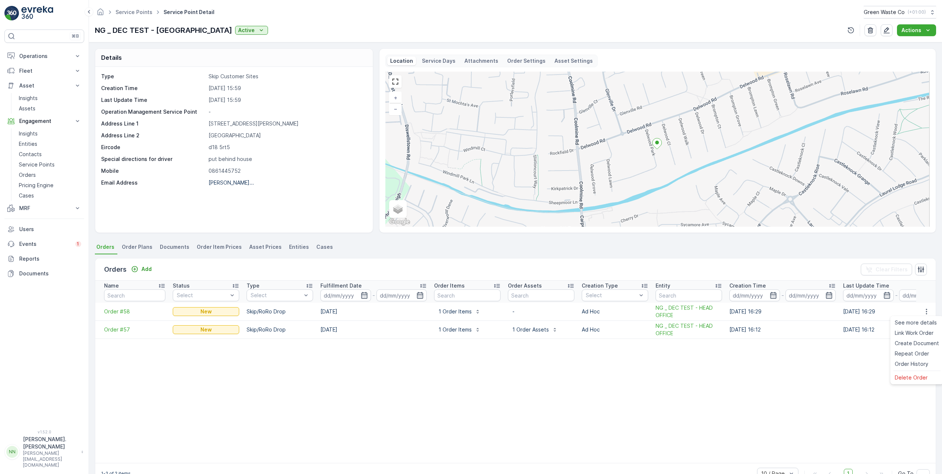
click at [121, 315] on td "Order #58" at bounding box center [132, 312] width 74 height 18
click at [121, 312] on span "Order #58" at bounding box center [134, 311] width 61 height 7
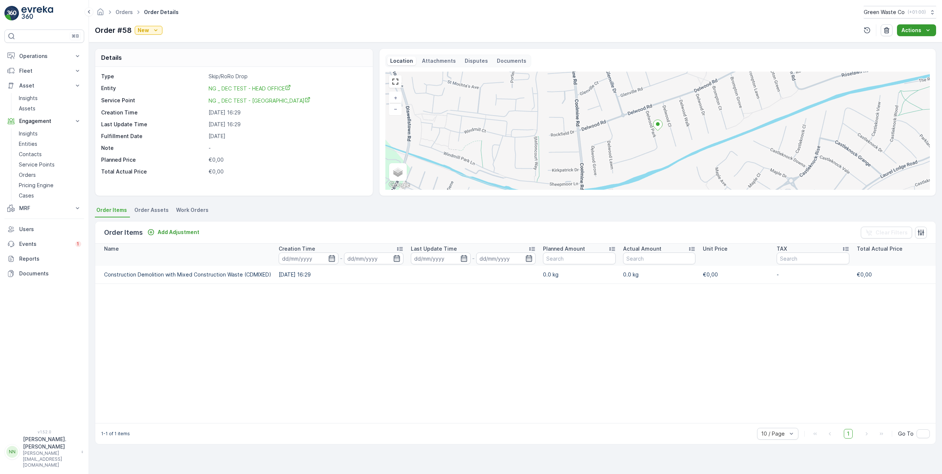
click at [915, 33] on p "Actions" at bounding box center [912, 30] width 20 height 7
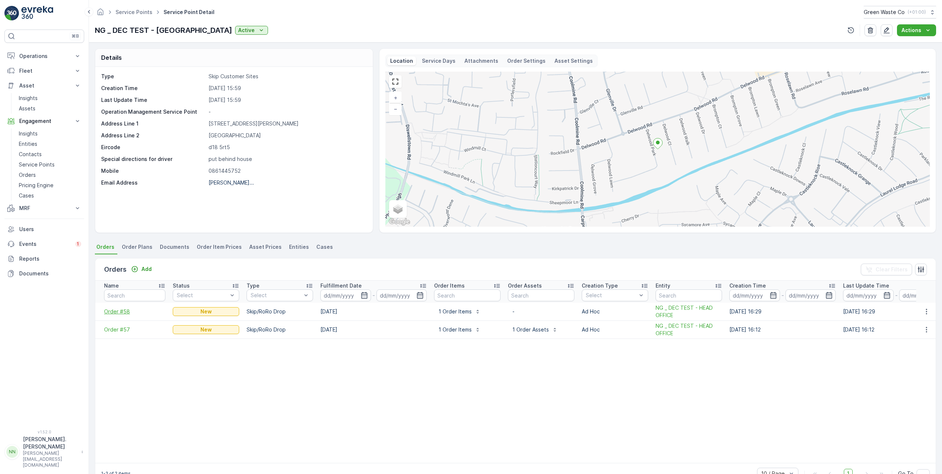
click at [116, 311] on span "Order #58" at bounding box center [134, 311] width 61 height 7
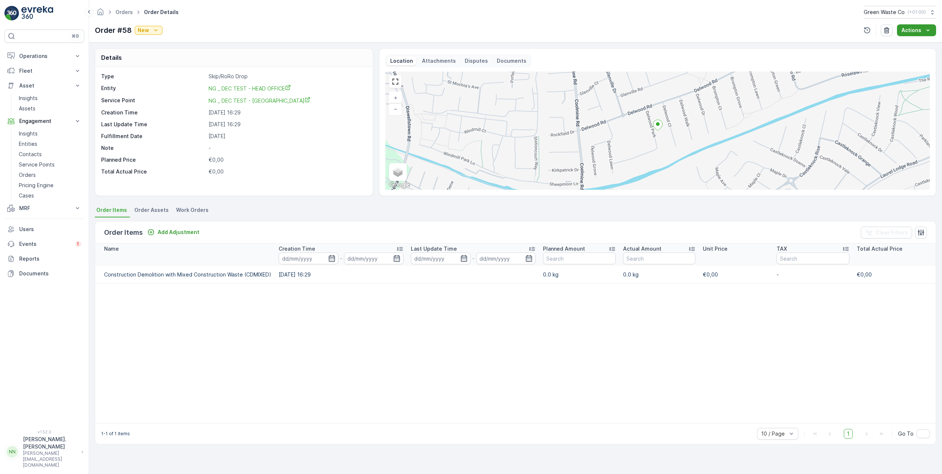
click at [918, 31] on p "Actions" at bounding box center [912, 30] width 20 height 7
click at [596, 302] on table "Name Creation Time - Last Update Time - Planned Amount Actual Amount Unit Price…" at bounding box center [515, 333] width 841 height 179
click at [147, 211] on span "Order Assets" at bounding box center [151, 209] width 34 height 7
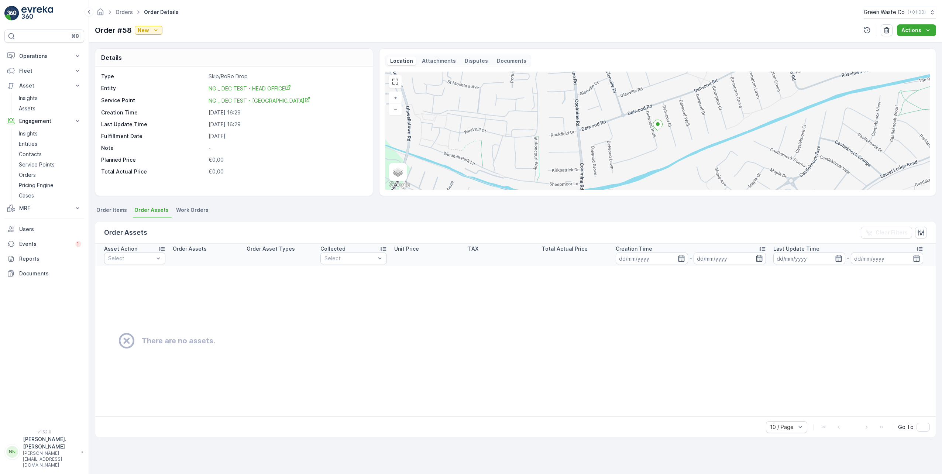
click at [196, 209] on span "Work Orders" at bounding box center [192, 209] width 32 height 7
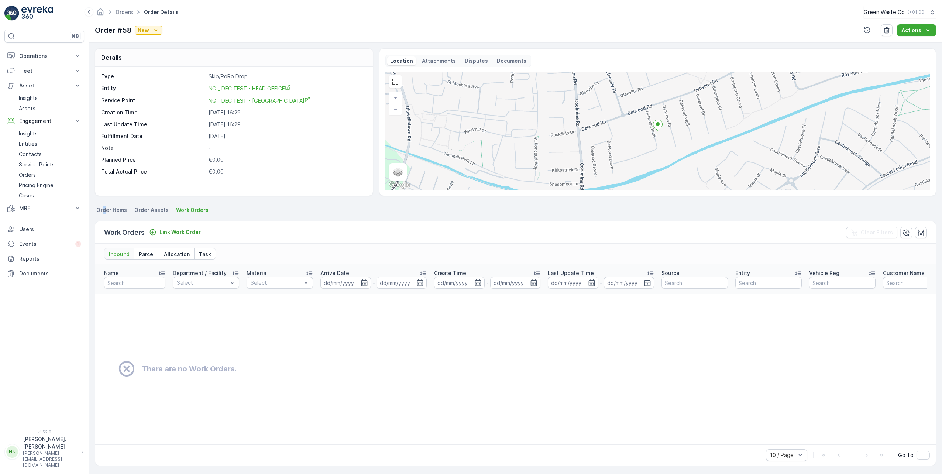
click at [104, 209] on span "Order Items" at bounding box center [111, 209] width 31 height 7
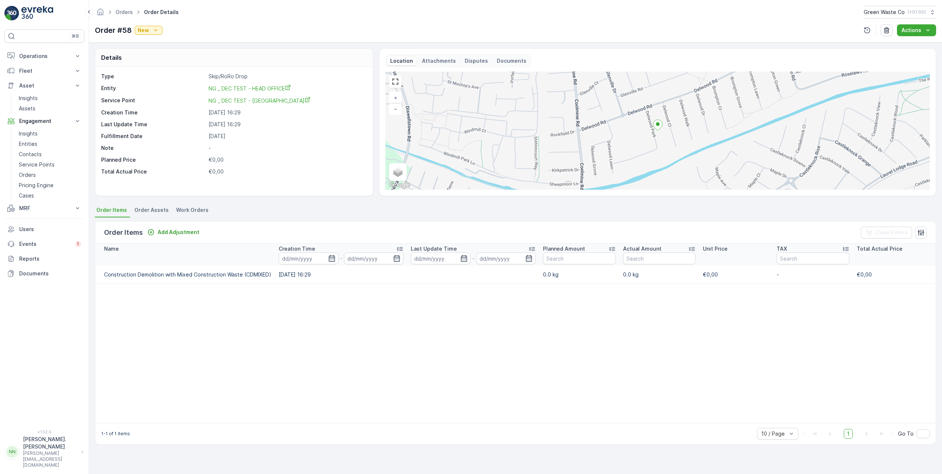
click at [145, 273] on td "Construction Demolition with Mixed Construction Waste (CDMIXED)" at bounding box center [185, 275] width 180 height 18
click at [899, 284] on table "Name Creation Time - Last Update Time - Planned Amount Actual Amount Unit Price…" at bounding box center [515, 333] width 841 height 179
click at [902, 280] on td "€0,00" at bounding box center [890, 275] width 74 height 18
click at [900, 280] on td "€0,00" at bounding box center [890, 275] width 74 height 18
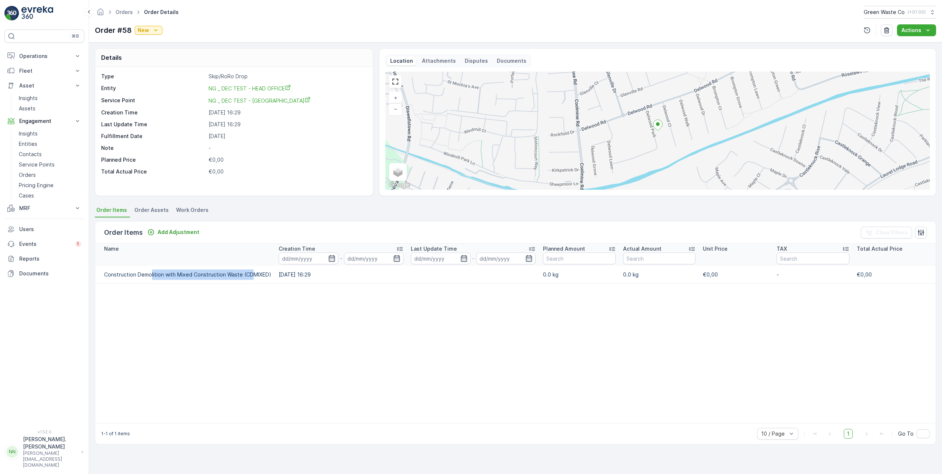
drag, startPoint x: 244, startPoint y: 273, endPoint x: 151, endPoint y: 276, distance: 93.4
click at [151, 276] on td "Construction Demolition with Mixed Construction Waste (CDMIXED)" at bounding box center [185, 275] width 180 height 18
click at [437, 338] on table "Name Creation Time - Last Update Time - Planned Amount Actual Amount Unit Price…" at bounding box center [515, 333] width 841 height 179
click at [922, 235] on icon "button" at bounding box center [920, 232] width 7 height 7
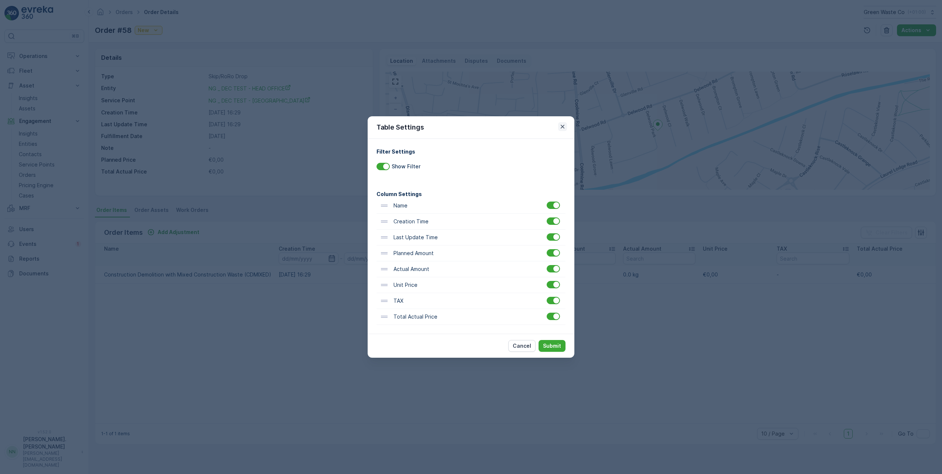
click at [562, 126] on icon "button" at bounding box center [563, 127] width 4 height 4
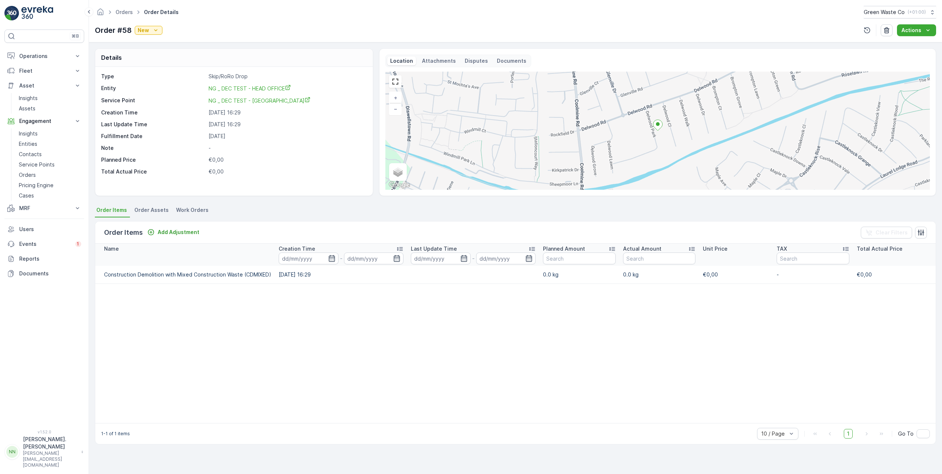
click at [426, 328] on table "Name Creation Time - Last Update Time - Planned Amount Actual Amount Unit Price…" at bounding box center [515, 333] width 841 height 179
click at [156, 30] on icon "New" at bounding box center [155, 30] width 3 height 2
click at [340, 46] on div "Details Type Skip/RoRo Drop Entity NG _ DEC TEST - HEAD OFFICE Service Point NG…" at bounding box center [515, 258] width 853 height 432
click at [269, 101] on span "NG _ DEC TEST - [GEOGRAPHIC_DATA]" at bounding box center [260, 100] width 102 height 6
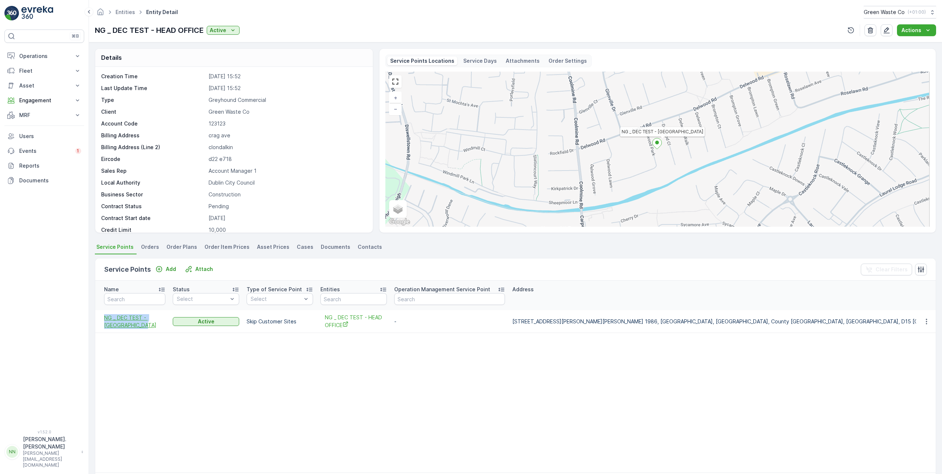
drag, startPoint x: 103, startPoint y: 318, endPoint x: 145, endPoint y: 323, distance: 41.6
click at [145, 323] on td "NG _ DEC TEST - [GEOGRAPHIC_DATA]" at bounding box center [132, 321] width 74 height 23
copy span "NG _ DEC TEST - [GEOGRAPHIC_DATA]"
click at [126, 319] on span "NG _ DEC TEST - [GEOGRAPHIC_DATA]" at bounding box center [134, 321] width 61 height 15
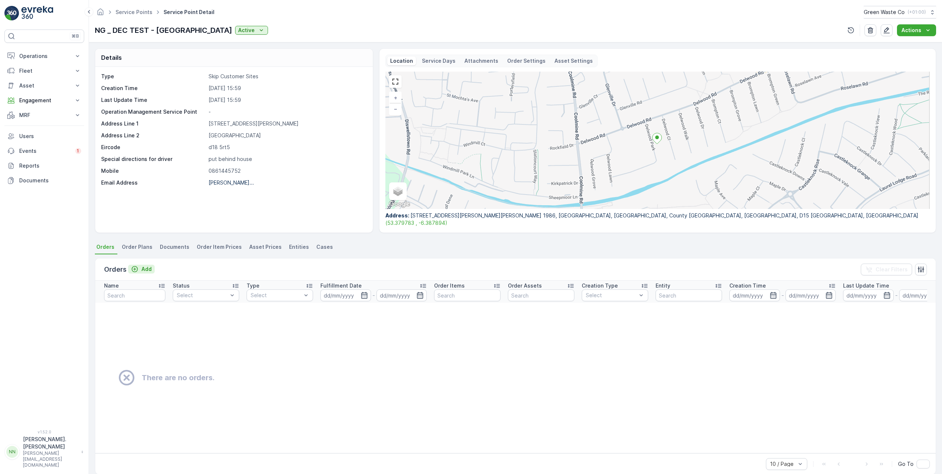
click at [143, 267] on p "Add" at bounding box center [146, 268] width 10 height 7
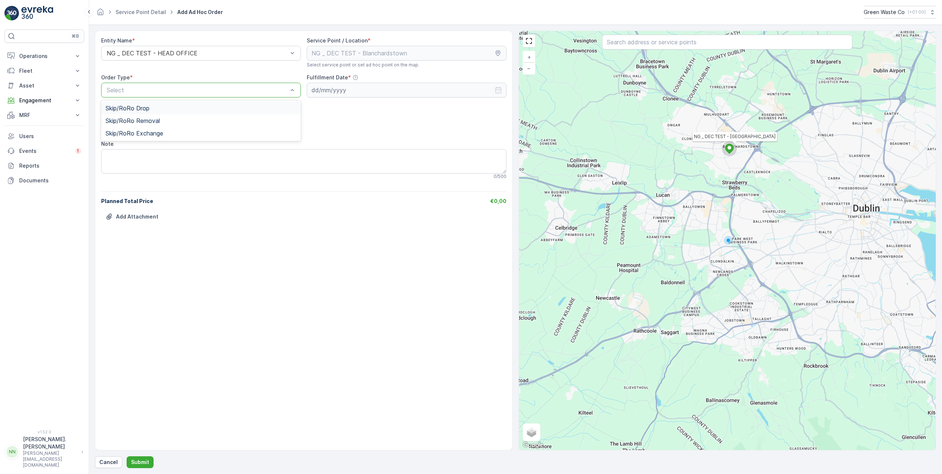
click at [196, 95] on div "Select" at bounding box center [201, 90] width 200 height 15
click at [165, 110] on div "Skip/RoRo Drop" at bounding box center [201, 108] width 191 height 7
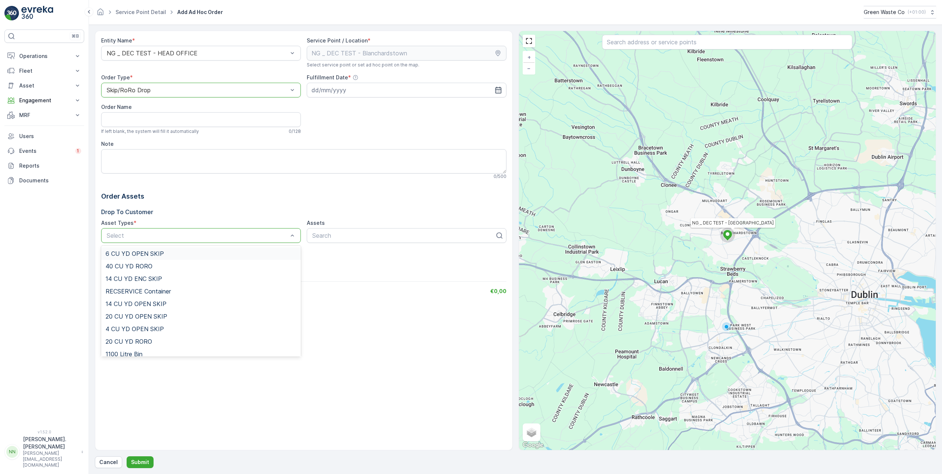
click at [200, 254] on div "6 CU YD OPEN SKIP" at bounding box center [201, 253] width 191 height 7
click at [340, 258] on div "Entity Name * NG _ DEC TEST - HEAD OFFICE Service Point / Location * Select ser…" at bounding box center [303, 187] width 405 height 300
click at [342, 192] on p "Order Assets" at bounding box center [303, 196] width 405 height 10
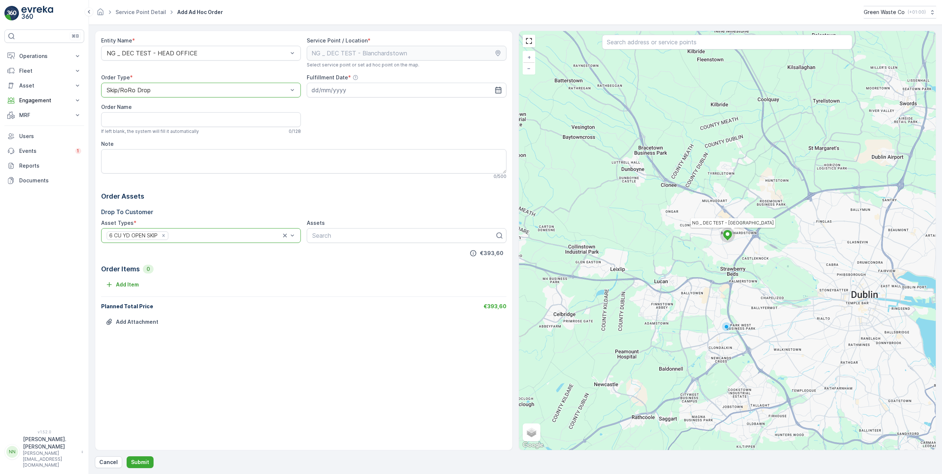
click at [295, 198] on p "Order Assets" at bounding box center [303, 196] width 405 height 10
drag, startPoint x: 190, startPoint y: 131, endPoint x: 104, endPoint y: 134, distance: 86.5
click at [104, 134] on div "Entity Name * NG _ DEC TEST - HEAD OFFICE Service Point / Location * Select ser…" at bounding box center [303, 187] width 405 height 300
click at [217, 137] on div "Entity Name * NG _ DEC TEST - HEAD OFFICE Service Point / Location * Select ser…" at bounding box center [303, 187] width 405 height 300
click at [135, 158] on textarea "Note" at bounding box center [303, 161] width 405 height 24
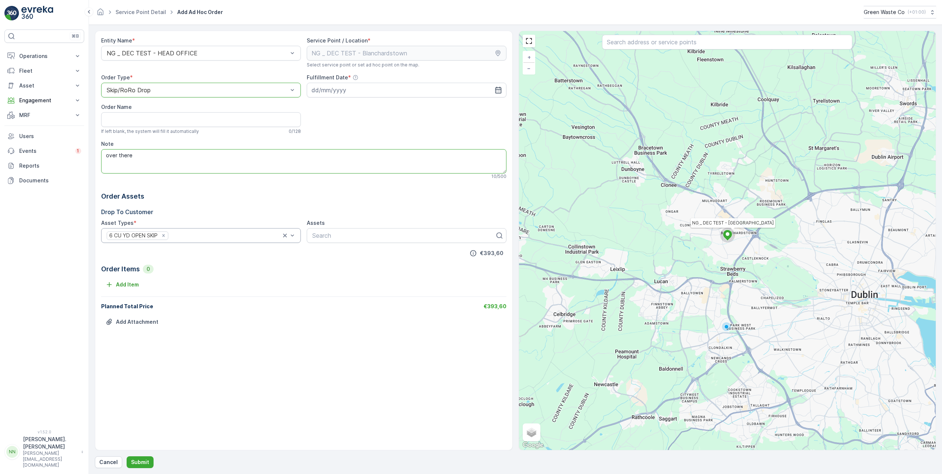
type textarea "over there"
click at [177, 186] on div "Entity Name * NG _ DEC TEST - HEAD OFFICE Service Point / Location * Select ser…" at bounding box center [303, 187] width 405 height 300
click at [122, 285] on p "Add Item" at bounding box center [127, 284] width 23 height 7
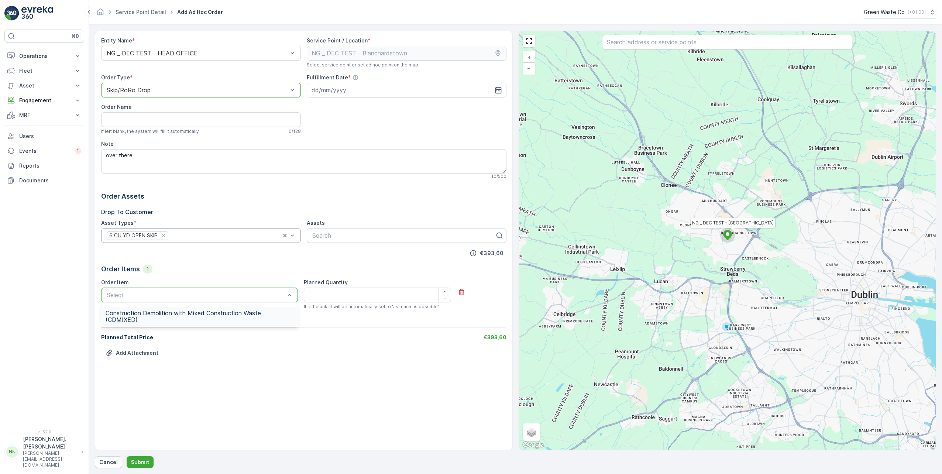
click at [184, 314] on span "Construction Demolition with Mixed Construction Waste (CDMIXED)" at bounding box center [200, 316] width 188 height 13
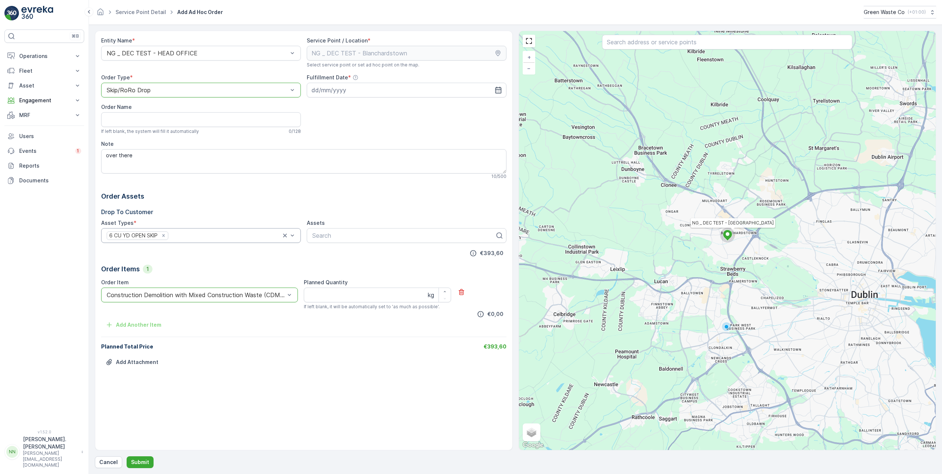
click at [254, 264] on div "Entity Name * NG _ DEC TEST - HEAD OFFICE Service Point / Location * Select ser…" at bounding box center [303, 207] width 405 height 340
drag, startPoint x: 332, startPoint y: 309, endPoint x: 436, endPoint y: 308, distance: 103.4
click at [436, 308] on div "If left blank, it will be automatically set to 'as much as possible'." at bounding box center [378, 307] width 148 height 6
drag, startPoint x: 436, startPoint y: 308, endPoint x: 436, endPoint y: 319, distance: 11.1
click at [436, 319] on div "Add Another Item" at bounding box center [303, 325] width 405 height 12
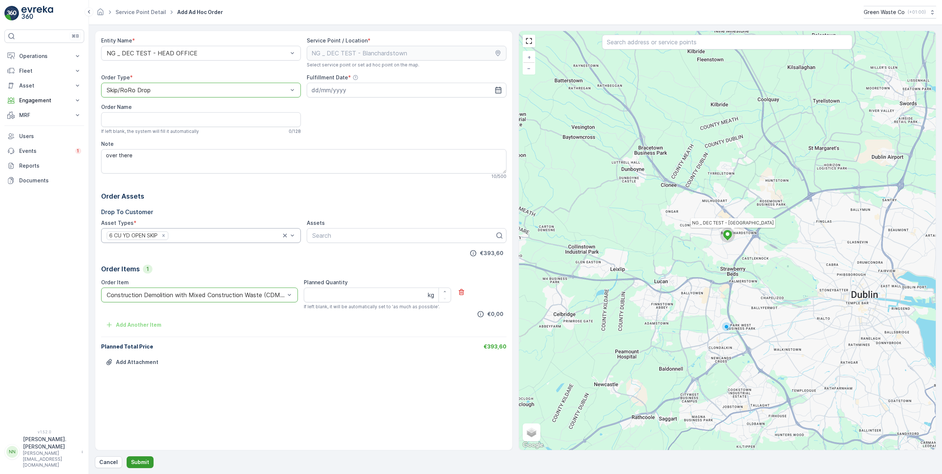
click at [136, 464] on p "Submit" at bounding box center [140, 462] width 18 height 7
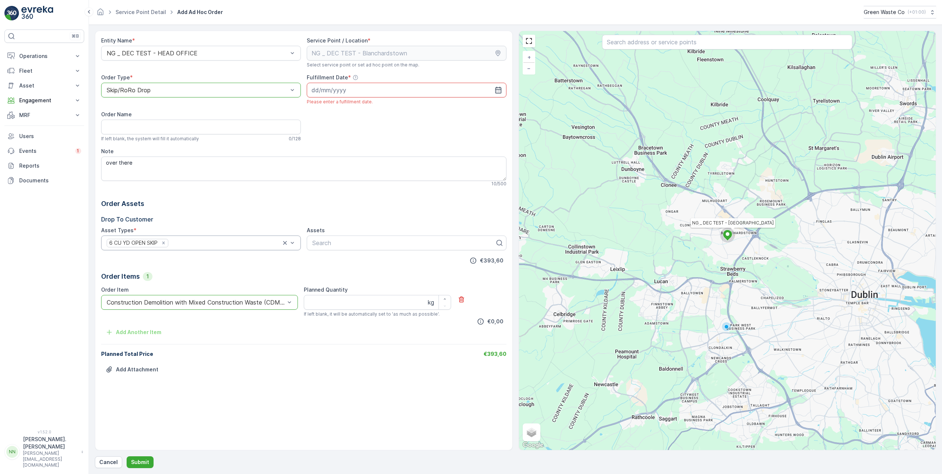
click at [329, 89] on input at bounding box center [407, 90] width 200 height 15
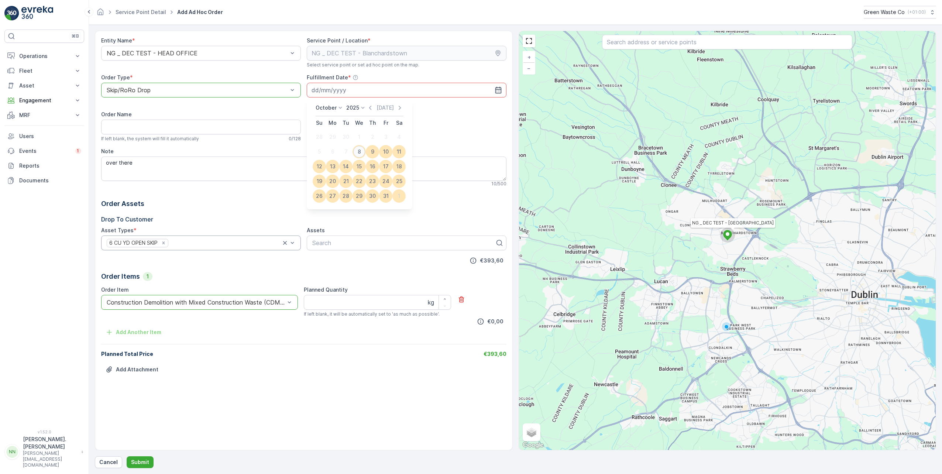
click at [359, 153] on div "8" at bounding box center [359, 152] width 12 height 12
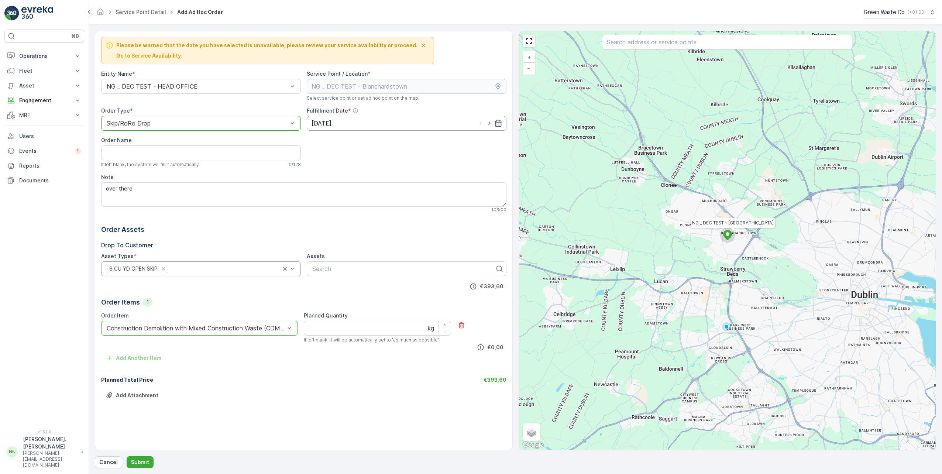
click at [347, 126] on input "[DATE]" at bounding box center [407, 123] width 200 height 15
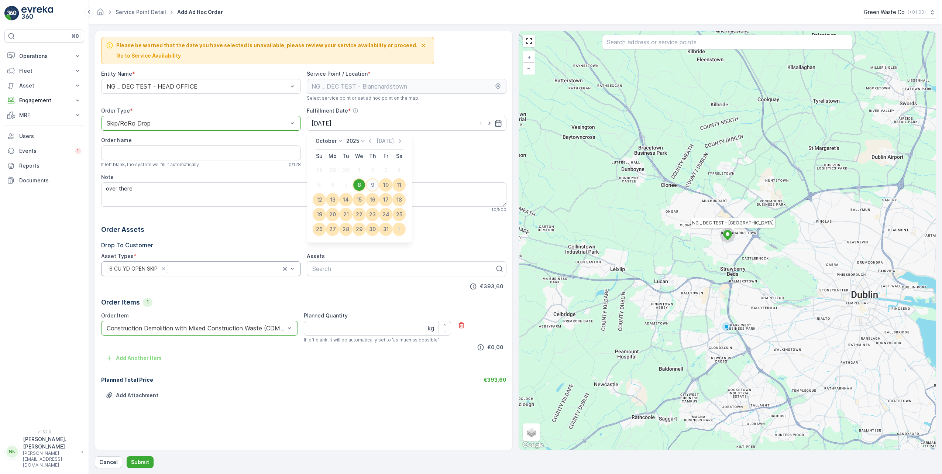
click at [367, 186] on div "9" at bounding box center [373, 185] width 12 height 12
type input "[DATE]"
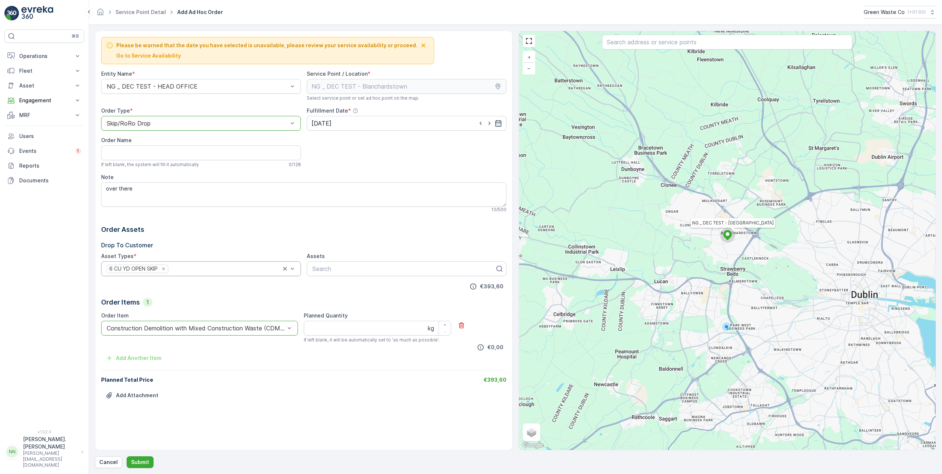
click at [388, 152] on div "Please be warned that the date you have selected is unavailable, please review …" at bounding box center [303, 223] width 405 height 373
drag, startPoint x: 127, startPoint y: 46, endPoint x: 382, endPoint y: 48, distance: 255.9
click at [382, 48] on span "Please be warned that the date you have selected is unavailable, please review …" at bounding box center [266, 45] width 301 height 7
drag, startPoint x: 151, startPoint y: 57, endPoint x: 134, endPoint y: 58, distance: 17.4
click at [134, 58] on p "Go to Service Availability" at bounding box center [148, 55] width 65 height 7
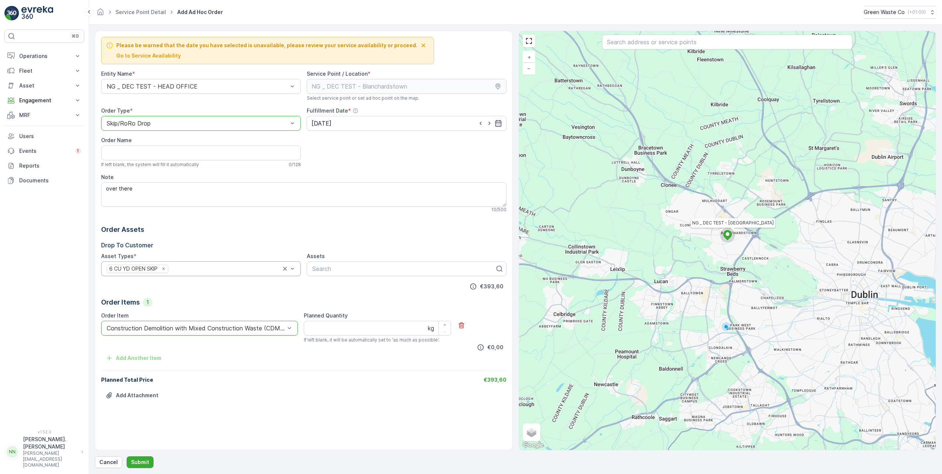
click at [375, 167] on div "Please be warned that the date you have selected is unavailable, please review …" at bounding box center [303, 223] width 405 height 373
click at [330, 125] on input "[DATE]" at bounding box center [407, 123] width 200 height 15
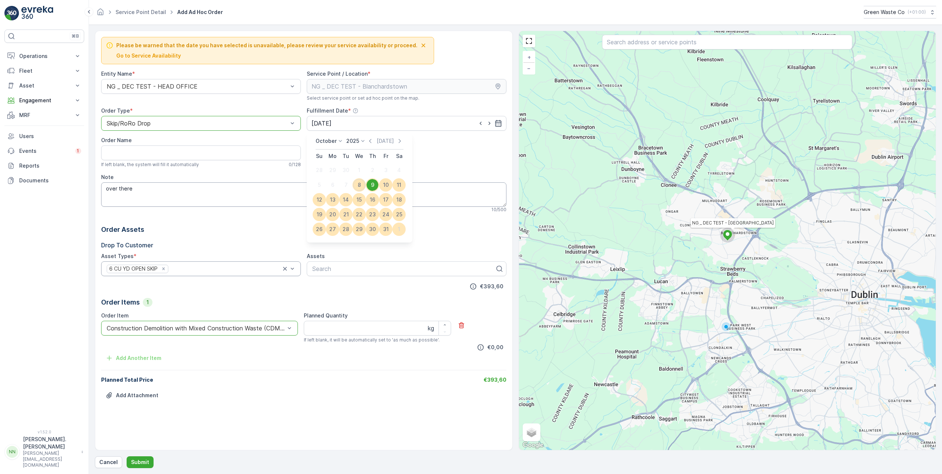
click at [372, 182] on div "9" at bounding box center [373, 185] width 12 height 12
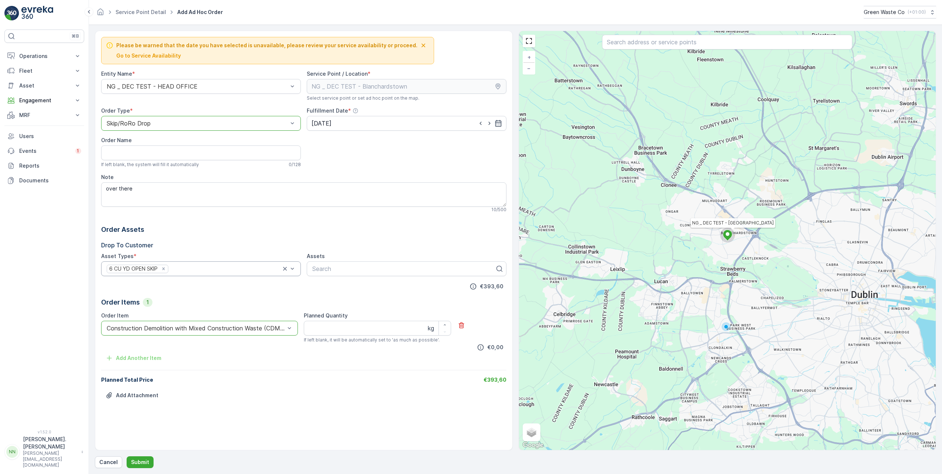
click at [341, 151] on div "Please be warned that the date you have selected is unavailable, please review …" at bounding box center [303, 223] width 405 height 373
click at [420, 45] on icon "button" at bounding box center [423, 45] width 7 height 7
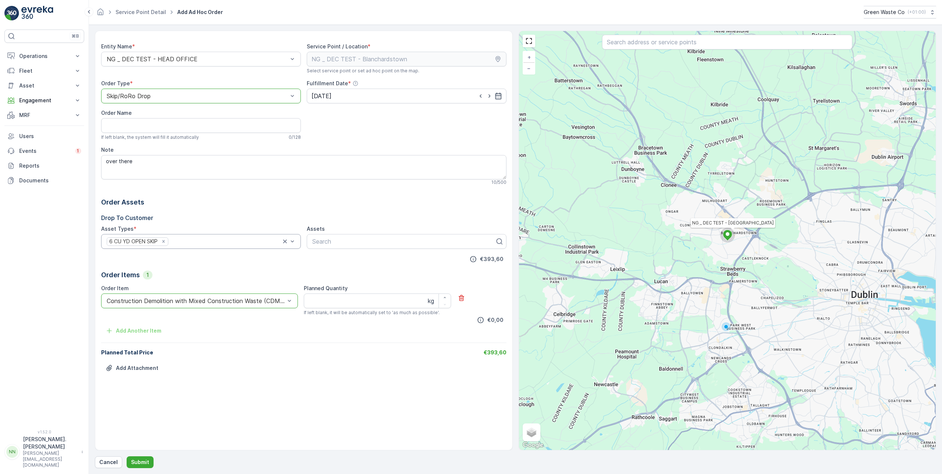
click at [354, 124] on div "Entity Name * NG _ DEC TEST - HEAD OFFICE Service Point / Location * Select ser…" at bounding box center [303, 210] width 405 height 346
click at [144, 459] on p "Submit" at bounding box center [140, 462] width 18 height 7
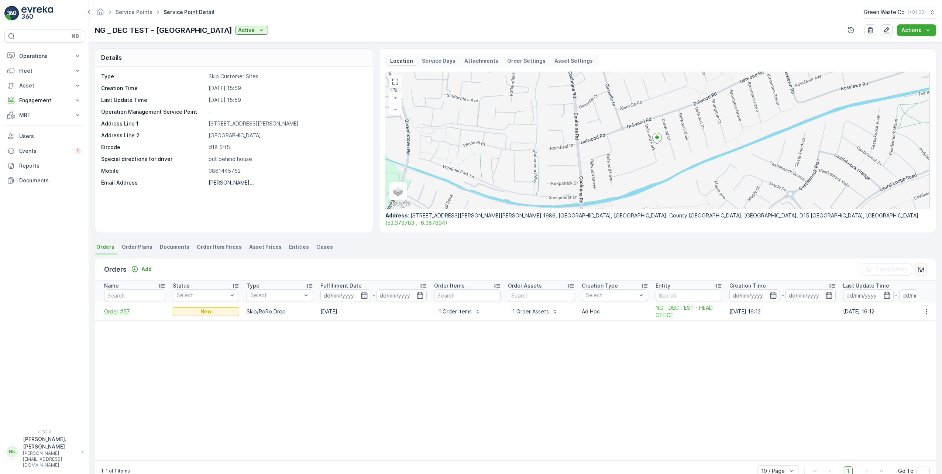
click at [110, 312] on span "Order #57" at bounding box center [134, 311] width 61 height 7
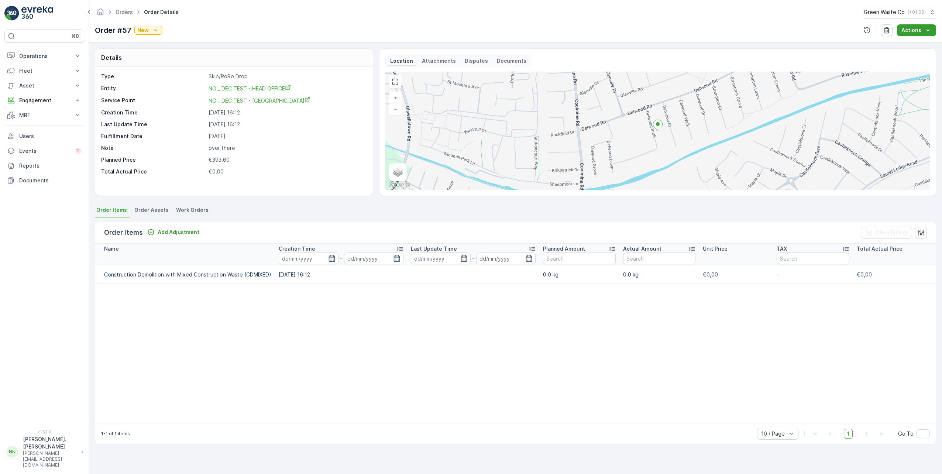
click at [930, 31] on icon "Actions" at bounding box center [927, 30] width 7 height 7
click at [924, 43] on span "Link Work Order" at bounding box center [914, 44] width 39 height 7
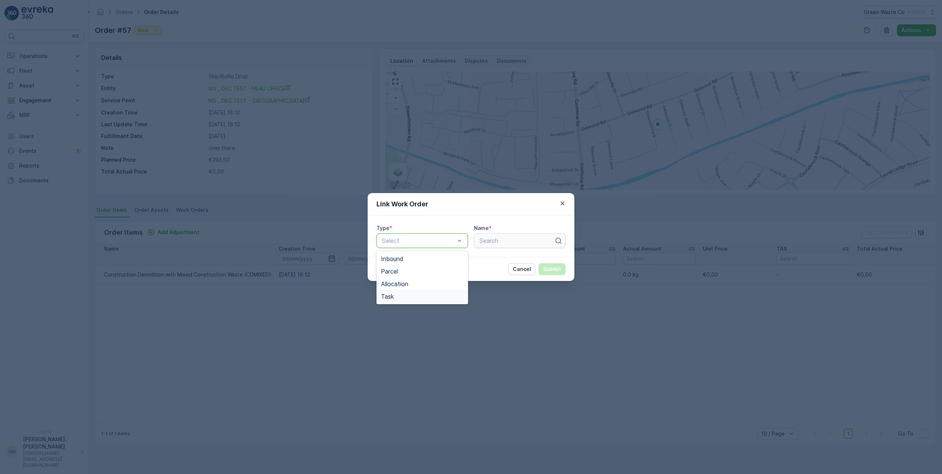
click at [404, 298] on div "Task" at bounding box center [422, 296] width 83 height 7
click at [506, 244] on input "Name" at bounding box center [520, 240] width 92 height 15
click at [400, 258] on span "Inbound" at bounding box center [392, 258] width 23 height 7
click at [413, 240] on div at bounding box center [414, 240] width 67 height 7
click at [397, 272] on span "Parcel" at bounding box center [389, 271] width 17 height 7
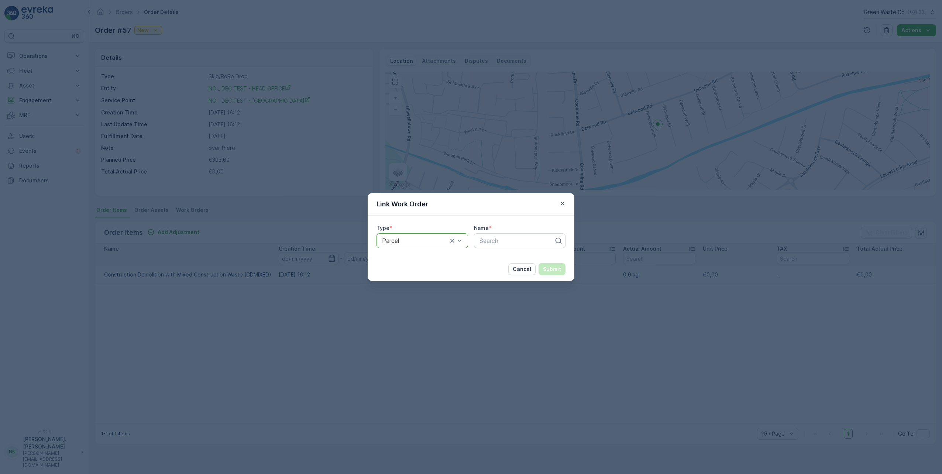
click at [408, 243] on div at bounding box center [414, 240] width 67 height 7
click at [396, 283] on span "Allocation" at bounding box center [394, 284] width 27 height 7
drag, startPoint x: 409, startPoint y: 223, endPoint x: 514, endPoint y: 234, distance: 105.5
click at [410, 223] on div "Type * option Allocation, selected. Allocation Name * Search" at bounding box center [471, 236] width 207 height 41
click at [514, 269] on p "Cancel" at bounding box center [522, 268] width 18 height 7
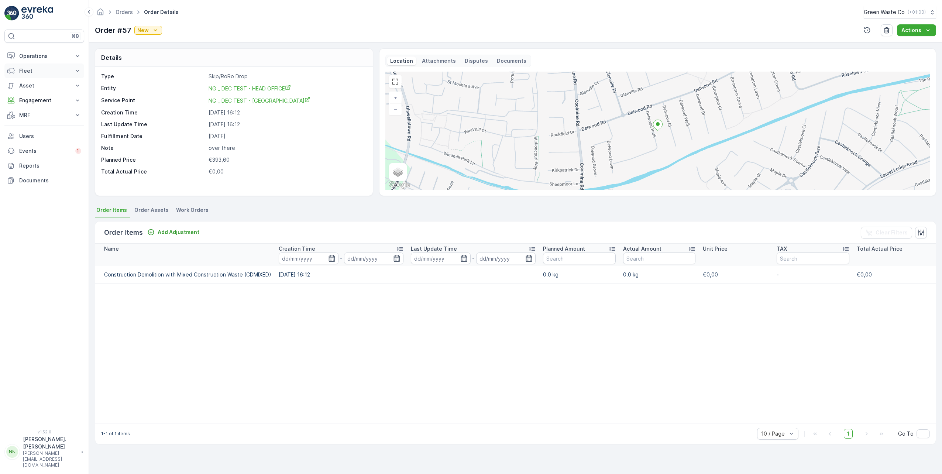
click at [32, 73] on p "Fleet" at bounding box center [44, 70] width 50 height 7
click at [49, 55] on p "Operations" at bounding box center [44, 55] width 50 height 7
click at [34, 80] on p "Planning" at bounding box center [29, 78] width 21 height 7
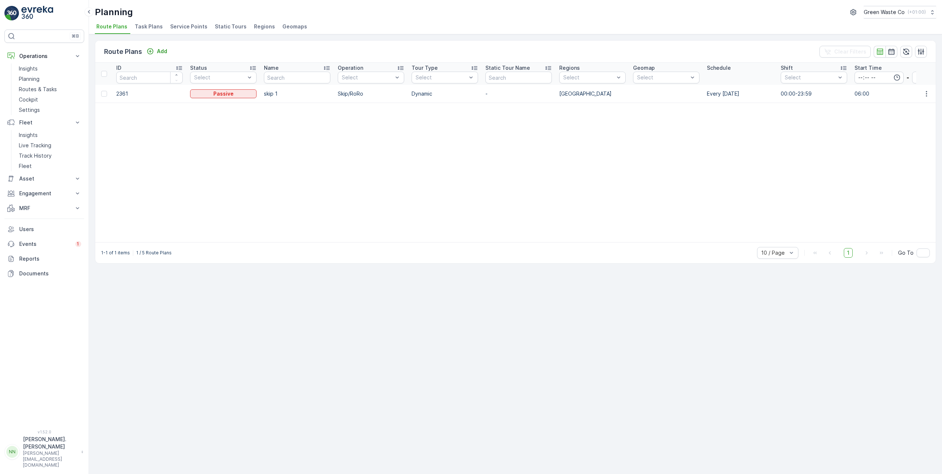
click at [143, 28] on span "Task Plans" at bounding box center [149, 26] width 28 height 7
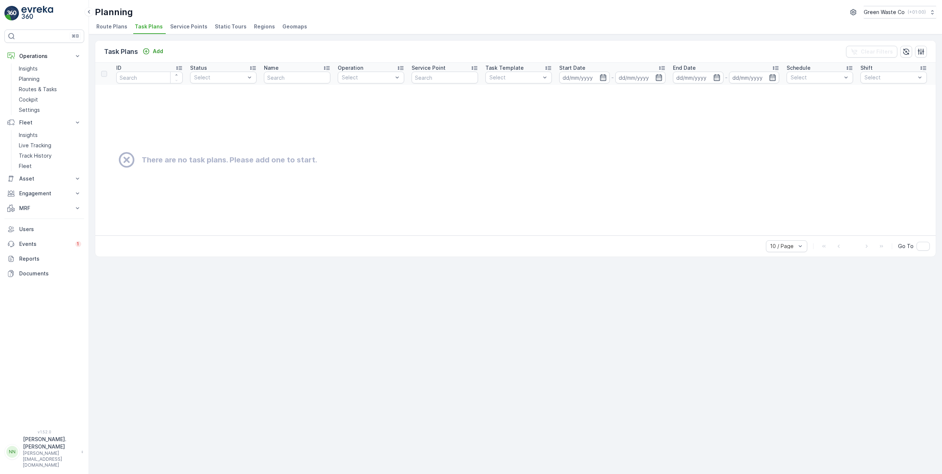
click at [178, 27] on span "Service Points" at bounding box center [188, 26] width 37 height 7
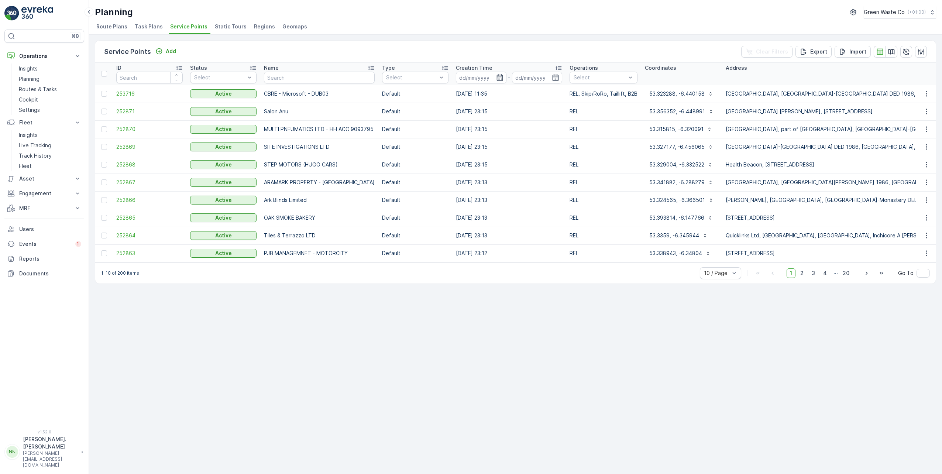
click at [222, 31] on li "Static Tours" at bounding box center [231, 27] width 36 height 13
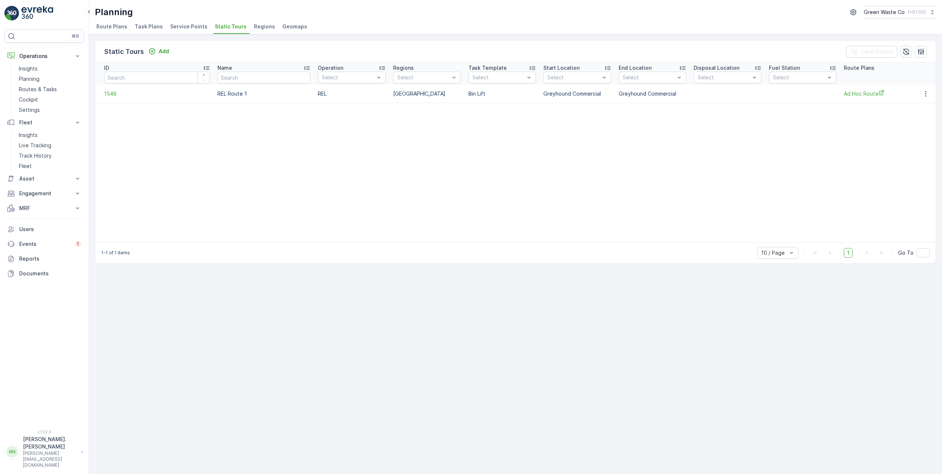
click at [260, 29] on span "Regions" at bounding box center [264, 26] width 21 height 7
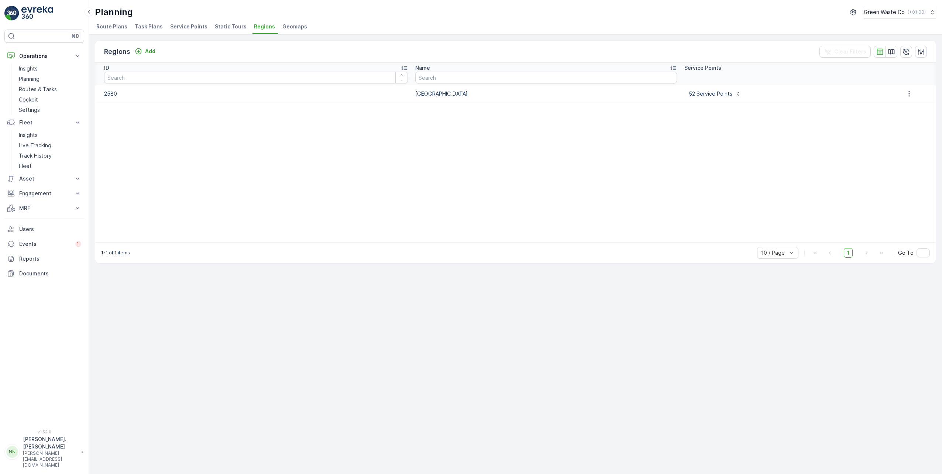
click at [115, 28] on span "Route Plans" at bounding box center [111, 26] width 31 height 7
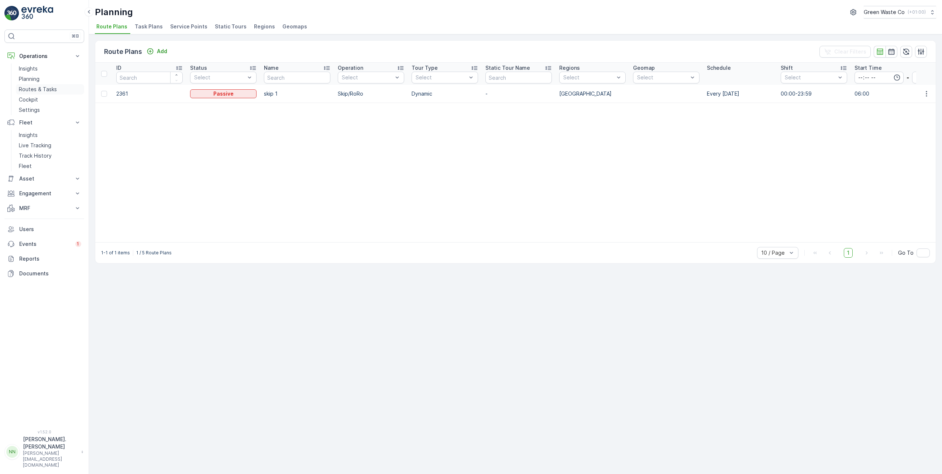
click at [50, 90] on p "Routes & Tasks" at bounding box center [38, 89] width 38 height 7
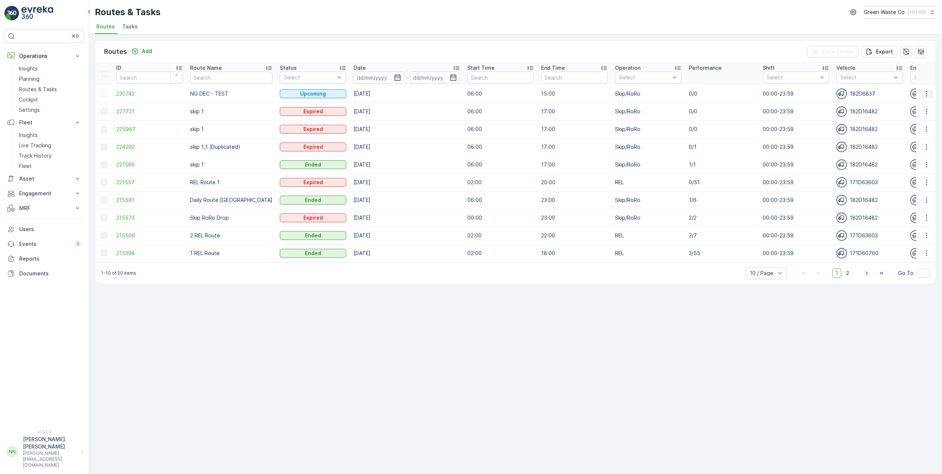
click at [924, 94] on icon "button" at bounding box center [926, 93] width 7 height 7
click at [629, 36] on div "Routes Add Clear Filters Export ID Route Name Status Select Date - Start Time E…" at bounding box center [515, 254] width 853 height 440
drag, startPoint x: 337, startPoint y: 95, endPoint x: 368, endPoint y: 93, distance: 30.8
click at [368, 93] on td "[DATE]" at bounding box center [407, 94] width 114 height 18
click at [369, 95] on td "[DATE]" at bounding box center [407, 94] width 114 height 18
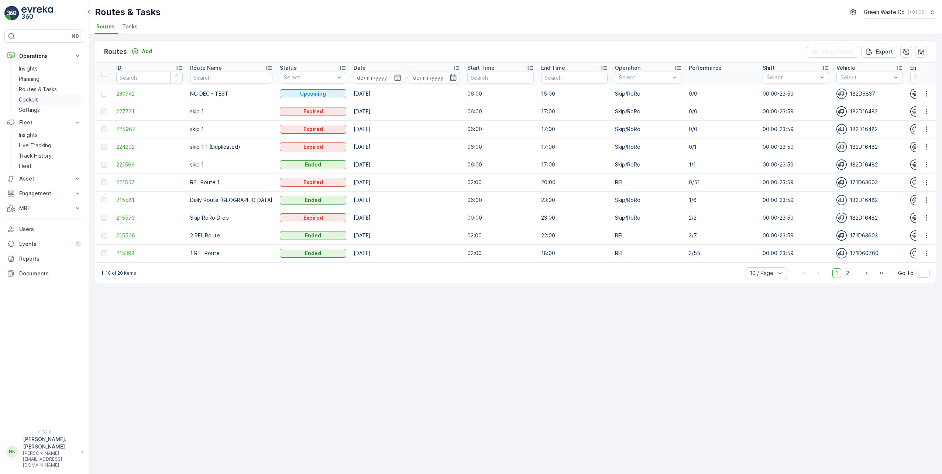
click at [36, 100] on p "Cockpit" at bounding box center [28, 99] width 19 height 7
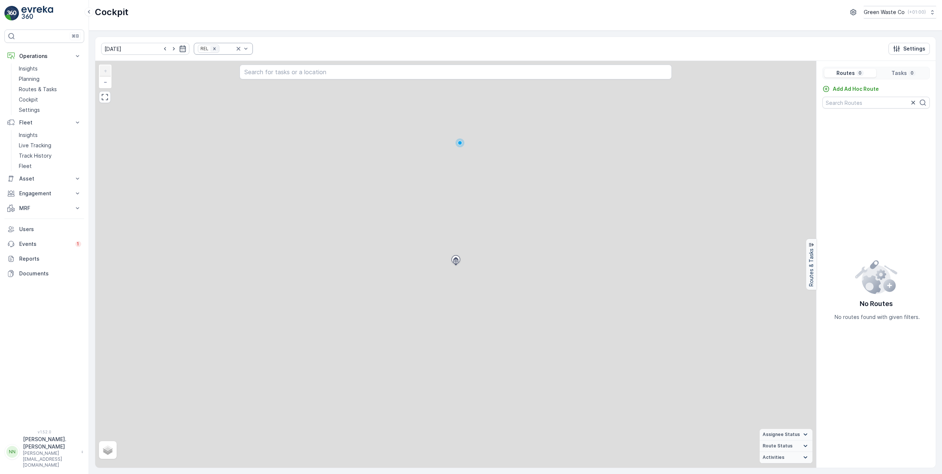
click at [212, 50] on icon "Remove REL" at bounding box center [214, 48] width 5 height 5
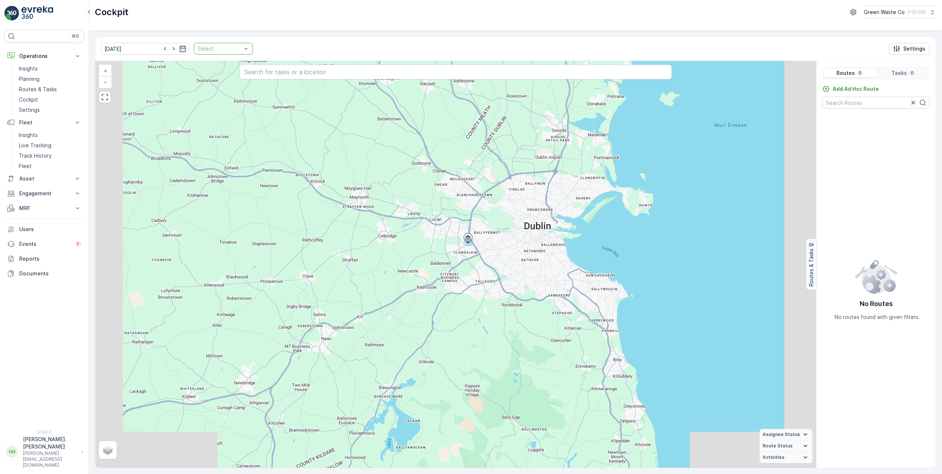
click at [232, 47] on div at bounding box center [219, 49] width 45 height 6
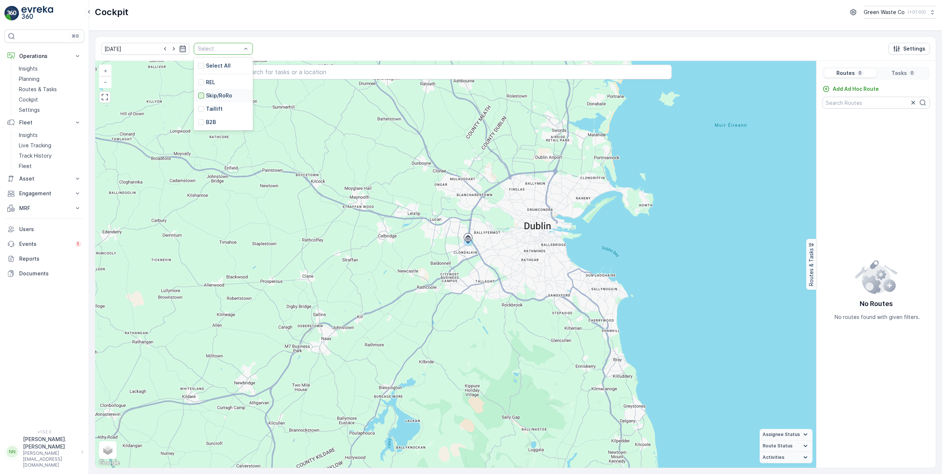
click at [198, 96] on div at bounding box center [201, 96] width 6 height 6
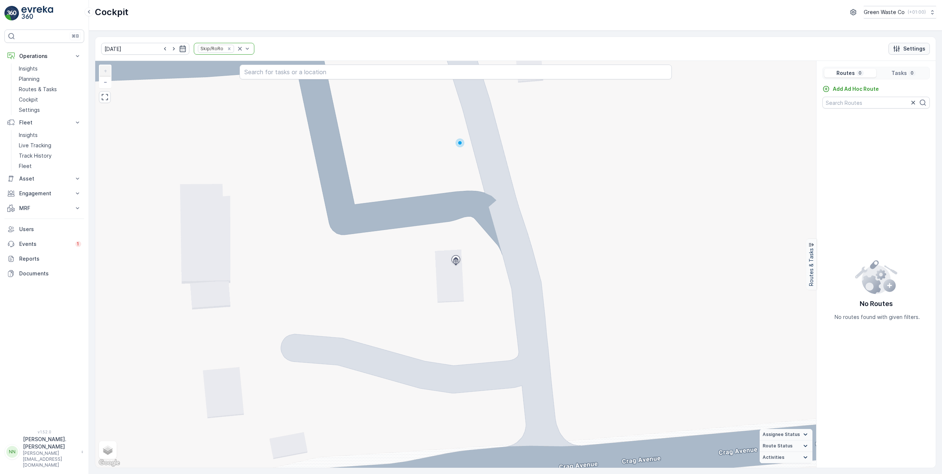
click at [911, 48] on p "Settings" at bounding box center [914, 48] width 22 height 7
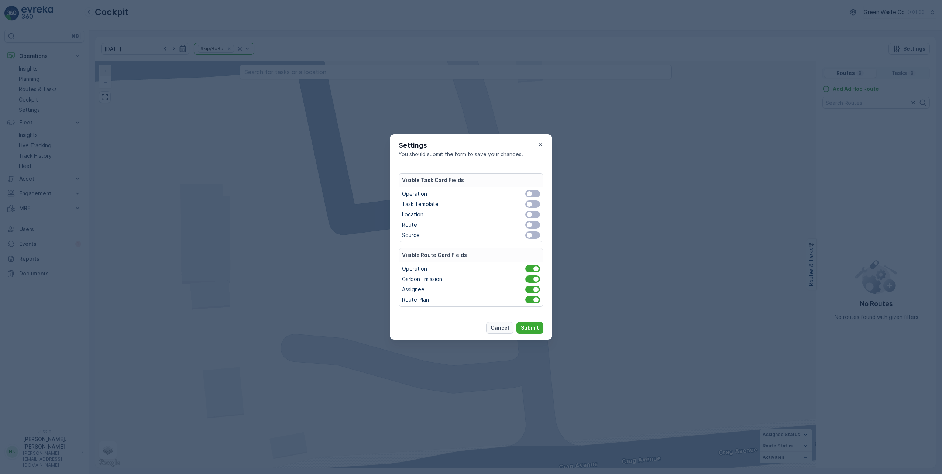
click at [504, 326] on p "Cancel" at bounding box center [500, 327] width 18 height 7
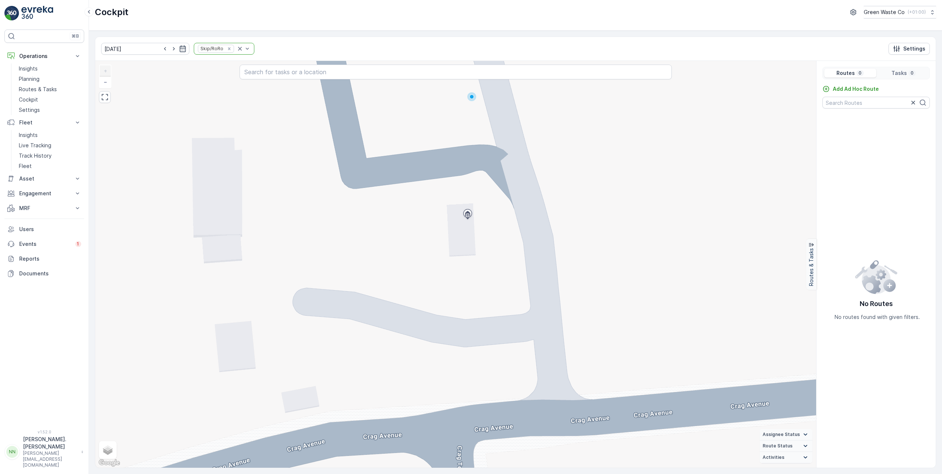
click at [776, 433] on span "Assignee Status" at bounding box center [781, 435] width 37 height 6
click at [777, 445] on span "Route Status" at bounding box center [778, 446] width 30 height 6
click at [778, 458] on span "Activities" at bounding box center [774, 457] width 22 height 6
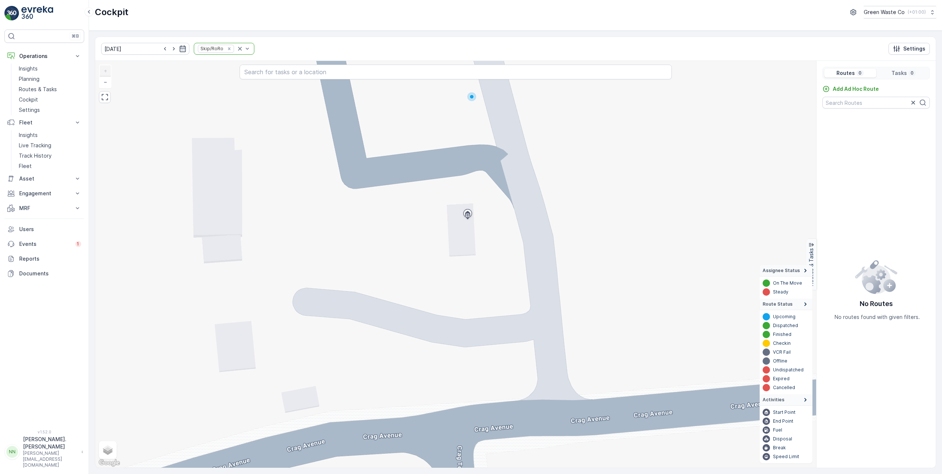
click at [787, 403] on summary "Activities" at bounding box center [786, 399] width 53 height 11
click at [781, 363] on span "Route Status" at bounding box center [778, 362] width 30 height 6
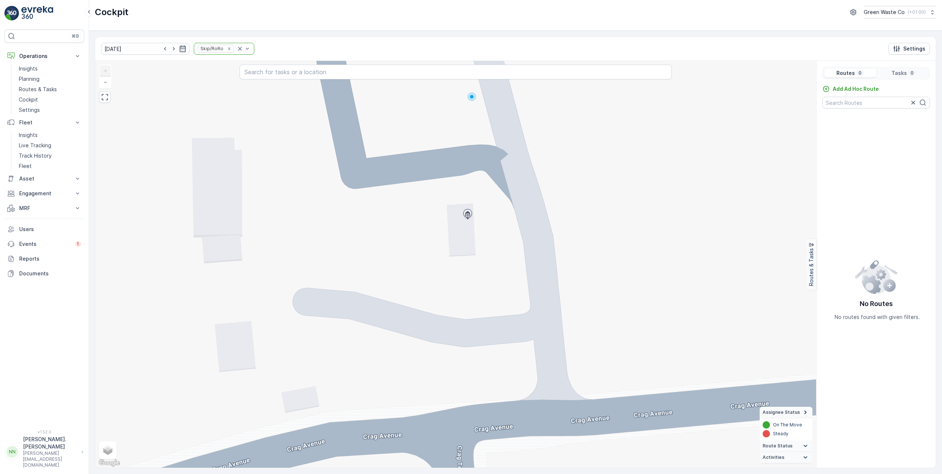
click at [784, 411] on span "Assignee Status" at bounding box center [781, 412] width 37 height 6
drag, startPoint x: 859, startPoint y: 306, endPoint x: 900, endPoint y: 305, distance: 40.3
click at [900, 305] on div "No Routes No routes found with given filters." at bounding box center [876, 289] width 119 height 344
click at [909, 50] on p "Settings" at bounding box center [914, 48] width 22 height 7
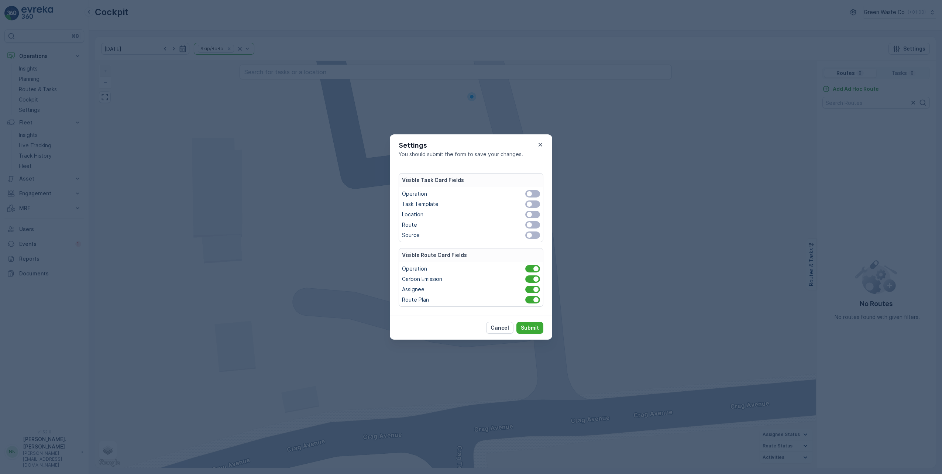
click at [535, 193] on span at bounding box center [532, 193] width 15 height 7
click at [521, 194] on input "checkbox" at bounding box center [521, 194] width 0 height 0
click at [532, 328] on p "Submit" at bounding box center [530, 327] width 18 height 7
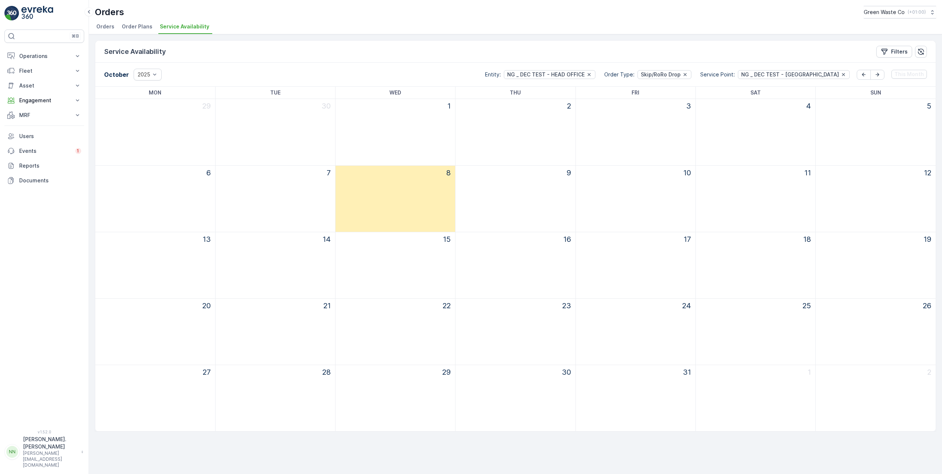
click at [517, 182] on div at bounding box center [516, 186] width 114 height 12
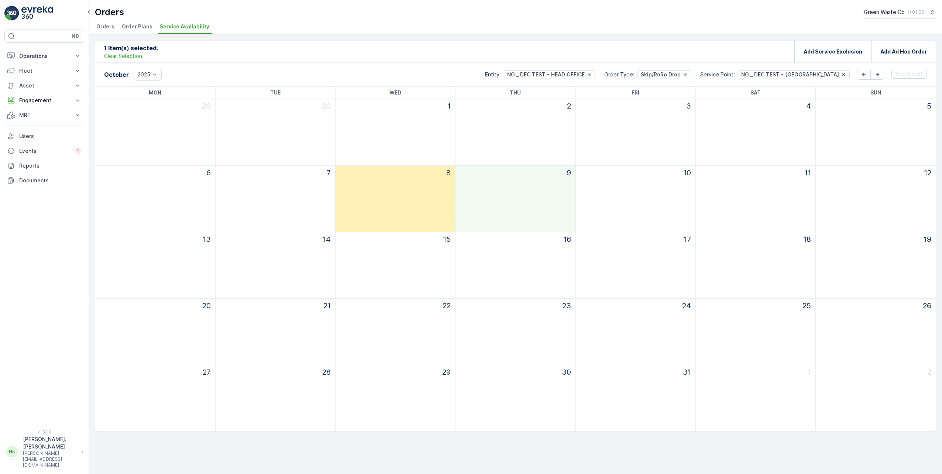
click at [517, 182] on div at bounding box center [516, 186] width 114 height 12
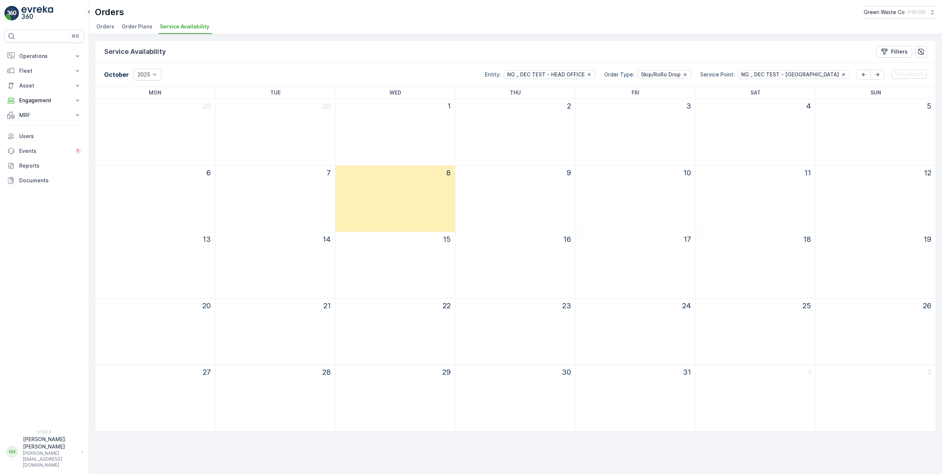
click at [517, 182] on div at bounding box center [516, 186] width 114 height 12
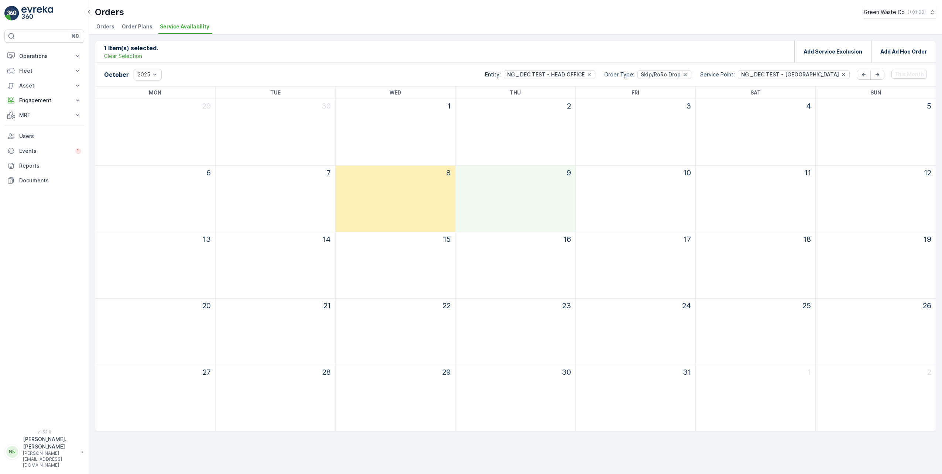
click at [531, 201] on div "9" at bounding box center [516, 199] width 120 height 66
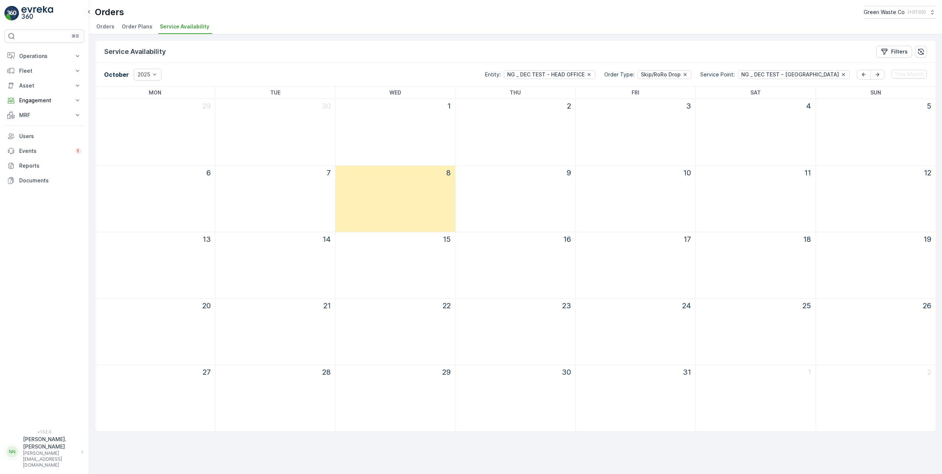
click at [531, 201] on div "9" at bounding box center [516, 199] width 120 height 66
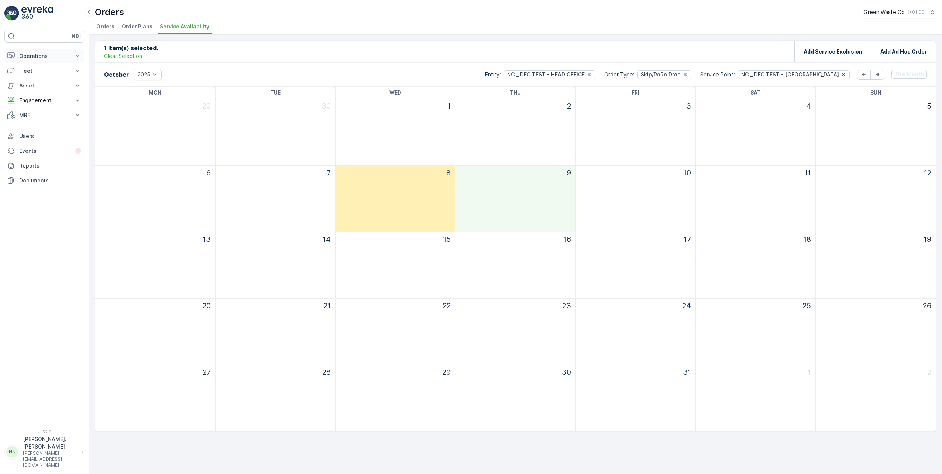
click at [40, 58] on p "Operations" at bounding box center [44, 55] width 50 height 7
click at [51, 90] on p "Routes & Tasks" at bounding box center [38, 89] width 38 height 7
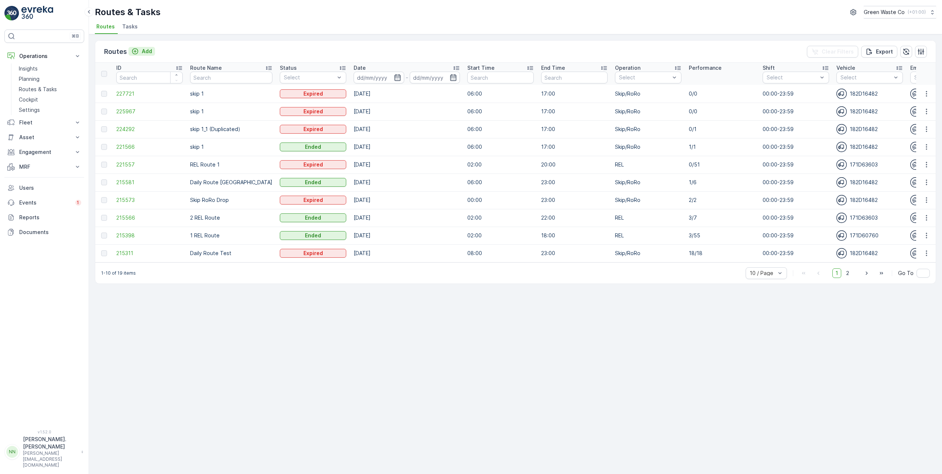
click at [137, 53] on icon "Add" at bounding box center [134, 51] width 7 height 7
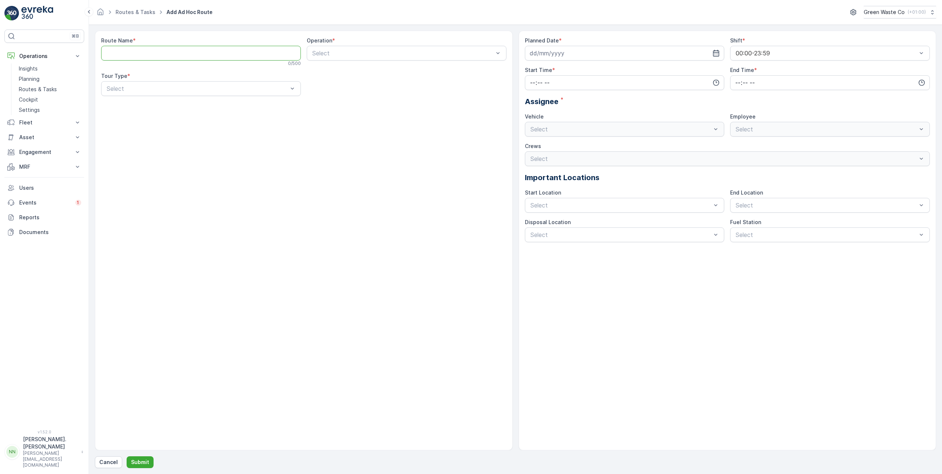
click at [126, 55] on Name "Route Name" at bounding box center [201, 53] width 200 height 15
type Name "NG DEC - TEST"
click at [336, 82] on span "Skip/RoRo" at bounding box center [325, 83] width 29 height 7
click at [134, 114] on div "Dynamic" at bounding box center [201, 119] width 200 height 13
click at [326, 159] on div "Route Name * NG DEC - TEST 13 / 500 Operation * option Skip/RoRo, selected. Ski…" at bounding box center [304, 241] width 418 height 420
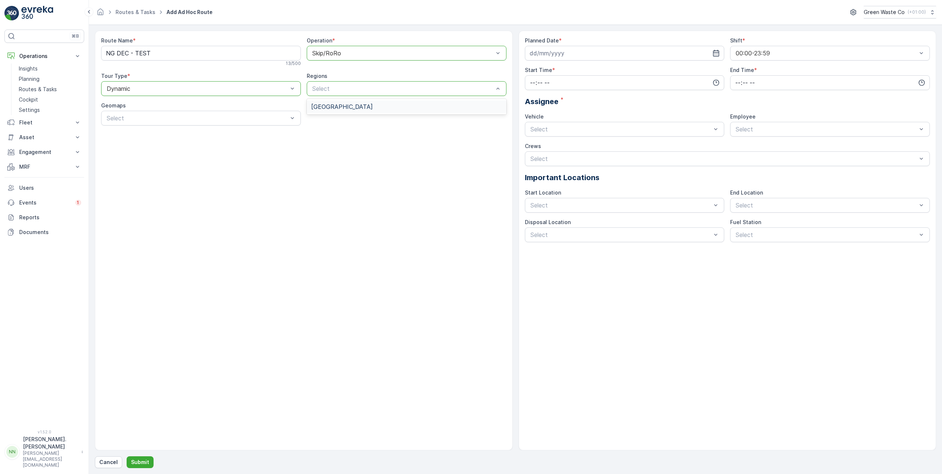
click at [327, 104] on span "Dublin" at bounding box center [342, 106] width 62 height 7
drag, startPoint x: 376, startPoint y: 180, endPoint x: 398, endPoint y: 184, distance: 23.0
click at [380, 179] on div "Route Name * NG DEC - TEST 13 / 500 Operation * option Skip/RoRo, selected. Ski…" at bounding box center [304, 241] width 418 height 420
click at [718, 52] on icon "button" at bounding box center [716, 52] width 7 height 7
click at [595, 114] on div "9" at bounding box center [591, 115] width 12 height 12
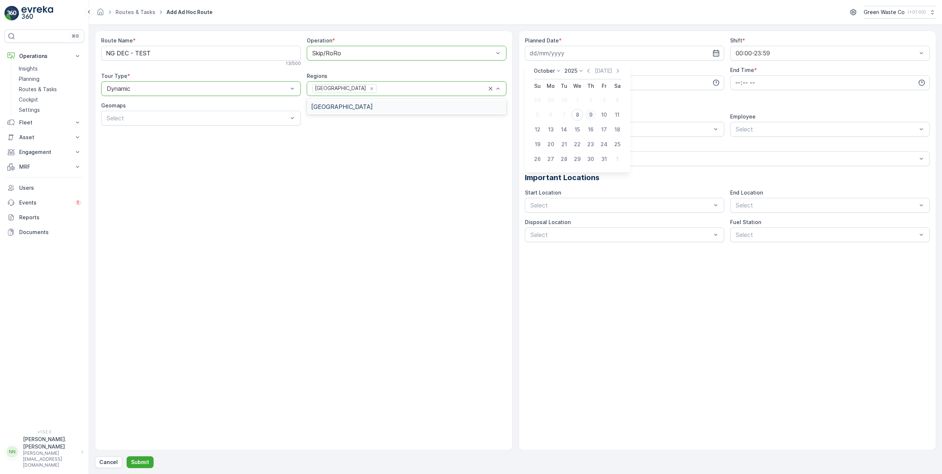
type input "[DATE]"
click at [549, 82] on input "time" at bounding box center [625, 82] width 200 height 15
click at [533, 158] on span "06" at bounding box center [532, 157] width 7 height 7
type input "06:00"
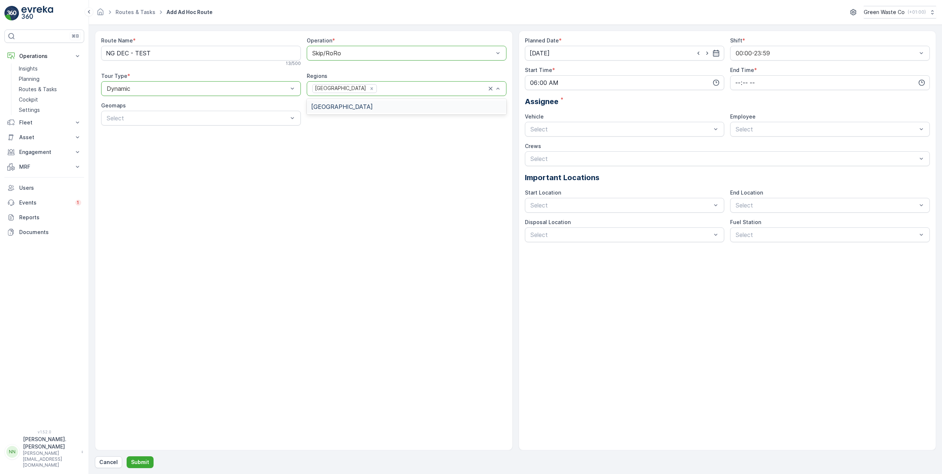
click at [599, 108] on div "Planned Date * 09.10.2025 Shift * 00:00-23:59 Start Time * 06:00 End Time * Ass…" at bounding box center [727, 139] width 405 height 205
click at [743, 85] on input "time" at bounding box center [830, 82] width 200 height 15
click at [736, 138] on span "15" at bounding box center [738, 140] width 6 height 7
type input "15:00"
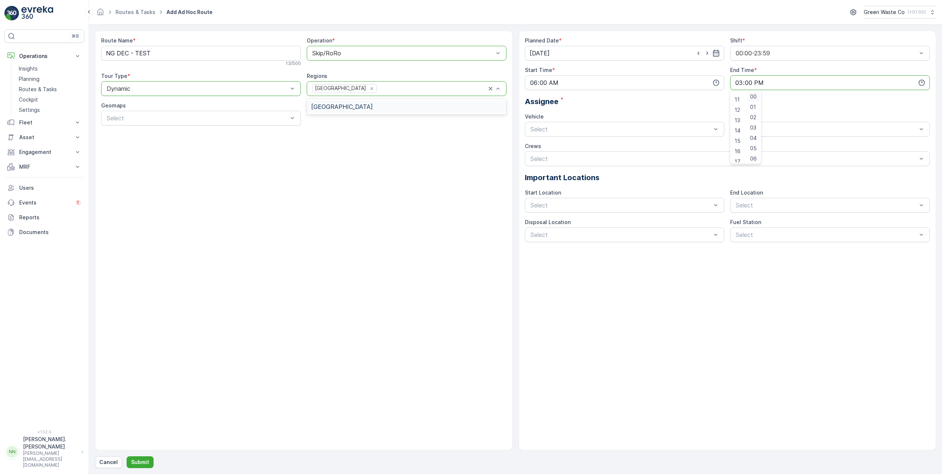
click at [756, 98] on span "00" at bounding box center [753, 96] width 7 height 7
click at [784, 97] on div "Assignee *" at bounding box center [727, 101] width 405 height 11
click at [570, 173] on div "182D6837" at bounding box center [624, 172] width 191 height 7
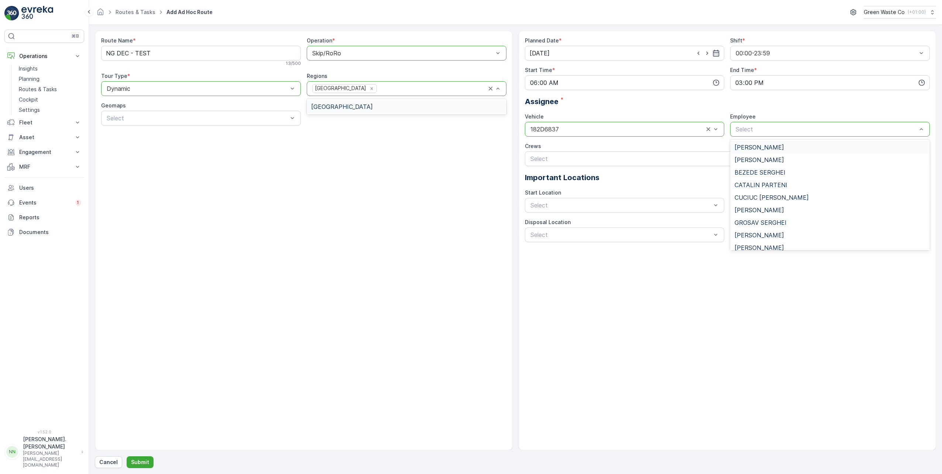
click at [776, 150] on span "ALEKSANDAR TANURKOV" at bounding box center [759, 147] width 49 height 7
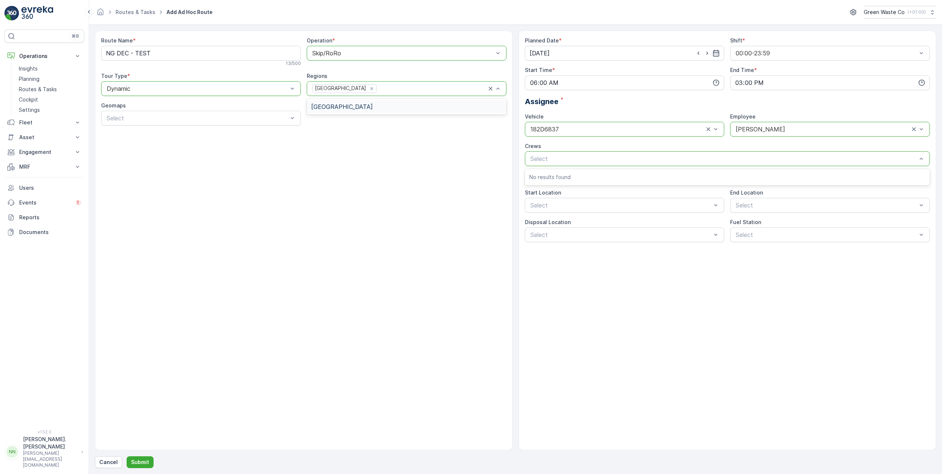
click at [574, 142] on div "Planned Date * 09.10.2025 Shift * 00:00-23:59 Start Time * 06:00 End Time * 15:…" at bounding box center [727, 139] width 405 height 205
click at [562, 223] on span "Greyhound Commercial" at bounding box center [560, 223] width 63 height 7
click at [754, 222] on span "Greyhound Commercial" at bounding box center [766, 223] width 63 height 7
click at [650, 311] on div "Planned Date * 09.10.2025 Shift * 00:00-23:59 Start Time * 06:00 End Time * 15:…" at bounding box center [728, 241] width 418 height 420
click at [697, 281] on div "Planned Date * 09.10.2025 Shift * 00:00-23:59 Start Time * 06:00 End Time * 15:…" at bounding box center [728, 241] width 418 height 420
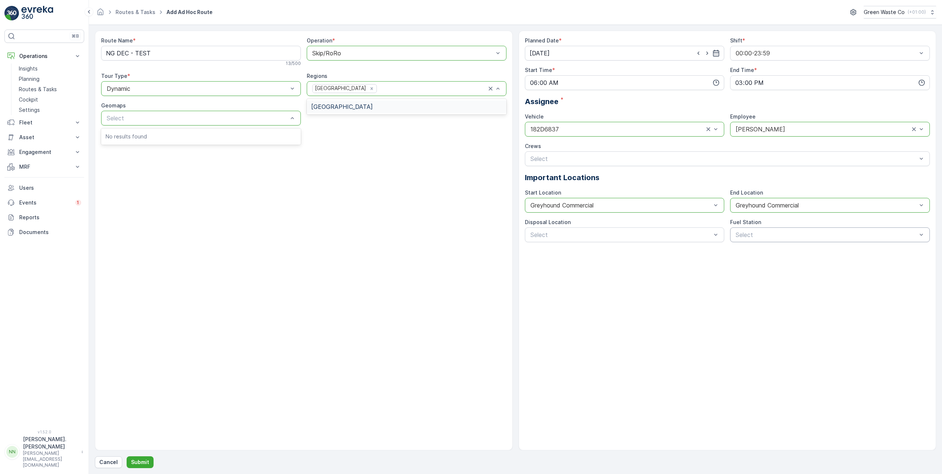
click at [149, 219] on div "Route Name * NG DEC - TEST 13 / 500 Operation * option Skip/RoRo, selected. Ski…" at bounding box center [304, 241] width 418 height 420
drag, startPoint x: 123, startPoint y: 106, endPoint x: 99, endPoint y: 107, distance: 24.1
click at [99, 107] on div "Route Name * NG DEC - TEST 13 / 500 Operation * option Skip/RoRo, selected. Ski…" at bounding box center [304, 241] width 418 height 420
drag, startPoint x: 99, startPoint y: 107, endPoint x: 121, endPoint y: 105, distance: 22.3
click at [121, 105] on label "Geomaps" at bounding box center [113, 105] width 25 height 6
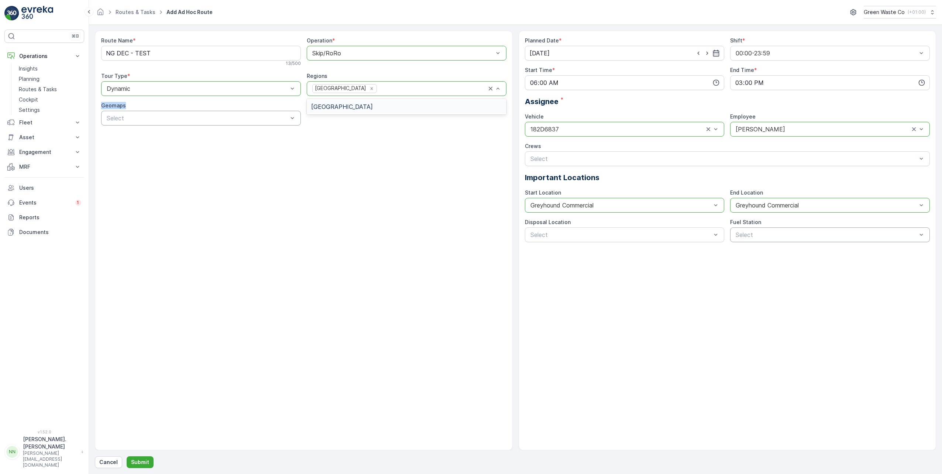
click at [121, 105] on label "Geomaps" at bounding box center [113, 105] width 25 height 6
click at [107, 191] on div "Route Name * NG DEC - TEST 13 / 500 Operation * option Skip/RoRo, selected. Ski…" at bounding box center [304, 241] width 418 height 420
drag, startPoint x: 108, startPoint y: 103, endPoint x: 124, endPoint y: 104, distance: 16.3
click at [124, 104] on label "Geomaps" at bounding box center [113, 105] width 25 height 6
click at [141, 463] on p "Submit" at bounding box center [140, 462] width 18 height 7
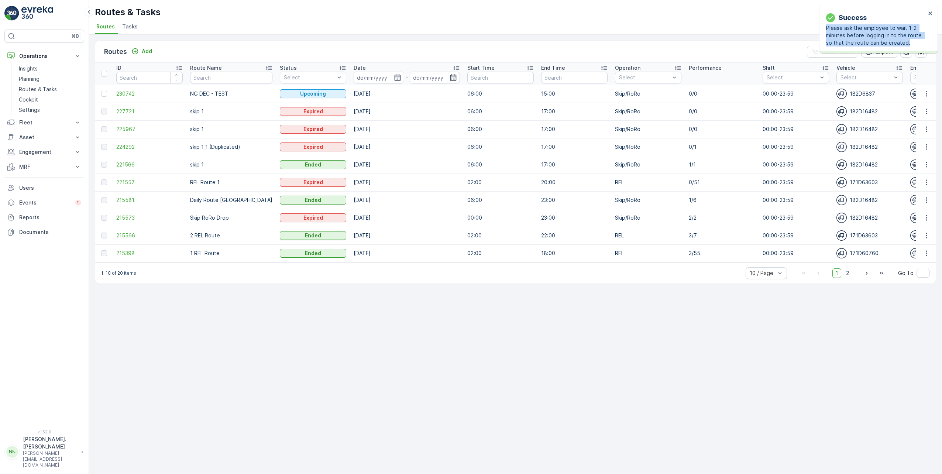
drag, startPoint x: 910, startPoint y: 42, endPoint x: 826, endPoint y: 27, distance: 85.6
click at [826, 27] on p "Please ask the employee to wait 1-2 minutes before logging in to the route so t…" at bounding box center [876, 35] width 100 height 22
click at [40, 79] on link "Planning" at bounding box center [50, 79] width 68 height 10
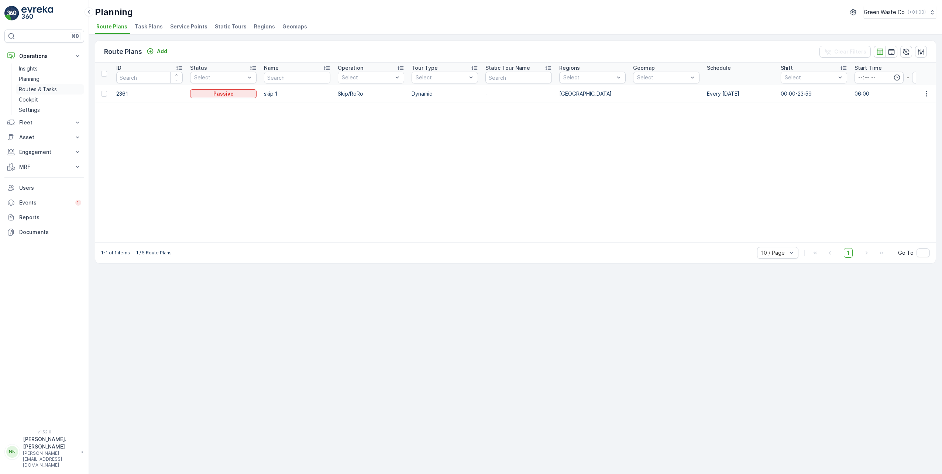
click at [43, 89] on p "Routes & Tasks" at bounding box center [38, 89] width 38 height 7
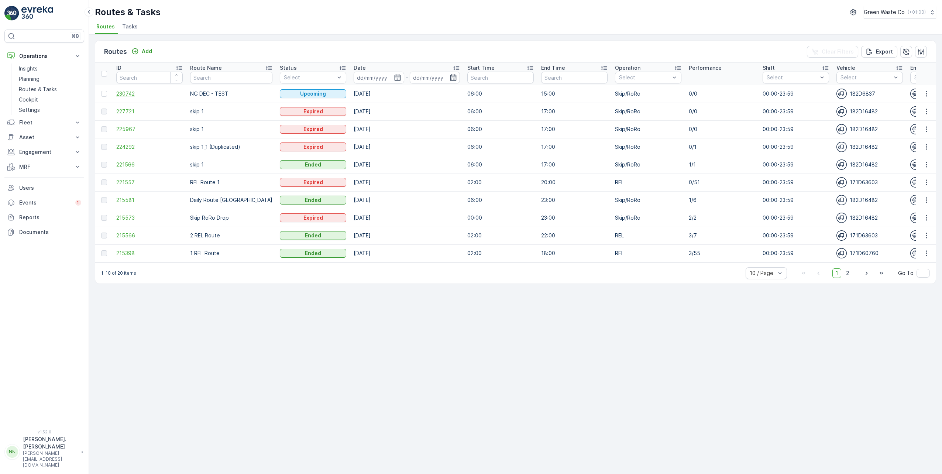
click at [125, 91] on span "230742" at bounding box center [149, 93] width 66 height 7
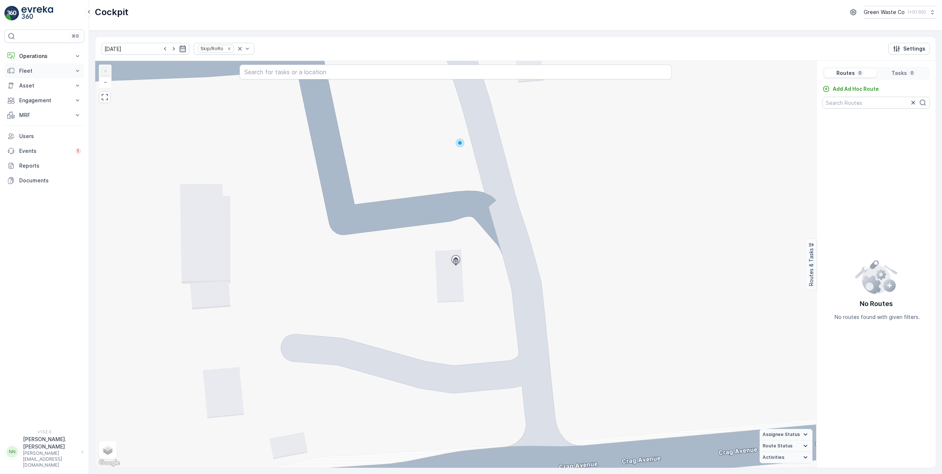
click at [30, 73] on p "Fleet" at bounding box center [44, 70] width 50 height 7
click at [33, 54] on p "Operations" at bounding box center [44, 55] width 50 height 7
click at [38, 78] on p "Planning" at bounding box center [29, 78] width 21 height 7
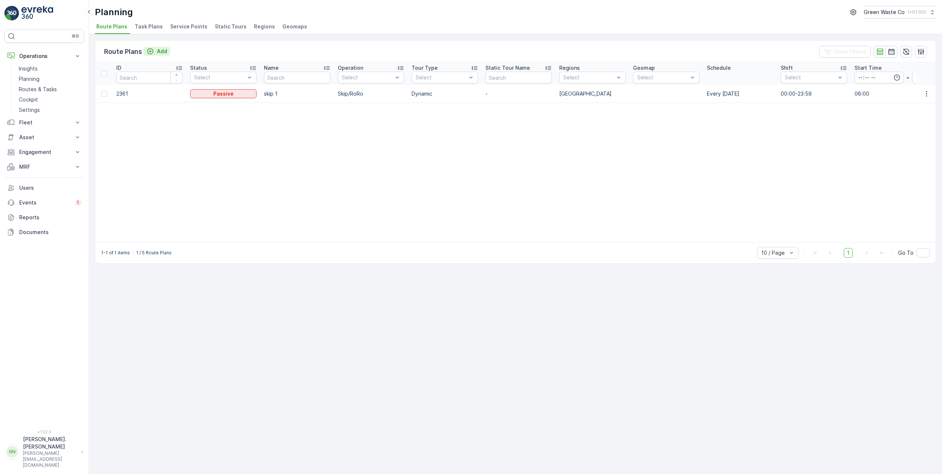
click at [150, 51] on icon "Add" at bounding box center [150, 51] width 6 height 6
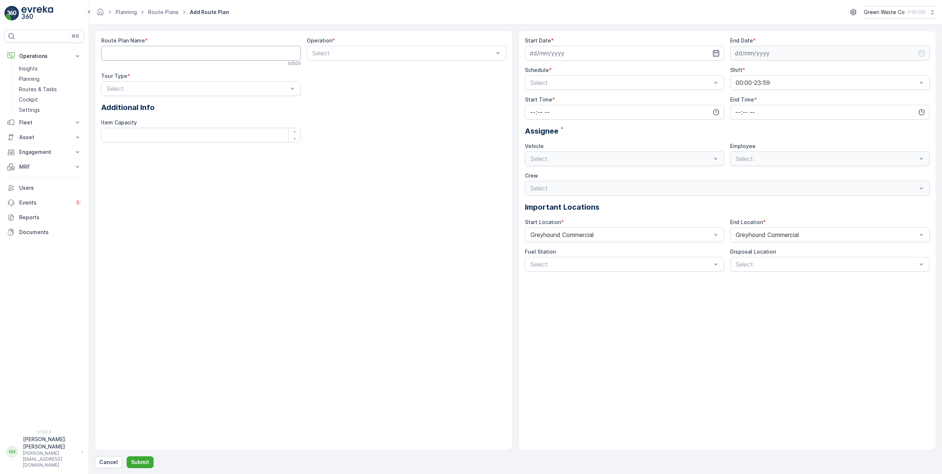
click at [150, 51] on Name "Route Plan Name" at bounding box center [201, 53] width 200 height 15
click at [109, 460] on p "Cancel" at bounding box center [108, 462] width 18 height 7
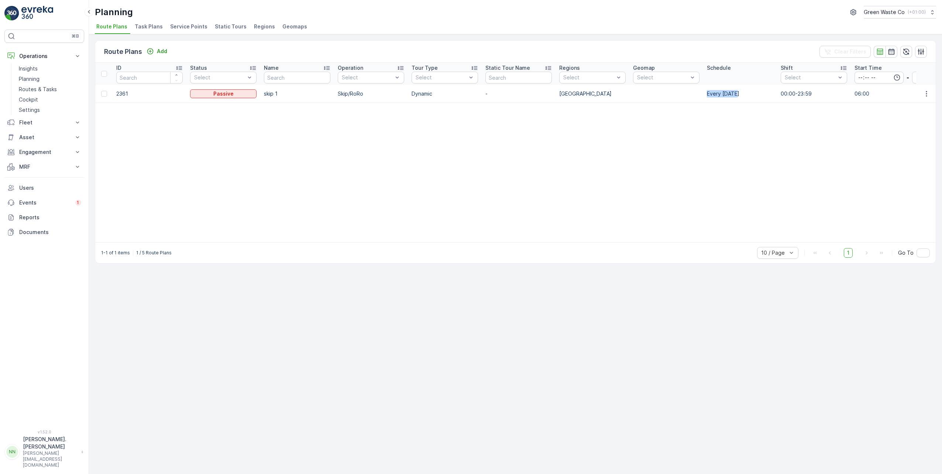
drag, startPoint x: 705, startPoint y: 96, endPoint x: 735, endPoint y: 94, distance: 29.6
click at [735, 94] on td "Every Friday" at bounding box center [740, 94] width 74 height 18
click at [30, 124] on p "Fleet" at bounding box center [44, 122] width 50 height 7
click at [39, 181] on p "Asset" at bounding box center [44, 178] width 50 height 7
click at [43, 215] on p "Engagement" at bounding box center [44, 213] width 50 height 7
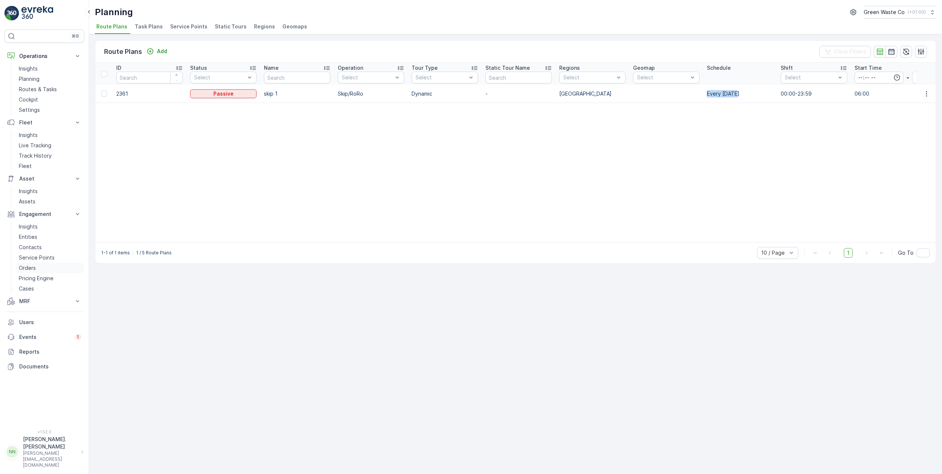
click at [34, 270] on p "Orders" at bounding box center [27, 267] width 17 height 7
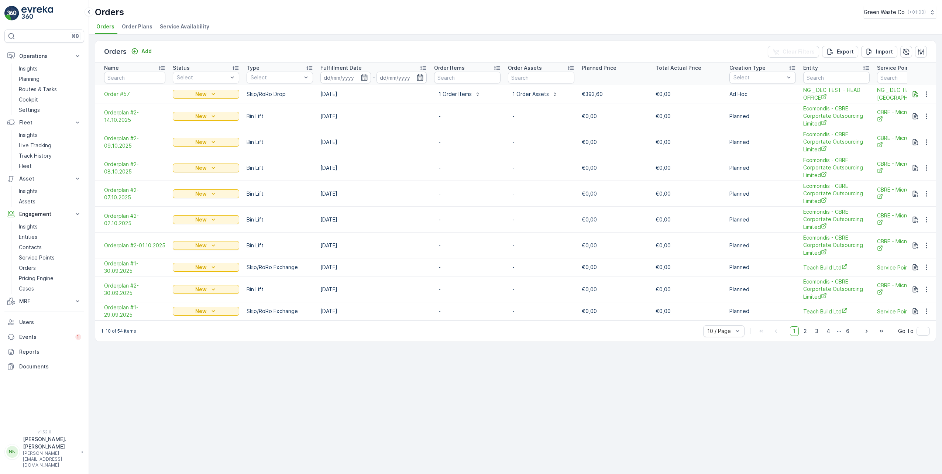
drag, startPoint x: 315, startPoint y: 96, endPoint x: 241, endPoint y: 95, distance: 73.5
click at [241, 95] on tr "Order #57 New Skip/RoRo Drop 09.10.2025 1 Order Items 1 Order Assets €393,60 €0…" at bounding box center [649, 94] width 1108 height 18
drag, startPoint x: 671, startPoint y: 94, endPoint x: 248, endPoint y: 100, distance: 422.4
click at [248, 100] on tr "Order #57 New Skip/RoRo Drop 09.10.2025 1 Order Items 1 Order Assets €393,60 €0…" at bounding box center [649, 94] width 1108 height 18
click at [111, 95] on span "Order #57" at bounding box center [134, 93] width 61 height 7
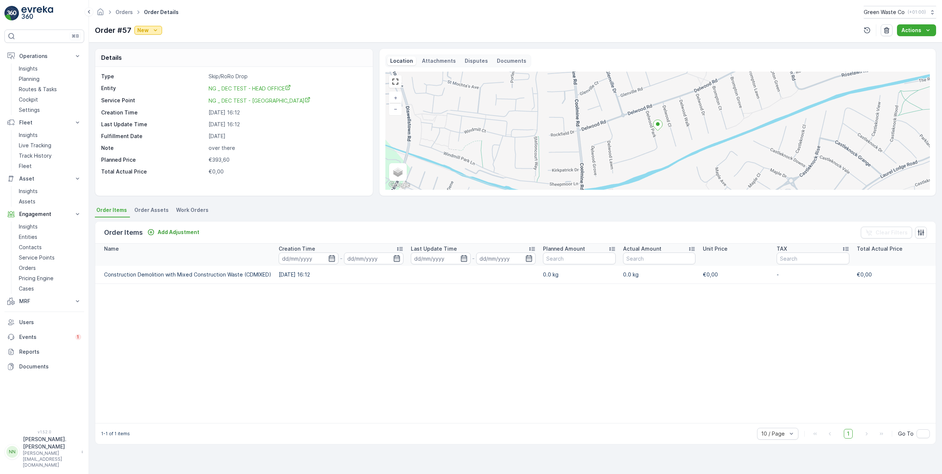
click at [152, 31] on icon "New" at bounding box center [155, 30] width 7 height 7
click at [213, 57] on div "Details" at bounding box center [234, 58] width 278 height 18
click at [927, 28] on icon "Actions" at bounding box center [927, 30] width 7 height 7
click at [147, 209] on span "Order Assets" at bounding box center [151, 209] width 34 height 7
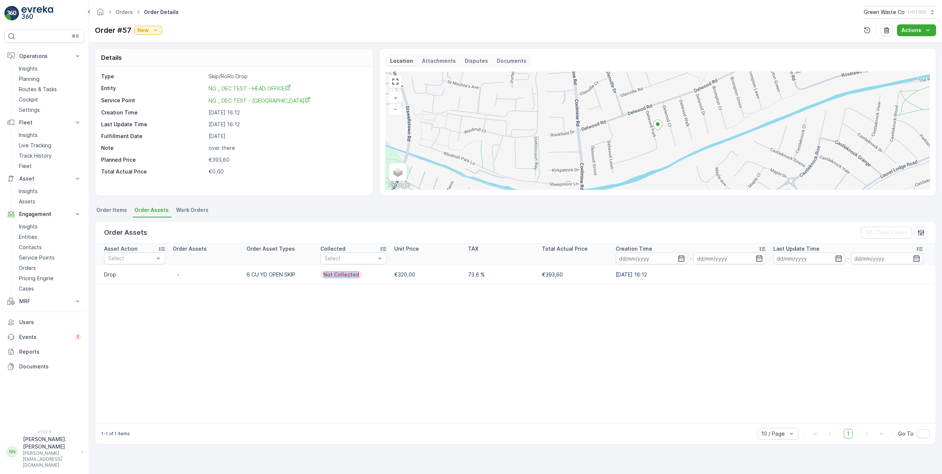
drag, startPoint x: 324, startPoint y: 275, endPoint x: 376, endPoint y: 273, distance: 51.7
click at [376, 273] on td "Not Collected" at bounding box center [354, 275] width 74 height 18
drag, startPoint x: 376, startPoint y: 273, endPoint x: 404, endPoint y: 288, distance: 31.4
click at [404, 288] on table "Asset Action Select Order Assets Order Asset Types Collected Select Unit Price …" at bounding box center [515, 333] width 841 height 179
click at [198, 215] on li "Work Orders" at bounding box center [193, 211] width 37 height 13
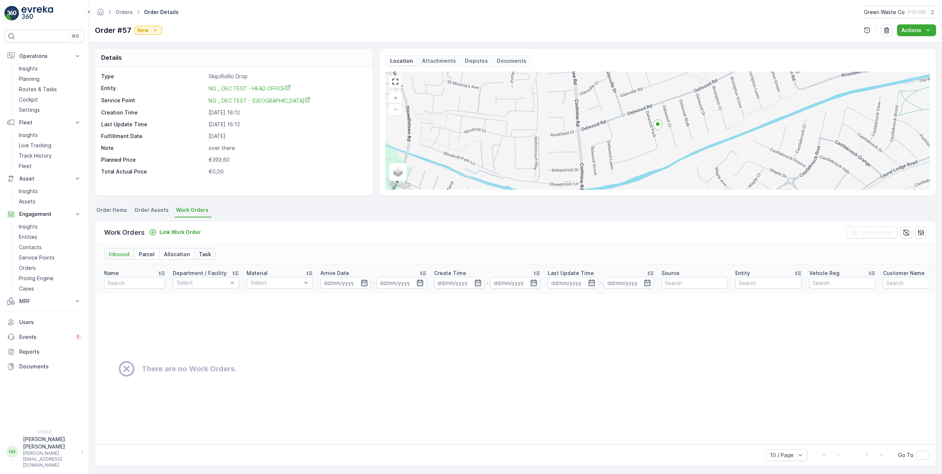
click at [205, 254] on p "Task" at bounding box center [205, 254] width 12 height 7
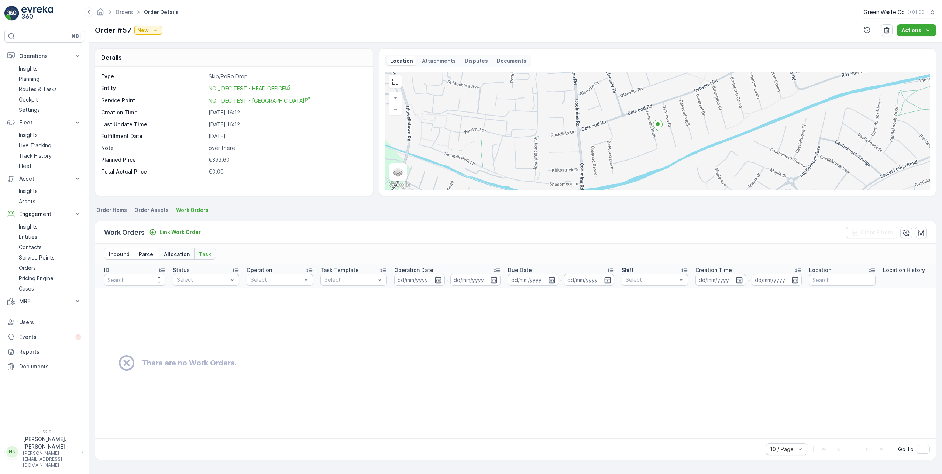
click at [177, 254] on p "Allocation" at bounding box center [177, 254] width 26 height 7
click at [144, 255] on p "Parcel" at bounding box center [147, 254] width 16 height 7
click at [123, 255] on p "Inbound" at bounding box center [119, 254] width 21 height 7
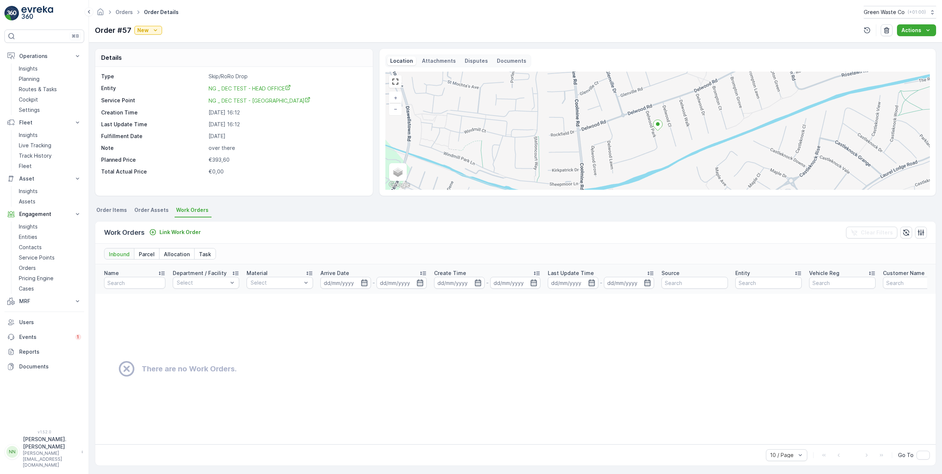
click at [106, 209] on span "Order Items" at bounding box center [111, 209] width 31 height 7
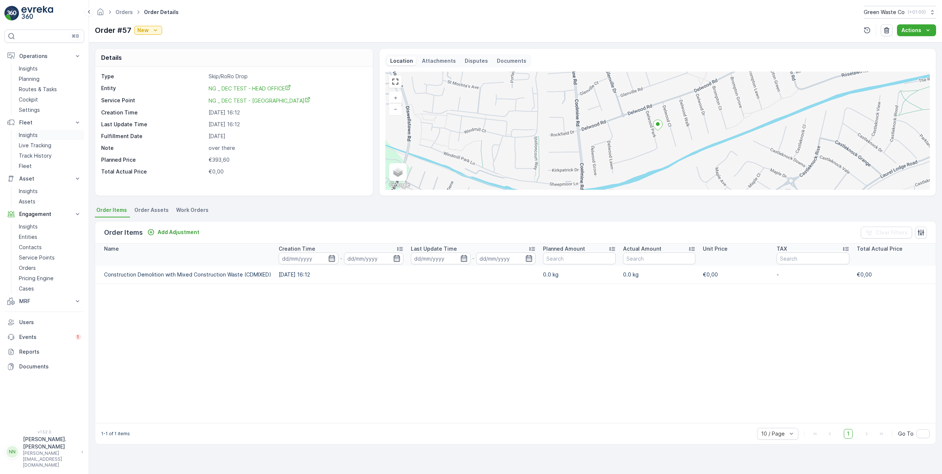
click at [26, 136] on p "Insights" at bounding box center [28, 134] width 19 height 7
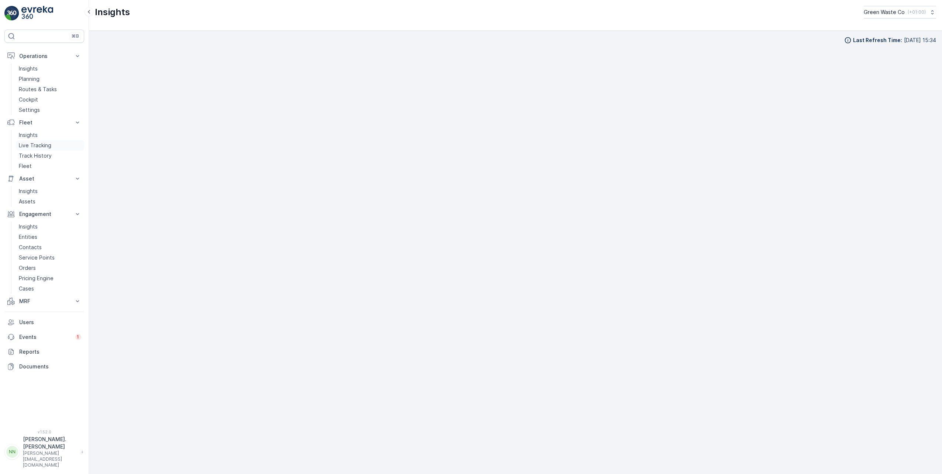
click at [34, 145] on p "Live Tracking" at bounding box center [35, 145] width 32 height 7
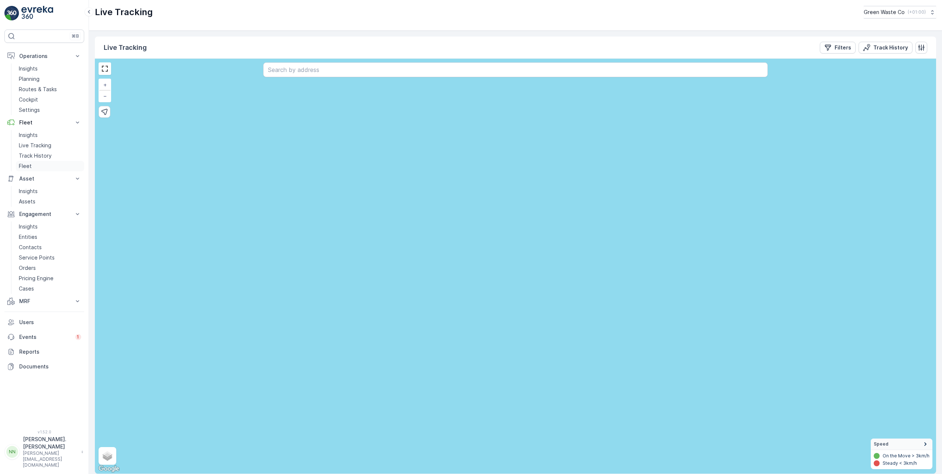
click at [27, 165] on p "Fleet" at bounding box center [25, 165] width 13 height 7
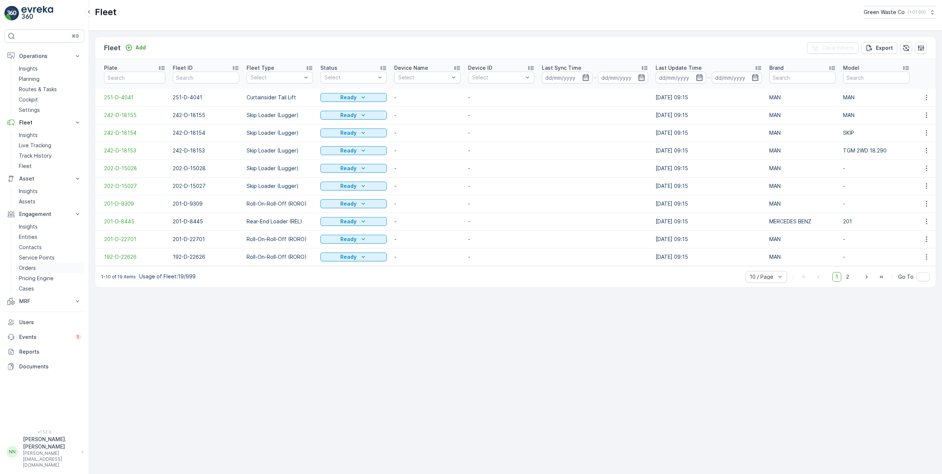
click at [32, 268] on p "Orders" at bounding box center [27, 267] width 17 height 7
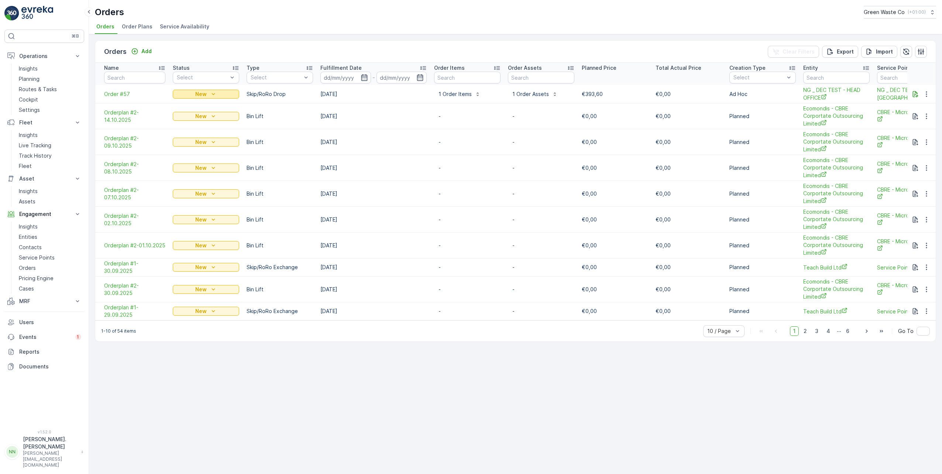
click at [209, 92] on div "New" at bounding box center [206, 93] width 61 height 7
click at [400, 95] on td "[DATE]" at bounding box center [374, 94] width 114 height 18
click at [928, 94] on icon "button" at bounding box center [926, 93] width 7 height 7
click at [712, 49] on div "Orders Add Clear Filters Export Import" at bounding box center [515, 52] width 841 height 22
drag, startPoint x: 321, startPoint y: 94, endPoint x: 348, endPoint y: 90, distance: 26.8
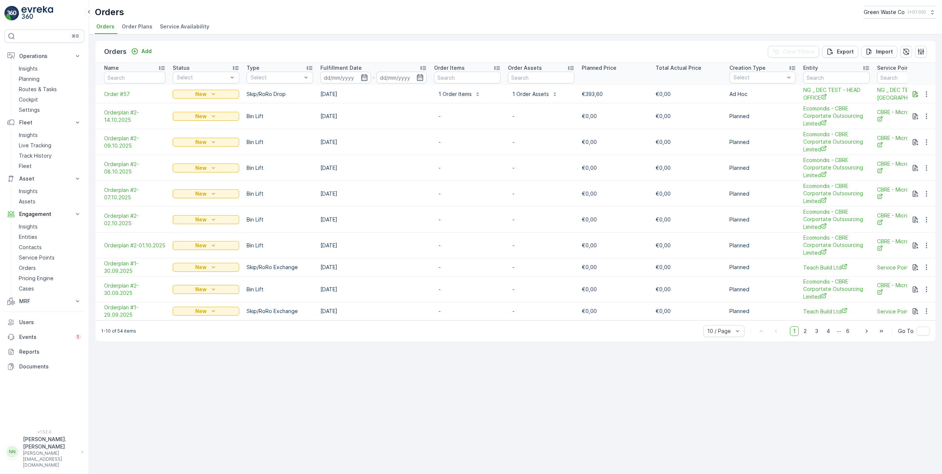
click at [348, 90] on td "[DATE]" at bounding box center [374, 94] width 114 height 18
drag, startPoint x: 748, startPoint y: 94, endPoint x: 358, endPoint y: 96, distance: 389.5
click at [358, 96] on tr "Order #57 New Skip/RoRo Drop 09.10.2025 1 Order Items 1 Order Assets €393,60 €0…" at bounding box center [649, 94] width 1108 height 18
click at [112, 96] on span "Order #57" at bounding box center [134, 93] width 61 height 7
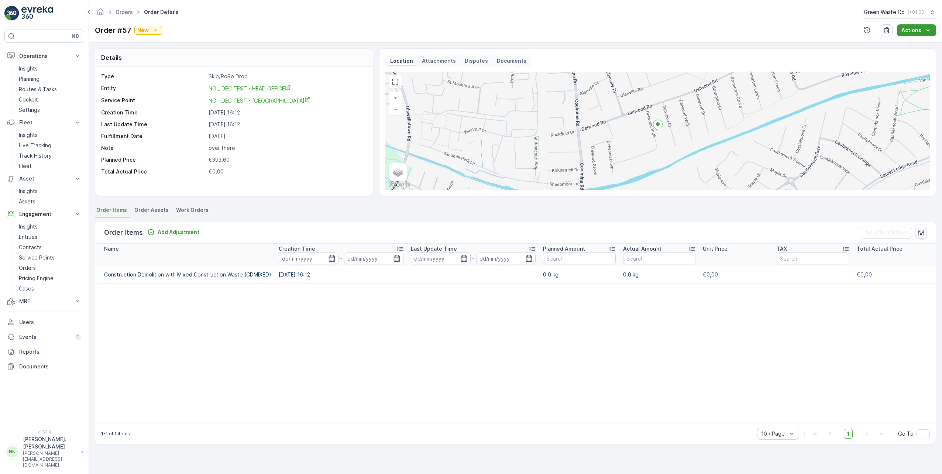
click at [914, 31] on p "Actions" at bounding box center [912, 30] width 20 height 7
click at [562, 35] on div "Order #57 New Actions" at bounding box center [515, 30] width 841 height 12
click at [229, 30] on div "Order #57 New Actions" at bounding box center [515, 30] width 841 height 12
click at [29, 100] on p "Cockpit" at bounding box center [28, 99] width 19 height 7
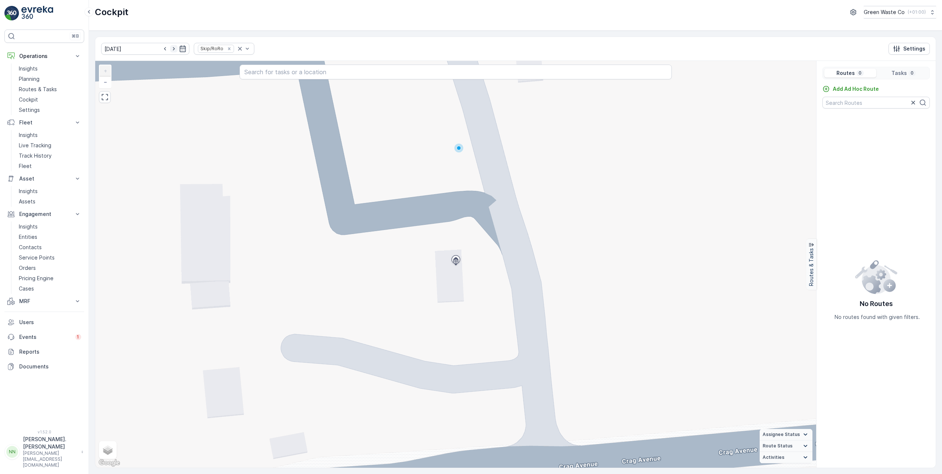
click at [170, 50] on icon "button" at bounding box center [173, 48] width 7 height 7
type input "[DATE]"
click at [913, 136] on icon "button" at bounding box center [911, 135] width 6 height 1
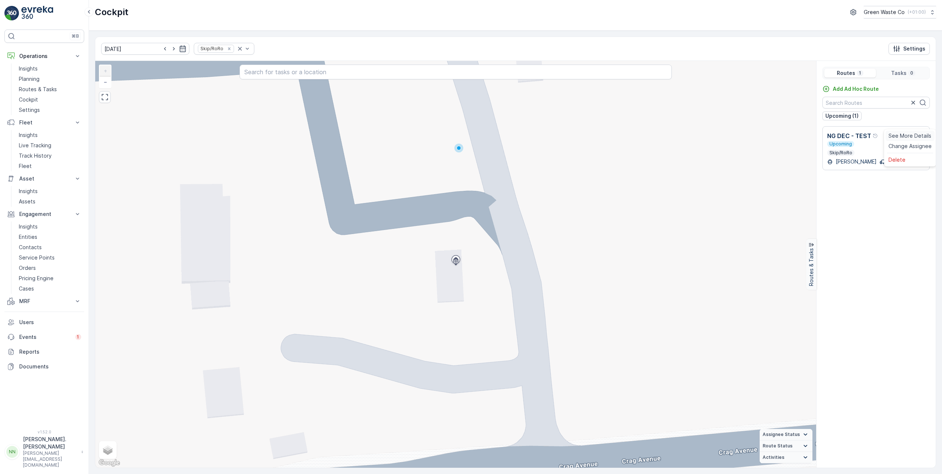
click at [909, 140] on span "See More Details" at bounding box center [910, 135] width 43 height 7
click at [899, 136] on icon at bounding box center [899, 135] width 7 height 7
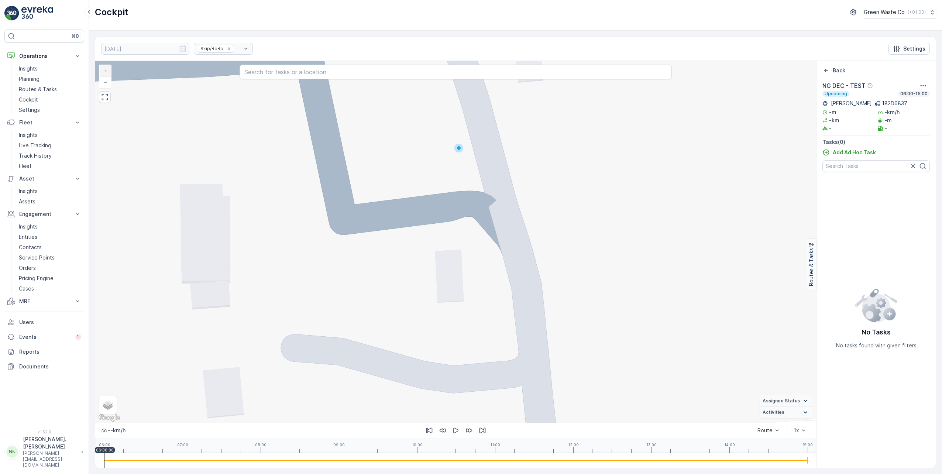
click at [827, 72] on icon "Back" at bounding box center [826, 70] width 7 height 7
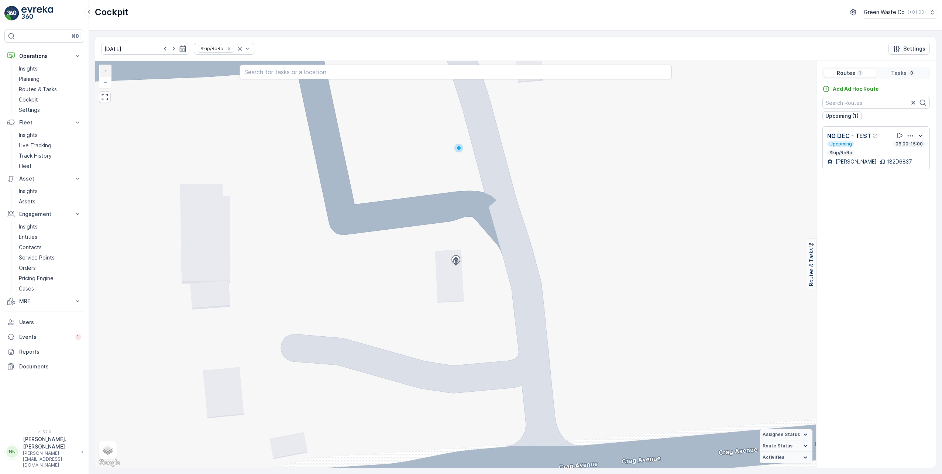
click at [919, 137] on icon "button" at bounding box center [920, 135] width 9 height 9
click at [920, 137] on icon "button" at bounding box center [920, 135] width 9 height 9
click at [912, 135] on icon "button" at bounding box center [910, 135] width 7 height 7
click at [912, 140] on span "See More Details" at bounding box center [910, 135] width 43 height 7
click at [912, 136] on icon "button" at bounding box center [910, 135] width 7 height 7
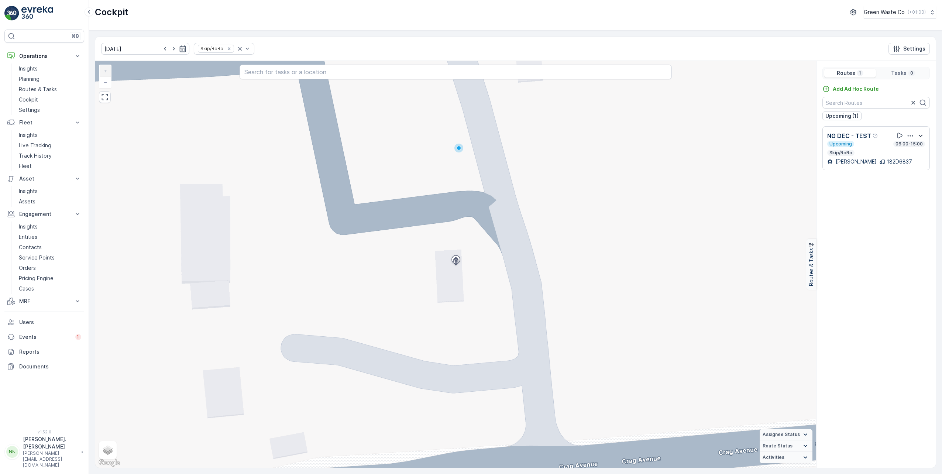
click at [833, 223] on div "Add Ad Hoc Route Upcoming (1) NG DEC - TEST Upcoming 06:00-15:00 Skip/RoRo ALEK…" at bounding box center [876, 273] width 119 height 377
click at [921, 136] on icon "button" at bounding box center [921, 135] width 4 height 2
click at [921, 136] on icon "button" at bounding box center [920, 135] width 9 height 9
click at [921, 136] on icon "button" at bounding box center [921, 135] width 4 height 2
click at [921, 136] on icon "button" at bounding box center [920, 135] width 9 height 9
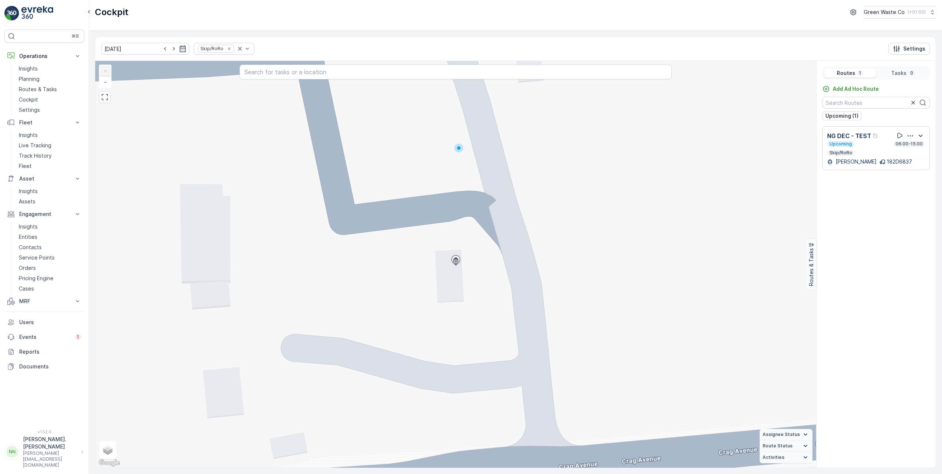
click at [921, 136] on icon "button" at bounding box center [921, 135] width 4 height 2
click at [921, 136] on icon "button" at bounding box center [920, 135] width 9 height 9
click at [921, 136] on icon "button" at bounding box center [921, 135] width 4 height 2
click at [921, 136] on icon "button" at bounding box center [920, 135] width 9 height 9
click at [921, 136] on icon "button" at bounding box center [921, 135] width 4 height 2
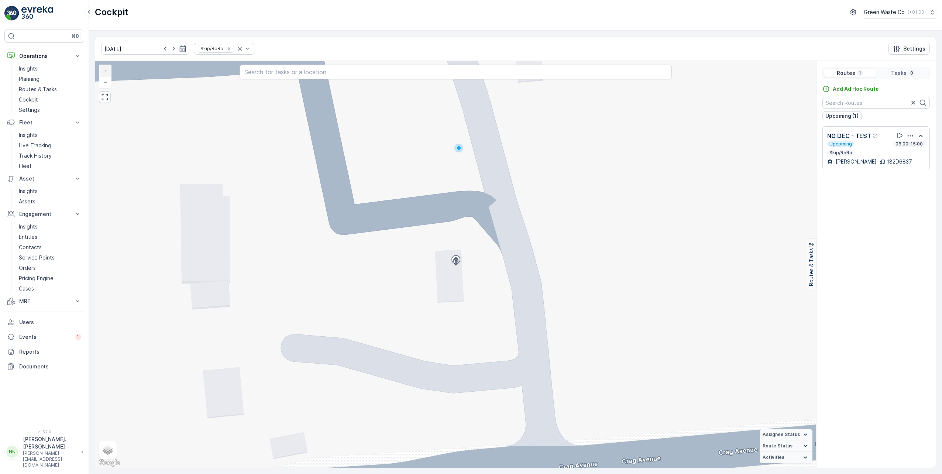
click at [910, 135] on icon "button" at bounding box center [911, 135] width 6 height 1
click at [920, 135] on icon "button" at bounding box center [921, 135] width 4 height 2
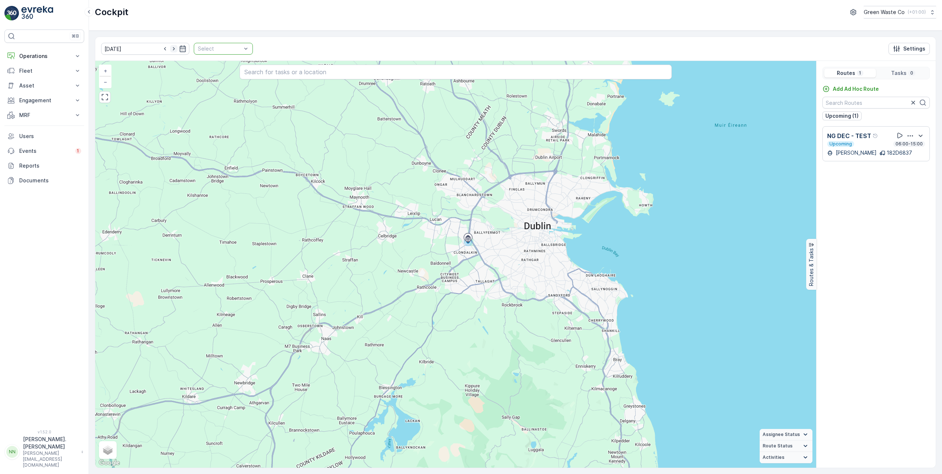
click at [170, 49] on icon "button" at bounding box center [173, 48] width 7 height 7
click at [161, 50] on icon "button" at bounding box center [164, 48] width 7 height 7
click at [170, 50] on icon "button" at bounding box center [173, 48] width 7 height 7
click at [164, 48] on icon "button" at bounding box center [165, 48] width 2 height 3
click at [161, 48] on icon "button" at bounding box center [164, 48] width 7 height 7
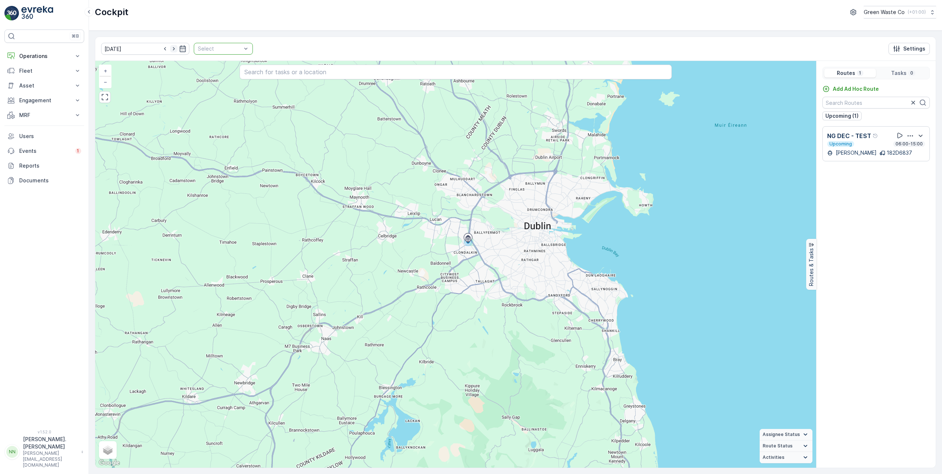
click at [170, 49] on icon "button" at bounding box center [173, 48] width 7 height 7
click at [917, 247] on div "Add Ad Hoc Route Upcoming (1) NG DEC - TEST Upcoming 06:00-15:00 ALEKSANDAR TAN…" at bounding box center [876, 273] width 119 height 377
click at [890, 105] on input "text" at bounding box center [876, 103] width 107 height 12
click at [912, 103] on icon "button" at bounding box center [913, 102] width 7 height 7
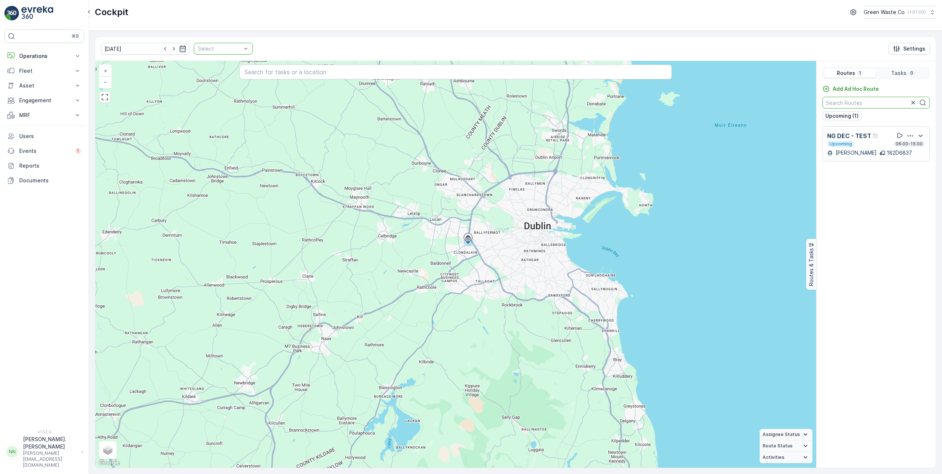
click at [904, 119] on div "Upcoming (1)" at bounding box center [876, 115] width 107 height 9
click at [210, 49] on div at bounding box center [219, 49] width 45 height 6
click at [206, 98] on p "Skip/RoRo" at bounding box center [219, 95] width 26 height 7
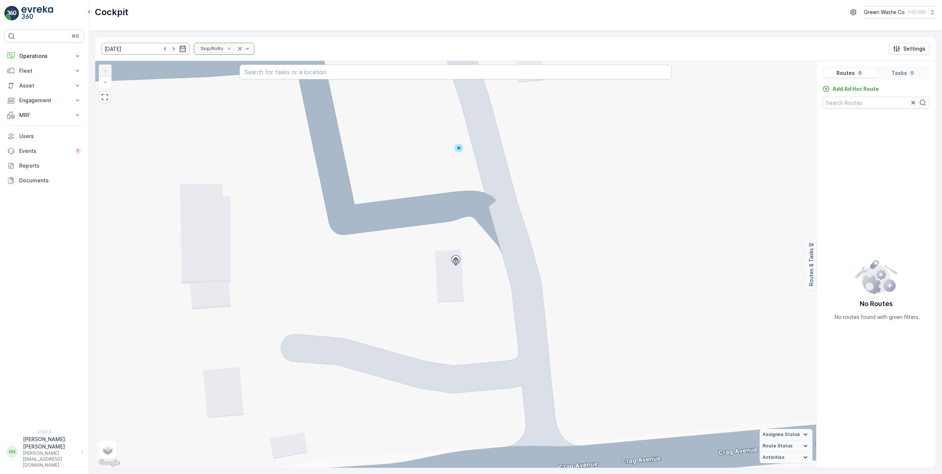
click at [158, 53] on input "10.10.2025" at bounding box center [145, 49] width 88 height 12
click at [169, 114] on div "9" at bounding box center [167, 109] width 12 height 12
type input "[DATE]"
click at [877, 252] on div "Add Ad Hoc Route Upcoming (1) NG DEC - TEST Upcoming 06:00-15:00 Skip/RoRo ALEK…" at bounding box center [876, 273] width 119 height 377
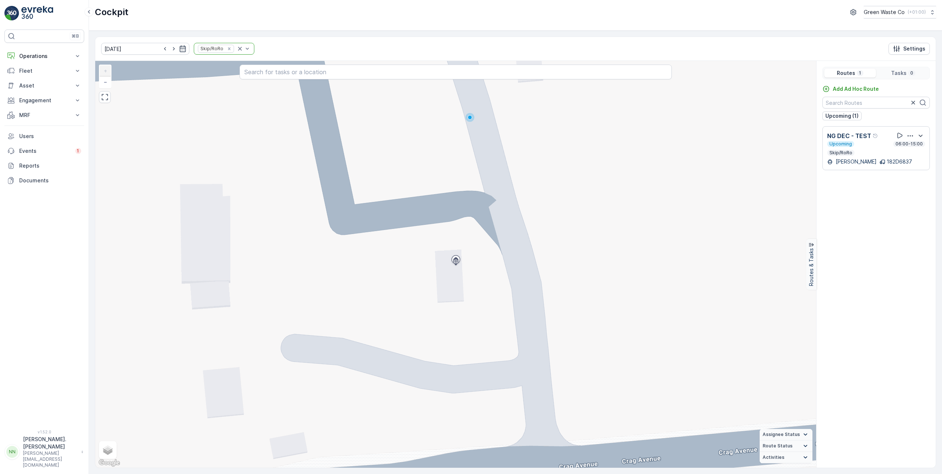
click at [811, 269] on p "Routes & Tasks" at bounding box center [811, 267] width 7 height 38
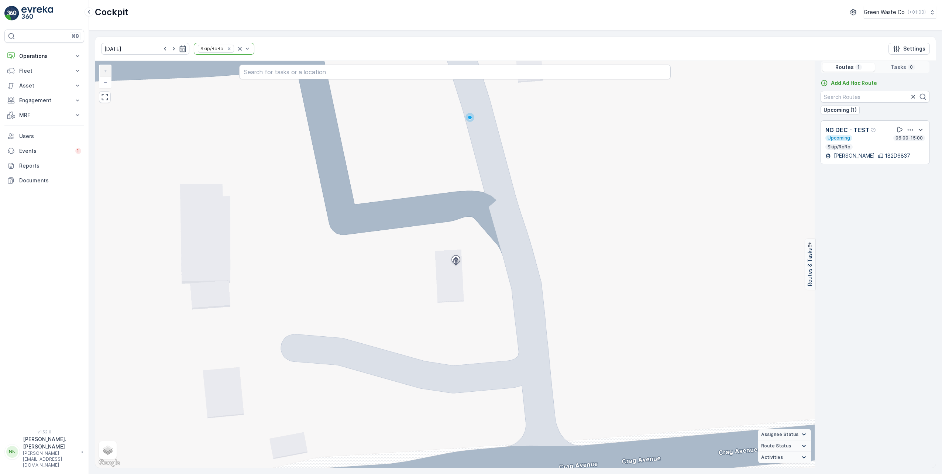
click at [814, 263] on p "Routes & Tasks" at bounding box center [809, 267] width 7 height 38
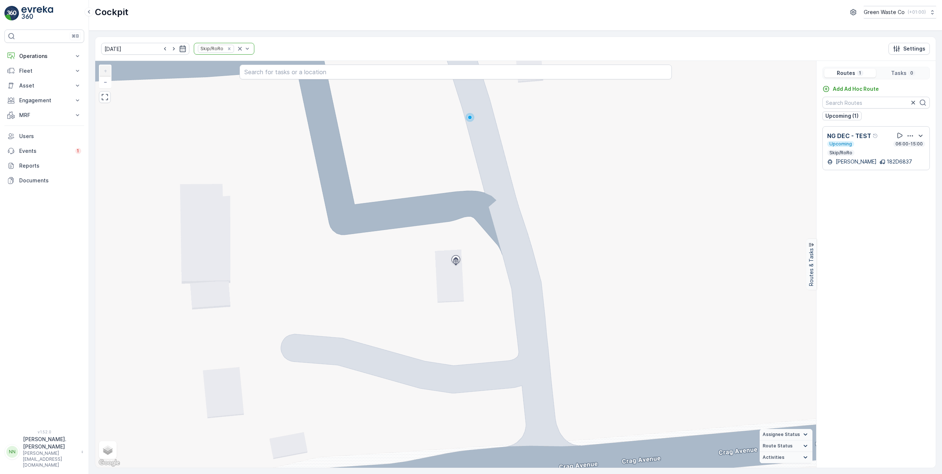
click at [868, 246] on div "Add Ad Hoc Route Upcoming (1) NG DEC - TEST Upcoming 06:00-15:00 Skip/RoRo ALEK…" at bounding box center [876, 273] width 119 height 377
click at [869, 290] on div "Add Ad Hoc Route Upcoming (1) NG DEC - TEST Upcoming 06:00-15:00 Skip/RoRo ALEK…" at bounding box center [876, 273] width 119 height 377
click at [474, 30] on div "Cockpit Green Waste Co ( +01:00 )" at bounding box center [515, 15] width 853 height 31
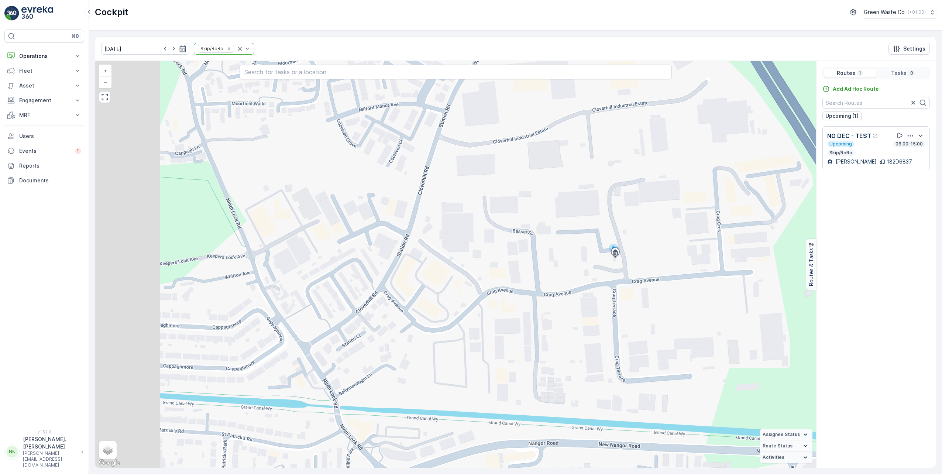
drag, startPoint x: 331, startPoint y: 167, endPoint x: 440, endPoint y: 198, distance: 112.8
click at [440, 198] on div "+ − Satellite Roadmap Terrain Hybrid Leaflet Keyboard shortcuts Map Data Map da…" at bounding box center [455, 264] width 721 height 407
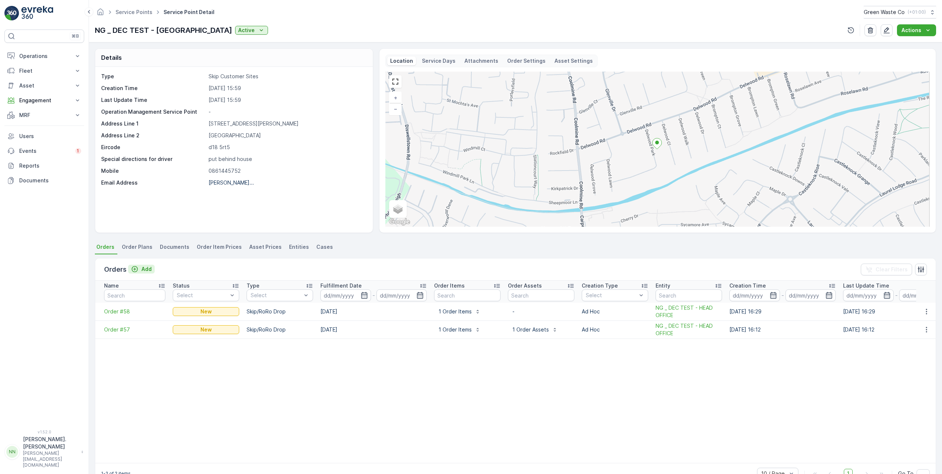
click at [132, 269] on icon "Add" at bounding box center [135, 269] width 6 height 6
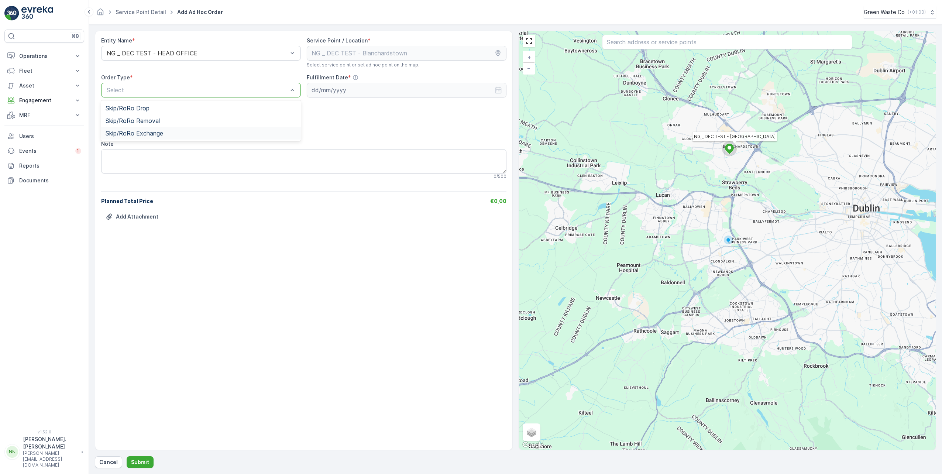
click at [155, 135] on span "Skip/RoRo Exchange" at bounding box center [135, 133] width 58 height 7
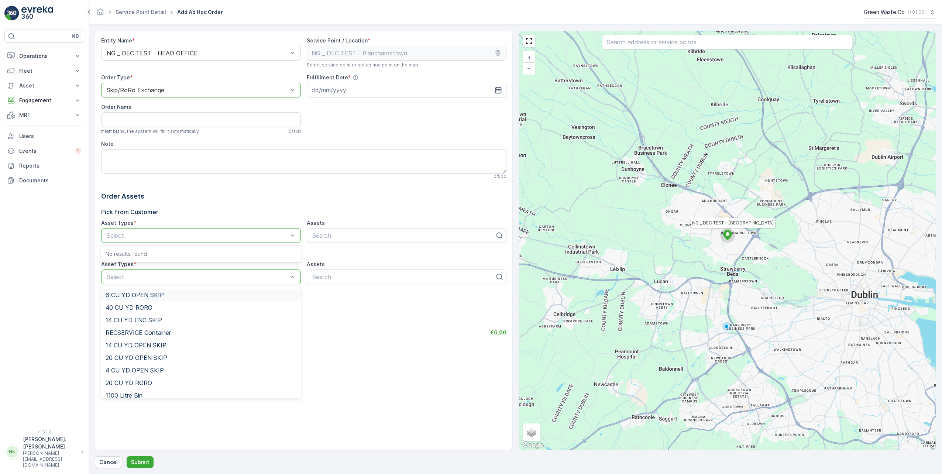
click at [151, 296] on span "6 CU YD OPEN SKIP" at bounding box center [135, 295] width 58 height 7
click at [344, 261] on div "Assets" at bounding box center [407, 264] width 200 height 7
click at [198, 204] on div "Order Assets Pick From Customer Asset Types * Use Up and Down to choose options…" at bounding box center [303, 245] width 405 height 108
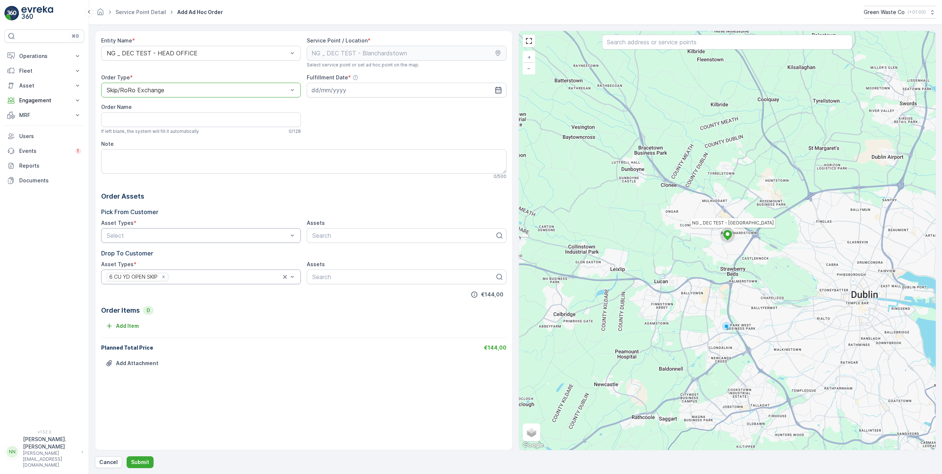
click at [250, 202] on div "Order Assets Pick From Customer Asset Types * Select Assets Search Drop To Cust…" at bounding box center [303, 245] width 405 height 108
click at [133, 257] on p "No results found" at bounding box center [201, 253] width 191 height 7
drag, startPoint x: 139, startPoint y: 231, endPoint x: 134, endPoint y: 226, distance: 7.3
click at [139, 231] on p "Select" at bounding box center [197, 235] width 181 height 9
drag, startPoint x: 133, startPoint y: 224, endPoint x: 123, endPoint y: 222, distance: 9.4
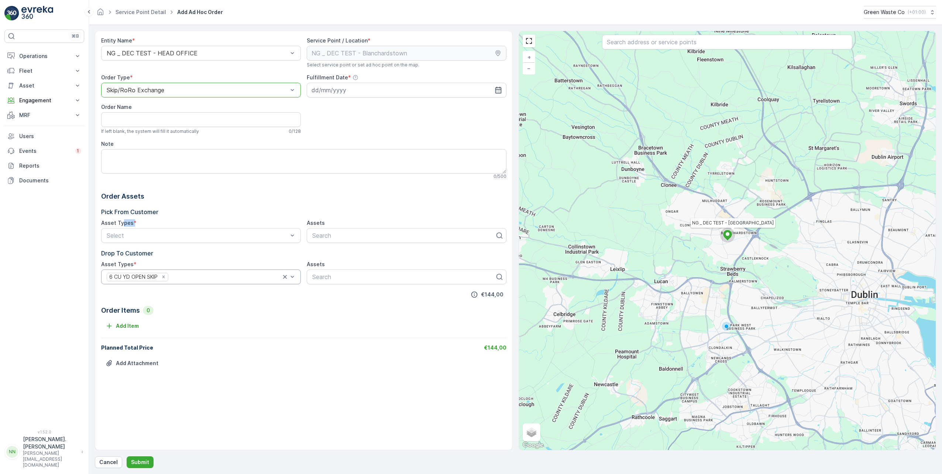
click at [123, 222] on div "Asset Types *" at bounding box center [118, 222] width 35 height 7
drag, startPoint x: 123, startPoint y: 222, endPoint x: 210, endPoint y: 210, distance: 87.2
click at [210, 210] on p "Pick From Customer" at bounding box center [303, 211] width 405 height 9
click at [315, 92] on input at bounding box center [407, 90] width 200 height 15
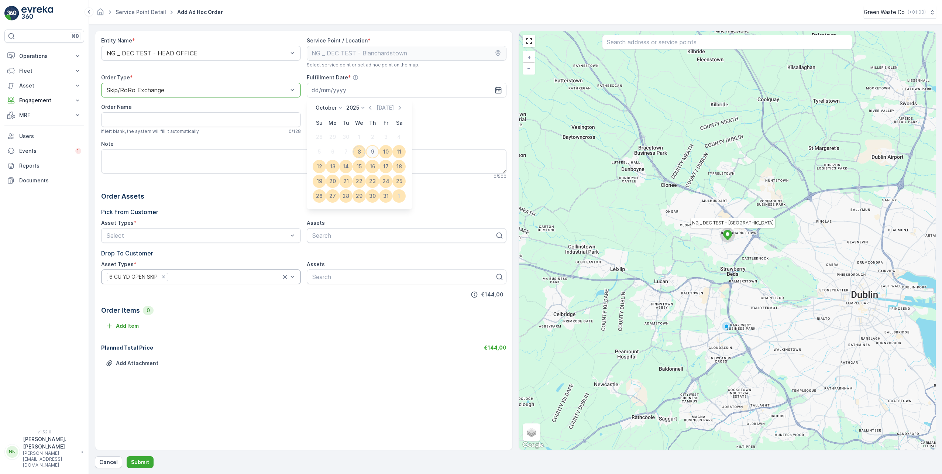
click at [371, 153] on div "9" at bounding box center [373, 152] width 12 height 12
type input "[DATE]"
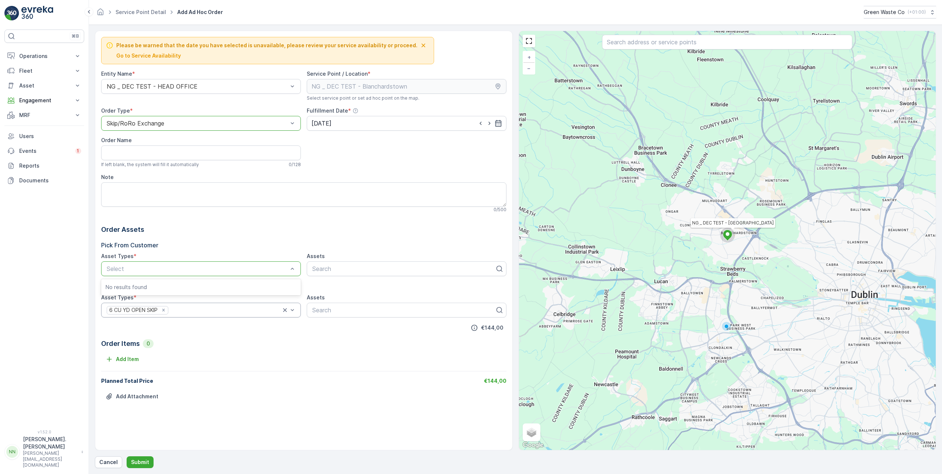
click at [191, 241] on p "Pick From Customer" at bounding box center [303, 245] width 405 height 9
click at [142, 466] on p "Submit" at bounding box center [140, 462] width 18 height 7
click at [143, 460] on p "Submit" at bounding box center [140, 462] width 18 height 7
click at [240, 381] on div "Planned Total Price €144,00" at bounding box center [303, 380] width 405 height 7
type input "y"
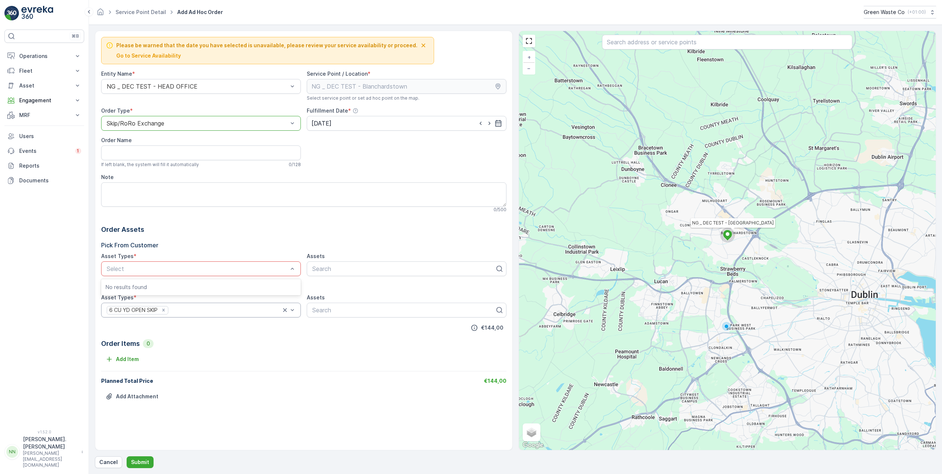
click at [129, 271] on div at bounding box center [197, 268] width 183 height 7
type input "6"
click at [129, 271] on div at bounding box center [197, 268] width 183 height 7
type input "6"
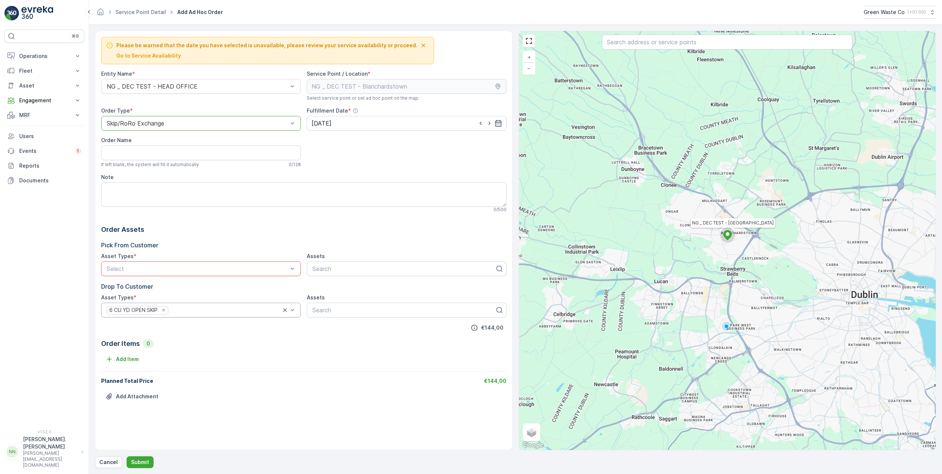
click at [129, 271] on div at bounding box center [197, 268] width 183 height 7
type input "6"
click at [129, 271] on div at bounding box center [197, 268] width 183 height 7
type input "6"
click at [158, 249] on p "Pick From Customer" at bounding box center [303, 245] width 405 height 9
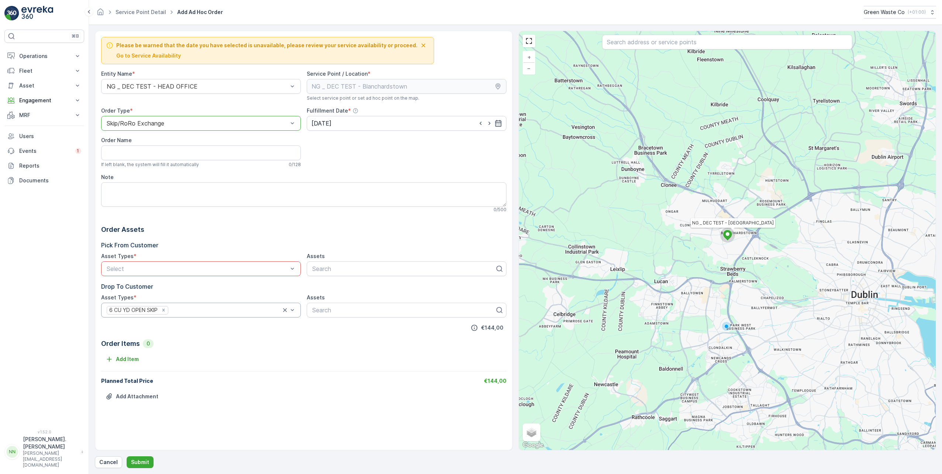
drag, startPoint x: 161, startPoint y: 247, endPoint x: 95, endPoint y: 255, distance: 66.6
click at [95, 255] on form "Please be warned that the date you have selected is unavailable, please review …" at bounding box center [515, 249] width 853 height 449
click at [232, 248] on p "Pick From Customer" at bounding box center [303, 245] width 405 height 9
click at [199, 235] on p "Order Assets" at bounding box center [303, 229] width 405 height 10
click at [137, 122] on div at bounding box center [197, 123] width 183 height 7
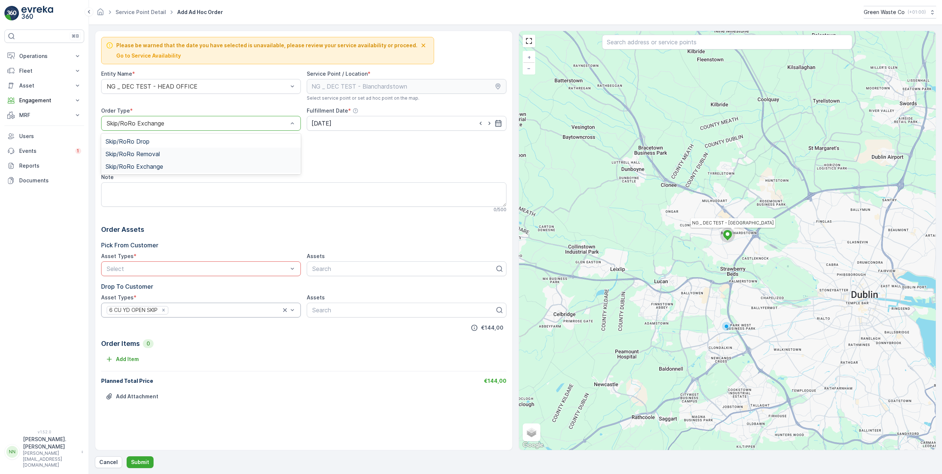
click at [150, 155] on span "Skip/RoRo Removal" at bounding box center [133, 154] width 54 height 7
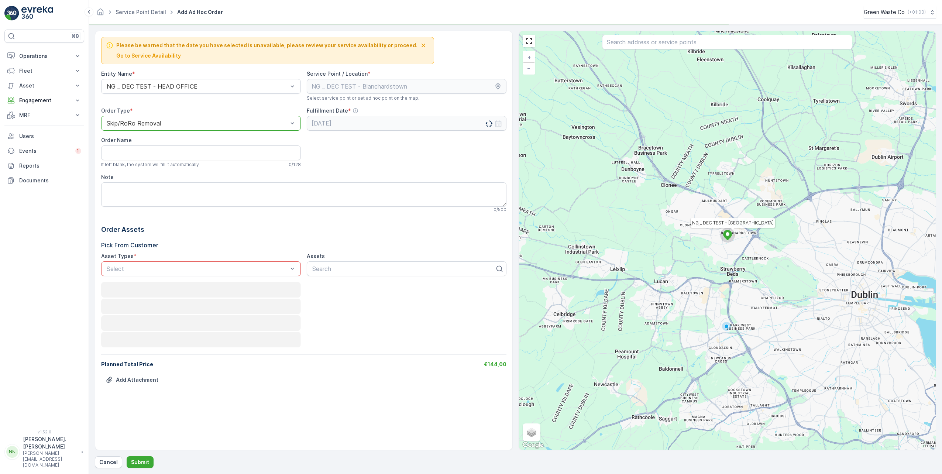
click at [207, 237] on div "Order Assets Pick From Customer Asset Types * Select Assets Search" at bounding box center [303, 250] width 405 height 52
click at [181, 274] on div "Select" at bounding box center [201, 268] width 200 height 15
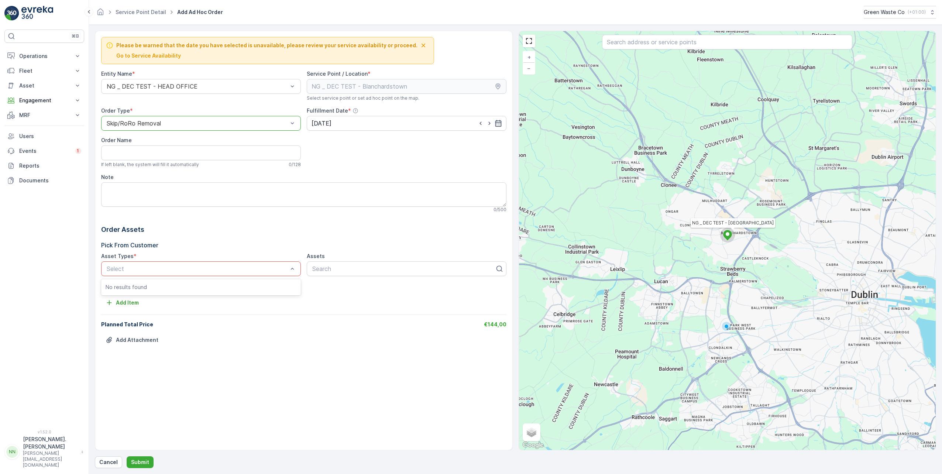
click at [211, 241] on p "Pick From Customer" at bounding box center [303, 245] width 405 height 9
click at [139, 285] on p "No results found" at bounding box center [201, 287] width 191 height 7
click at [136, 291] on div "No results found" at bounding box center [201, 287] width 200 height 13
click at [135, 291] on p "No results found" at bounding box center [201, 287] width 191 height 7
click at [199, 236] on div "Order Assets Pick From Customer Asset Types * Use Up and Down to choose options…" at bounding box center [303, 250] width 405 height 52
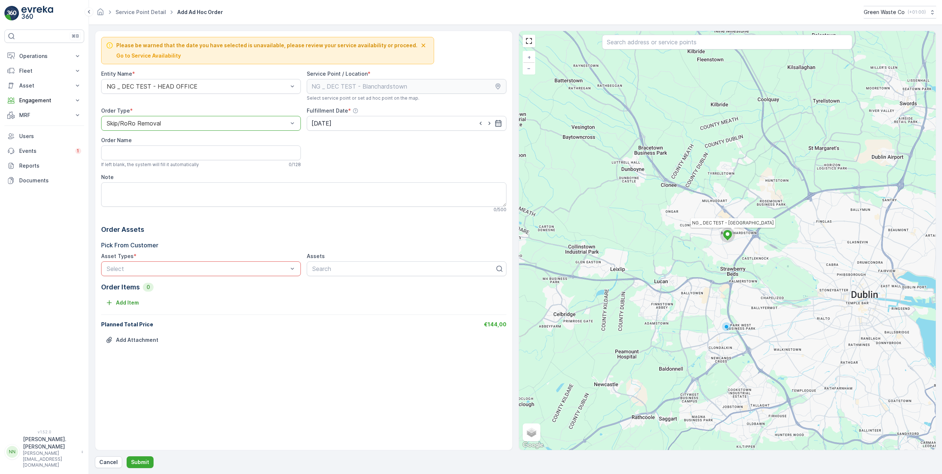
click at [136, 257] on div "Asset Types *" at bounding box center [201, 256] width 200 height 7
click at [174, 291] on div "No results found" at bounding box center [201, 287] width 200 height 13
click at [165, 253] on div "Asset Types *" at bounding box center [201, 256] width 200 height 7
click at [420, 43] on icon "button" at bounding box center [423, 45] width 7 height 7
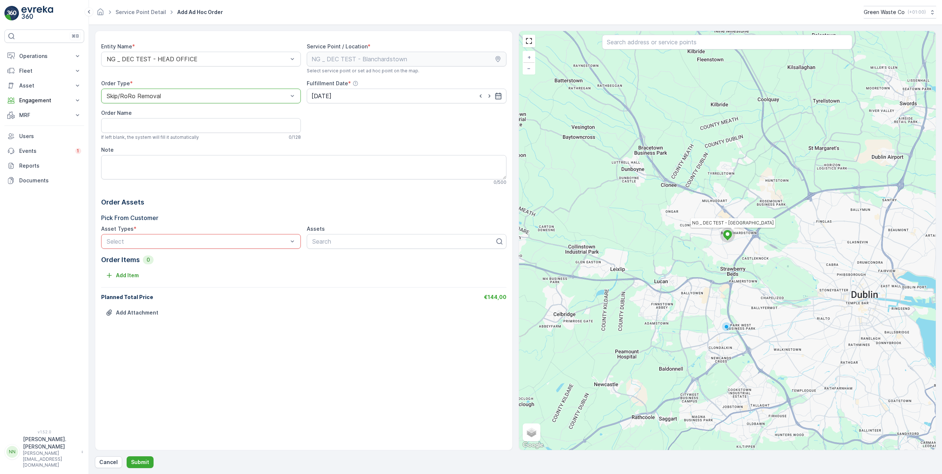
click at [265, 215] on p "Pick From Customer" at bounding box center [303, 217] width 405 height 9
click at [217, 99] on div "Skip/RoRo Removal" at bounding box center [201, 96] width 200 height 15
click at [367, 239] on div at bounding box center [404, 241] width 184 height 7
type input "6"
click at [127, 456] on button "Submit" at bounding box center [140, 462] width 27 height 12
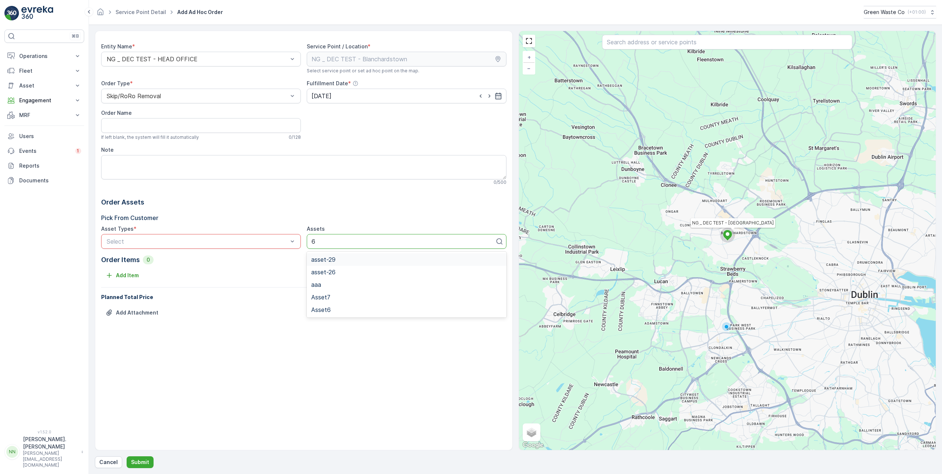
click at [344, 258] on div "asset-29" at bounding box center [406, 259] width 191 height 7
click at [355, 267] on div "Order Items 0 Add Item" at bounding box center [303, 268] width 405 height 27
click at [194, 218] on p "Pick From Customer" at bounding box center [303, 217] width 405 height 9
click at [116, 275] on p "Add Item" at bounding box center [127, 275] width 23 height 7
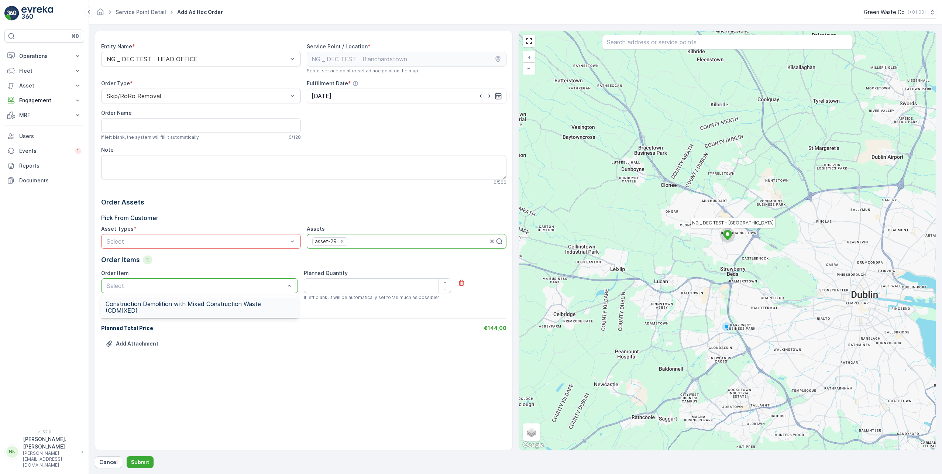
click at [175, 310] on span "Construction Demolition with Mixed Construction Waste (CDMIXED)" at bounding box center [200, 307] width 188 height 13
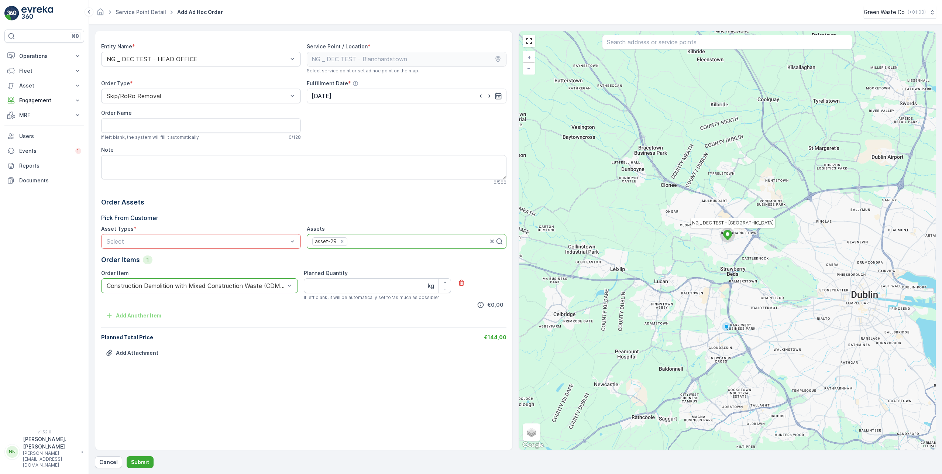
click at [304, 317] on div "Add Another Item" at bounding box center [303, 316] width 405 height 12
click at [175, 214] on p "Pick From Customer" at bounding box center [303, 217] width 405 height 9
click at [142, 461] on p "Submit" at bounding box center [140, 462] width 18 height 7
click at [140, 465] on p "Submit" at bounding box center [140, 462] width 18 height 7
click at [141, 464] on p "Submit" at bounding box center [140, 462] width 18 height 7
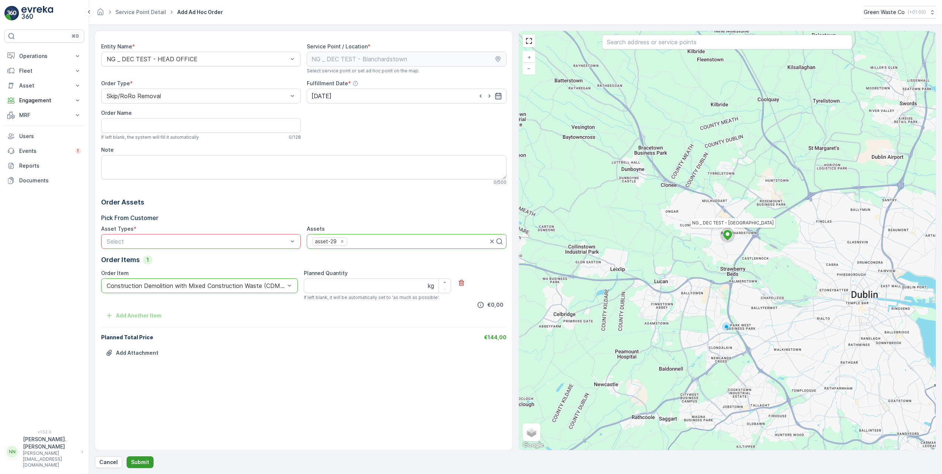
click at [141, 464] on p "Submit" at bounding box center [140, 462] width 18 height 7
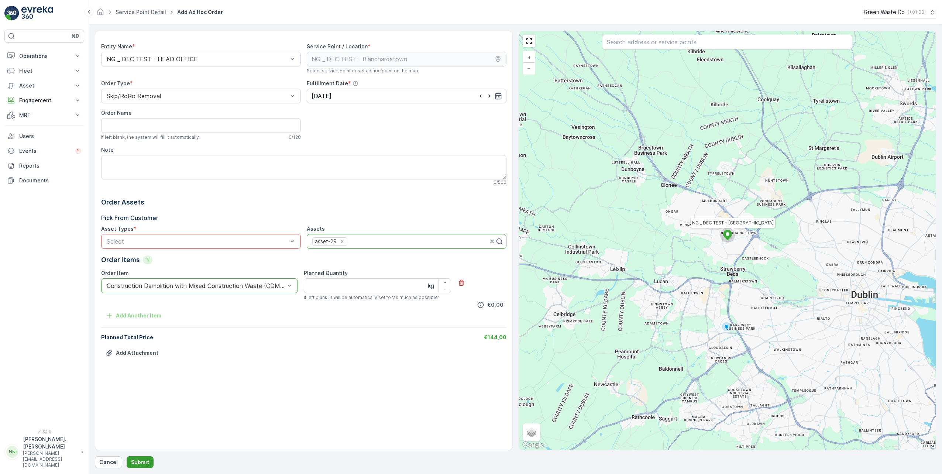
click at [141, 464] on p "Submit" at bounding box center [140, 462] width 18 height 7
click at [143, 463] on p "Submit" at bounding box center [140, 462] width 18 height 7
click at [145, 462] on p "Submit" at bounding box center [140, 462] width 18 height 7
drag, startPoint x: 313, startPoint y: 363, endPoint x: 321, endPoint y: 357, distance: 9.7
click at [320, 358] on div "Add Attachment" at bounding box center [303, 357] width 405 height 21
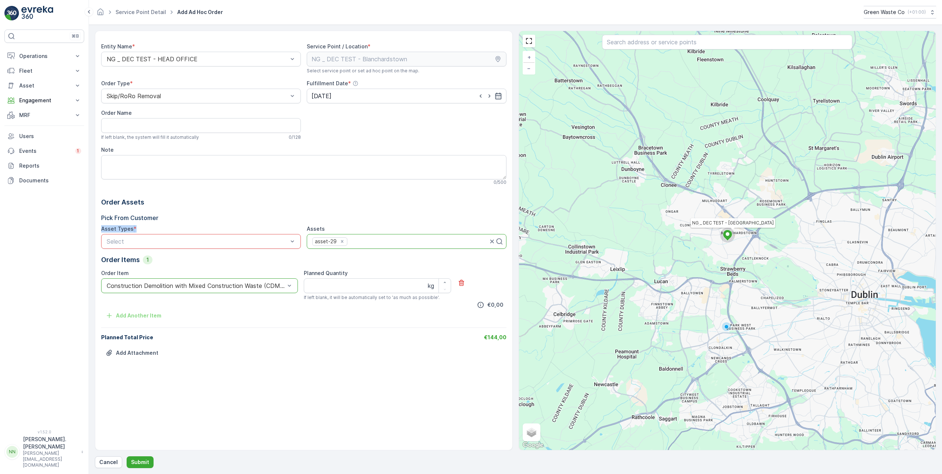
drag, startPoint x: 101, startPoint y: 228, endPoint x: 138, endPoint y: 228, distance: 36.5
click at [138, 228] on div "Asset Types *" at bounding box center [201, 228] width 200 height 7
drag, startPoint x: 138, startPoint y: 228, endPoint x: 224, endPoint y: 217, distance: 87.5
click at [224, 217] on p "Pick From Customer" at bounding box center [303, 217] width 405 height 9
click at [213, 216] on p "Pick From Customer" at bounding box center [303, 217] width 405 height 9
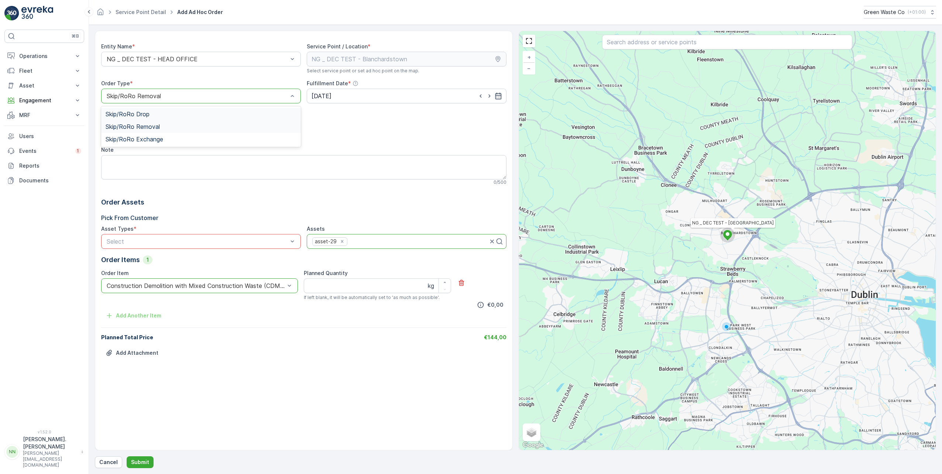
click at [155, 111] on div "Skip/RoRo Drop" at bounding box center [201, 114] width 191 height 7
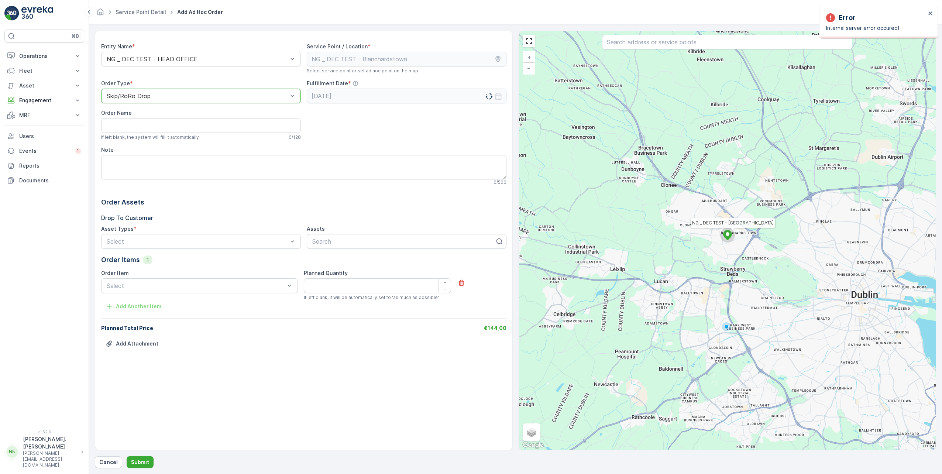
click at [233, 195] on div "Entity Name * NG _ DEC TEST - HEAD OFFICE Service Point / Location * Select ser…" at bounding box center [303, 198] width 405 height 322
click at [175, 309] on span "Construction Demolition with Mixed Construction Waste (CDMIXED)" at bounding box center [200, 307] width 188 height 13
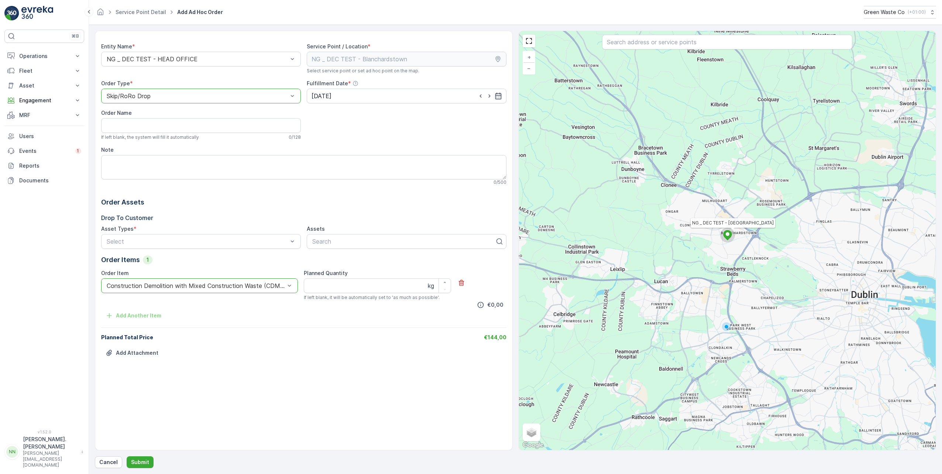
click at [249, 346] on div "Entity Name * NG _ DEC TEST - HEAD OFFICE Service Point / Location * Select ser…" at bounding box center [303, 202] width 405 height 331
click at [140, 99] on div at bounding box center [197, 96] width 183 height 7
click at [158, 128] on span "Skip/RoRo Removal" at bounding box center [133, 126] width 54 height 7
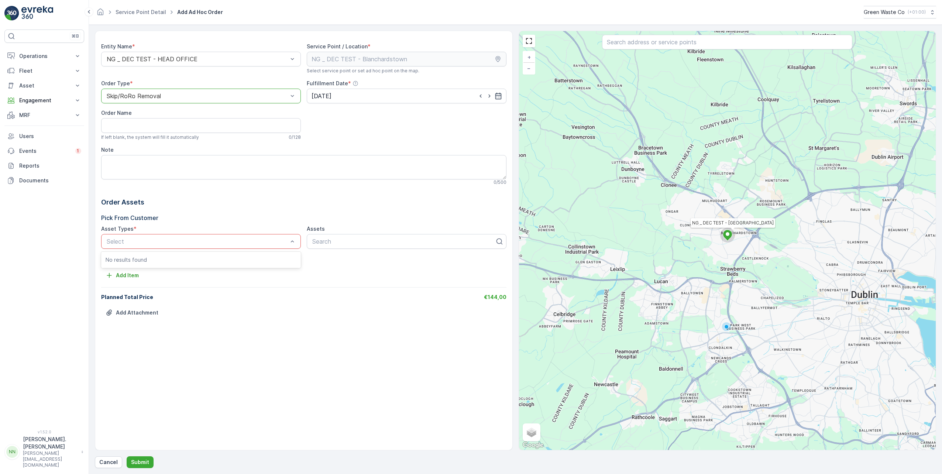
click at [219, 246] on p "Select" at bounding box center [197, 241] width 181 height 9
drag, startPoint x: 170, startPoint y: 234, endPoint x: 161, endPoint y: 241, distance: 11.3
click at [169, 234] on div "Select" at bounding box center [201, 241] width 200 height 15
drag, startPoint x: 160, startPoint y: 242, endPoint x: 179, endPoint y: 216, distance: 32.4
click at [160, 239] on div at bounding box center [197, 241] width 183 height 7
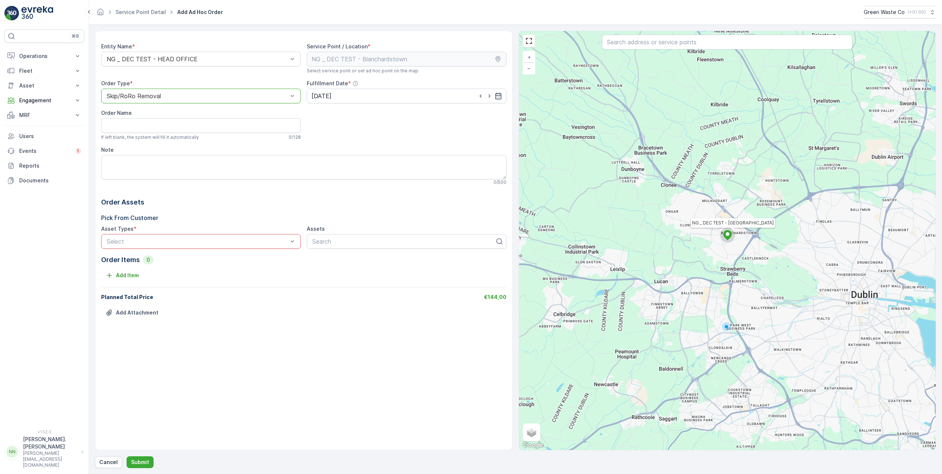
click at [155, 92] on div "Skip/RoRo Removal" at bounding box center [201, 96] width 200 height 15
click at [155, 136] on span "Skip/RoRo Exchange" at bounding box center [135, 139] width 58 height 7
click at [188, 262] on p "No results found" at bounding box center [201, 259] width 191 height 7
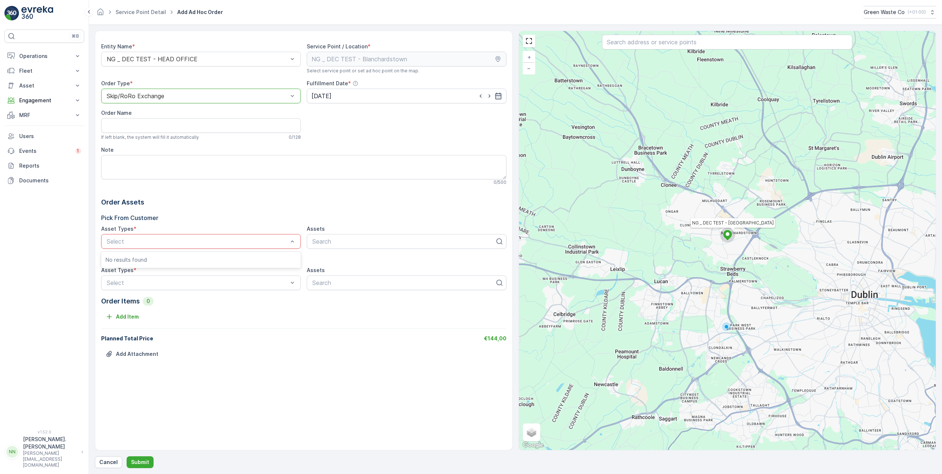
click at [188, 262] on p "No results found" at bounding box center [201, 259] width 191 height 7
drag, startPoint x: 200, startPoint y: 212, endPoint x: 200, endPoint y: 207, distance: 5.2
click at [200, 207] on div "Order Assets Pick From Customer Asset Types * Use Up and Down to choose options…" at bounding box center [303, 243] width 405 height 93
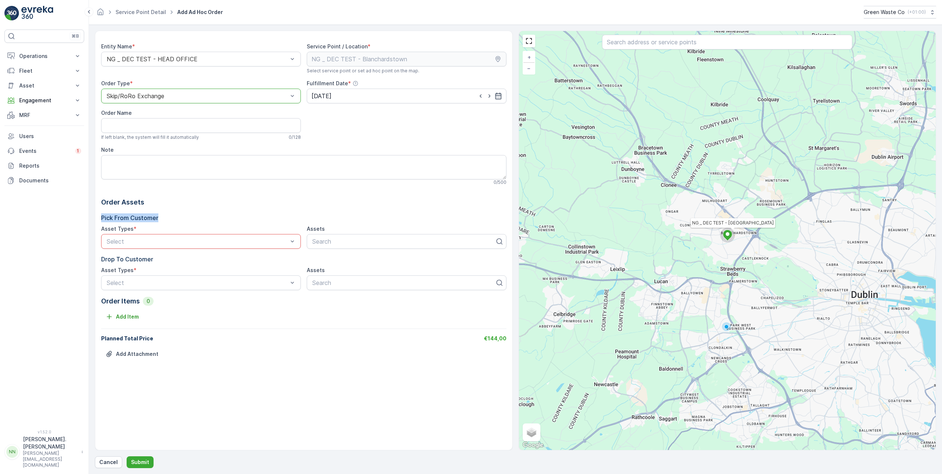
drag, startPoint x: 200, startPoint y: 207, endPoint x: 161, endPoint y: 95, distance: 118.5
click at [164, 93] on div at bounding box center [197, 96] width 183 height 7
click at [148, 121] on div "Skip/RoRo Removal" at bounding box center [201, 126] width 200 height 13
drag, startPoint x: 329, startPoint y: 281, endPoint x: 329, endPoint y: 253, distance: 28.1
click at [329, 280] on div "Add Item" at bounding box center [303, 275] width 405 height 12
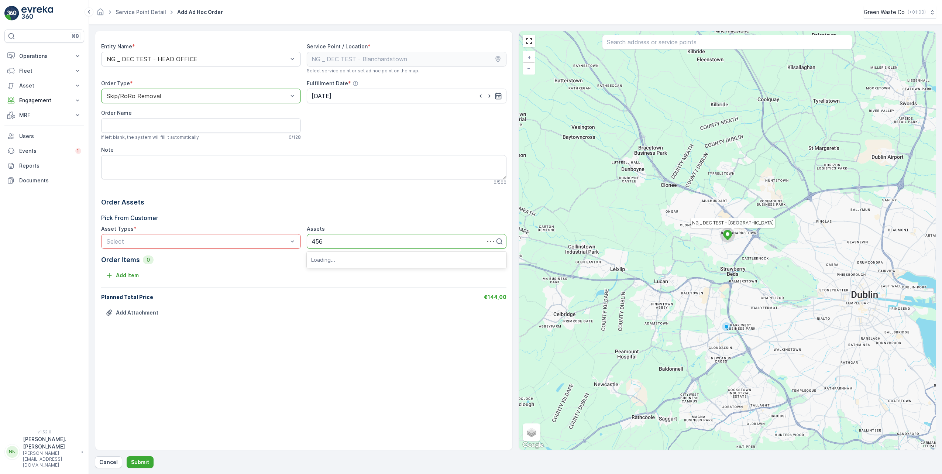
type input "456"
click at [253, 261] on div "Order Items 0" at bounding box center [303, 260] width 405 height 10
click at [332, 243] on div at bounding box center [404, 241] width 184 height 7
type input "6"
click at [322, 312] on span "Asset6" at bounding box center [321, 309] width 20 height 7
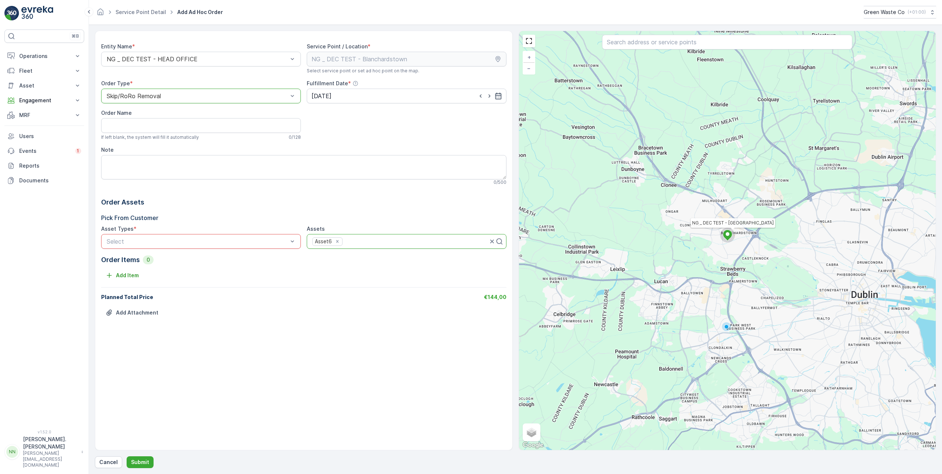
click at [280, 268] on div "Order Items 0 Add Item" at bounding box center [303, 268] width 405 height 27
click at [179, 241] on div at bounding box center [197, 241] width 183 height 7
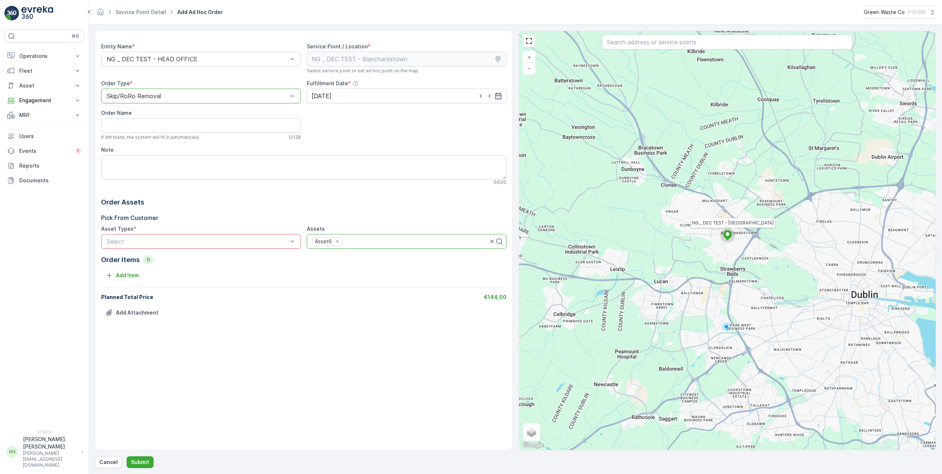
click at [179, 241] on div at bounding box center [197, 241] width 183 height 7
click at [272, 215] on p "Pick From Customer" at bounding box center [303, 217] width 405 height 9
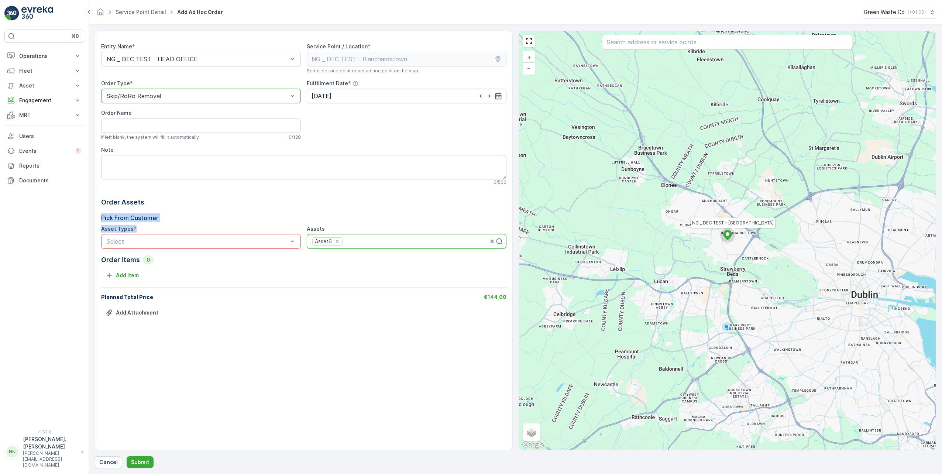
drag, startPoint x: 102, startPoint y: 220, endPoint x: 180, endPoint y: 227, distance: 77.8
click at [180, 227] on div "Pick From Customer Asset Types * Select Assets Asset6" at bounding box center [303, 230] width 405 height 35
drag, startPoint x: 180, startPoint y: 227, endPoint x: 284, endPoint y: 205, distance: 105.9
click at [284, 205] on p "Order Assets" at bounding box center [303, 202] width 405 height 10
